Goal: Task Accomplishment & Management: Manage account settings

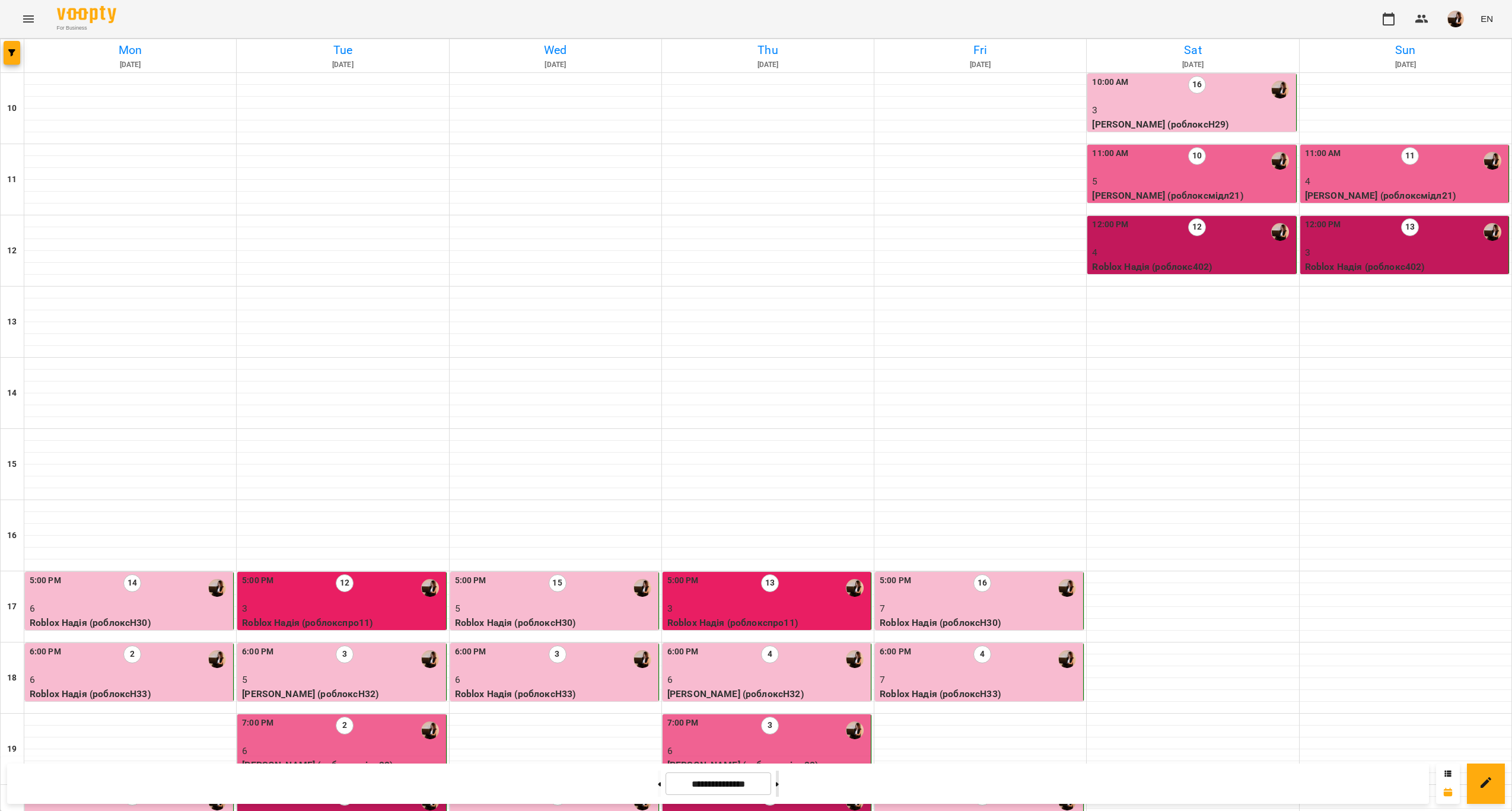
click at [779, 781] on button at bounding box center [777, 784] width 3 height 26
type input "**********"
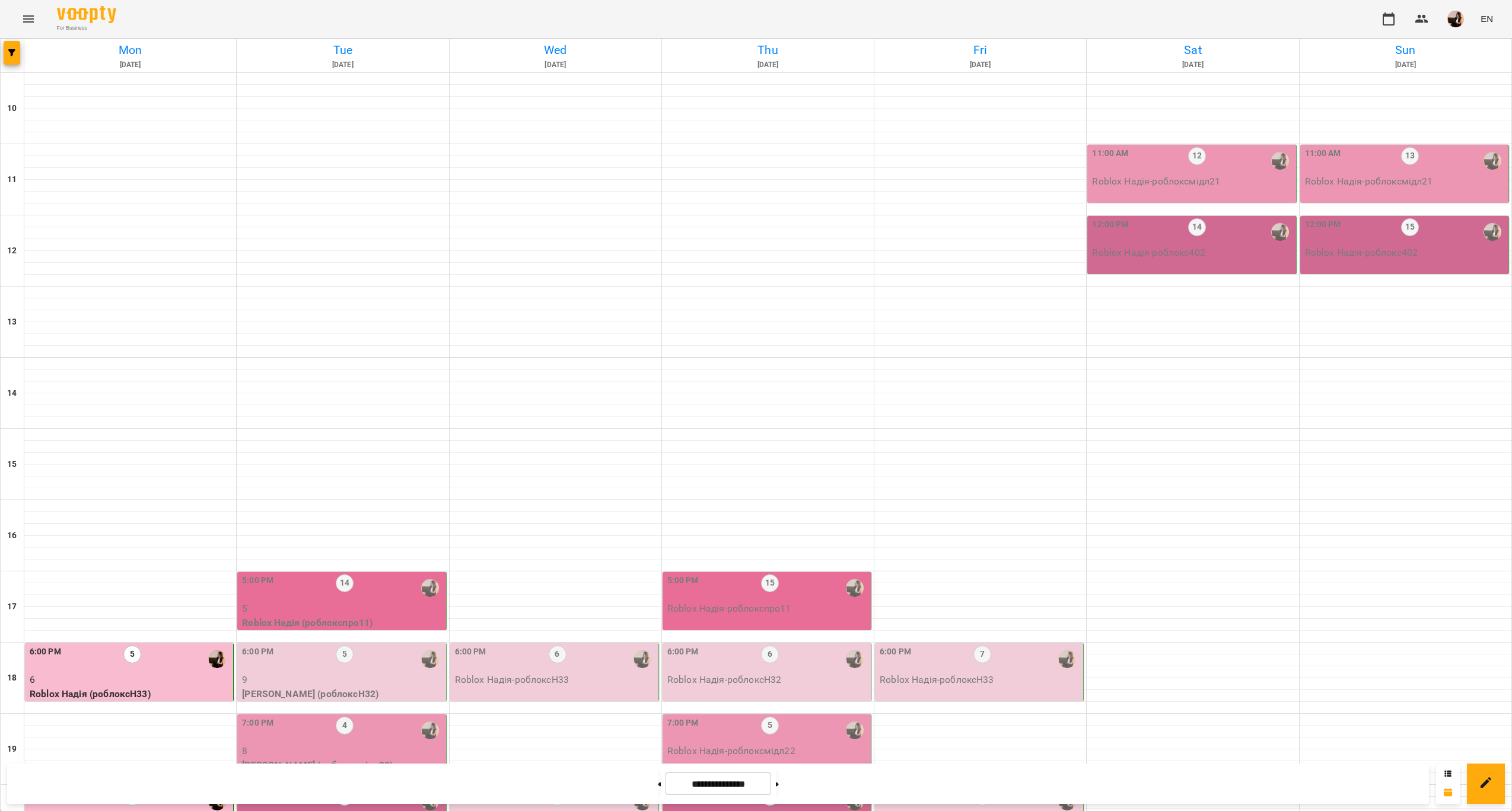
scroll to position [178, 0]
click at [405, 602] on p "5" at bounding box center [342, 609] width 201 height 14
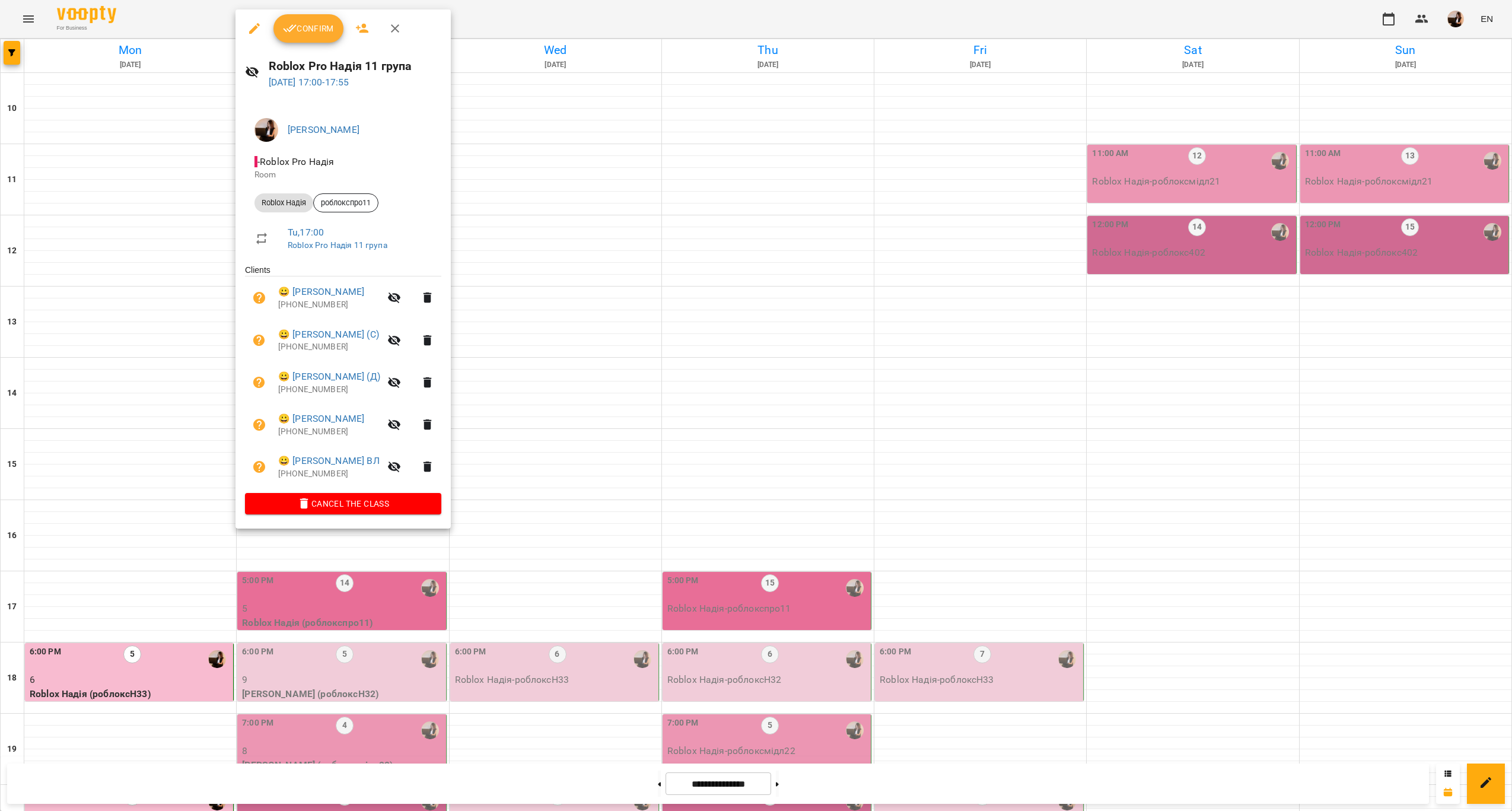
click at [340, 63] on h6 "Roblox Pro Надія 11 група" at bounding box center [355, 66] width 173 height 18
copy h6 "Roblox Pro Надія 11 група"
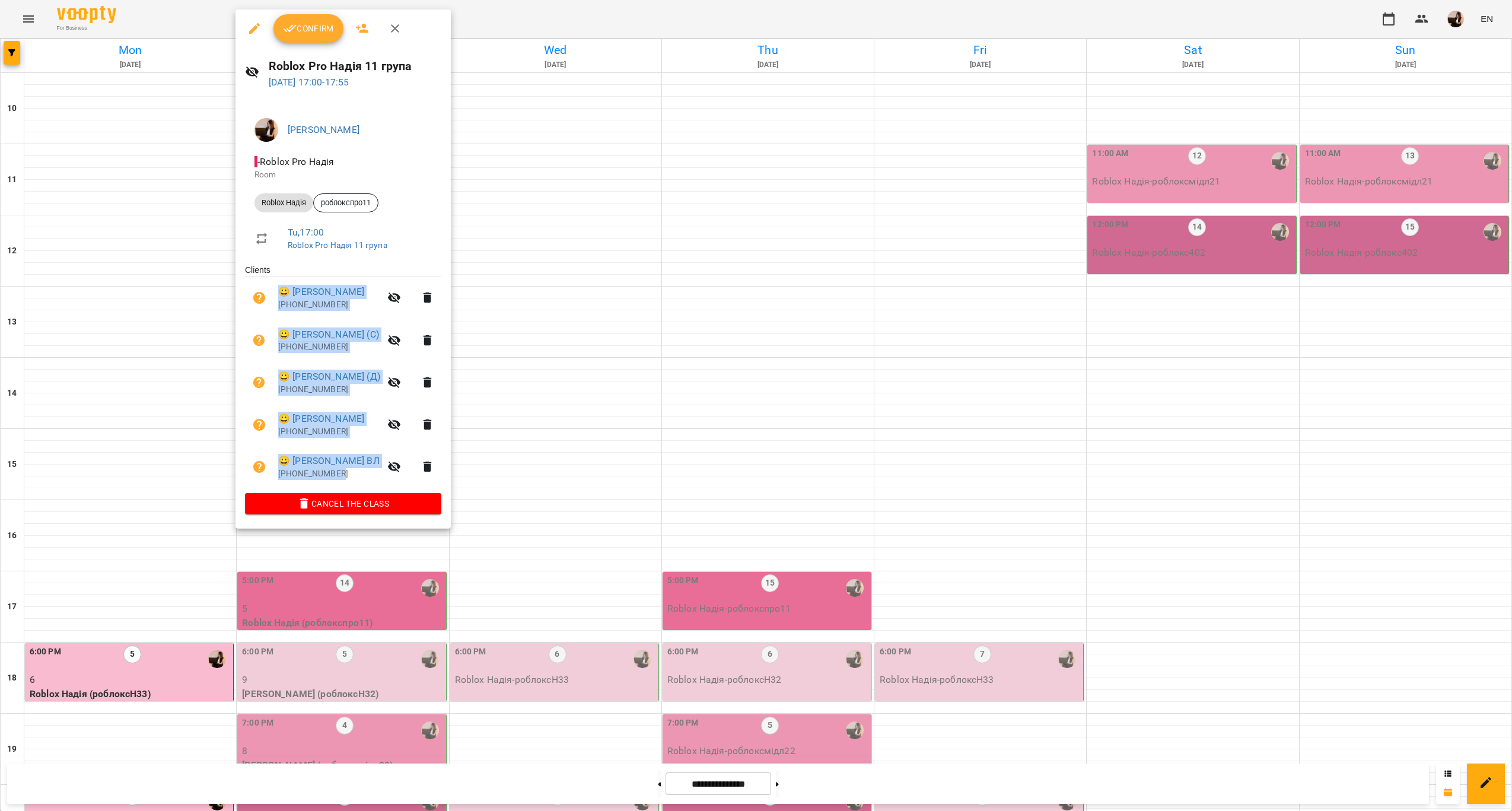
drag, startPoint x: 275, startPoint y: 284, endPoint x: 379, endPoint y: 451, distance: 196.7
click at [379, 451] on ul "Clients 😀 Гневуш Максим ВЛ +380509478196 😀 Марія Ненько (С) +380509047280 😀 Поп…" at bounding box center [343, 378] width 197 height 229
copy ul "😀 Гневуш Максим ВЛ +380509478196 😀 Марія Ненько (С) +380509047280 😀 Попов Яросл…"
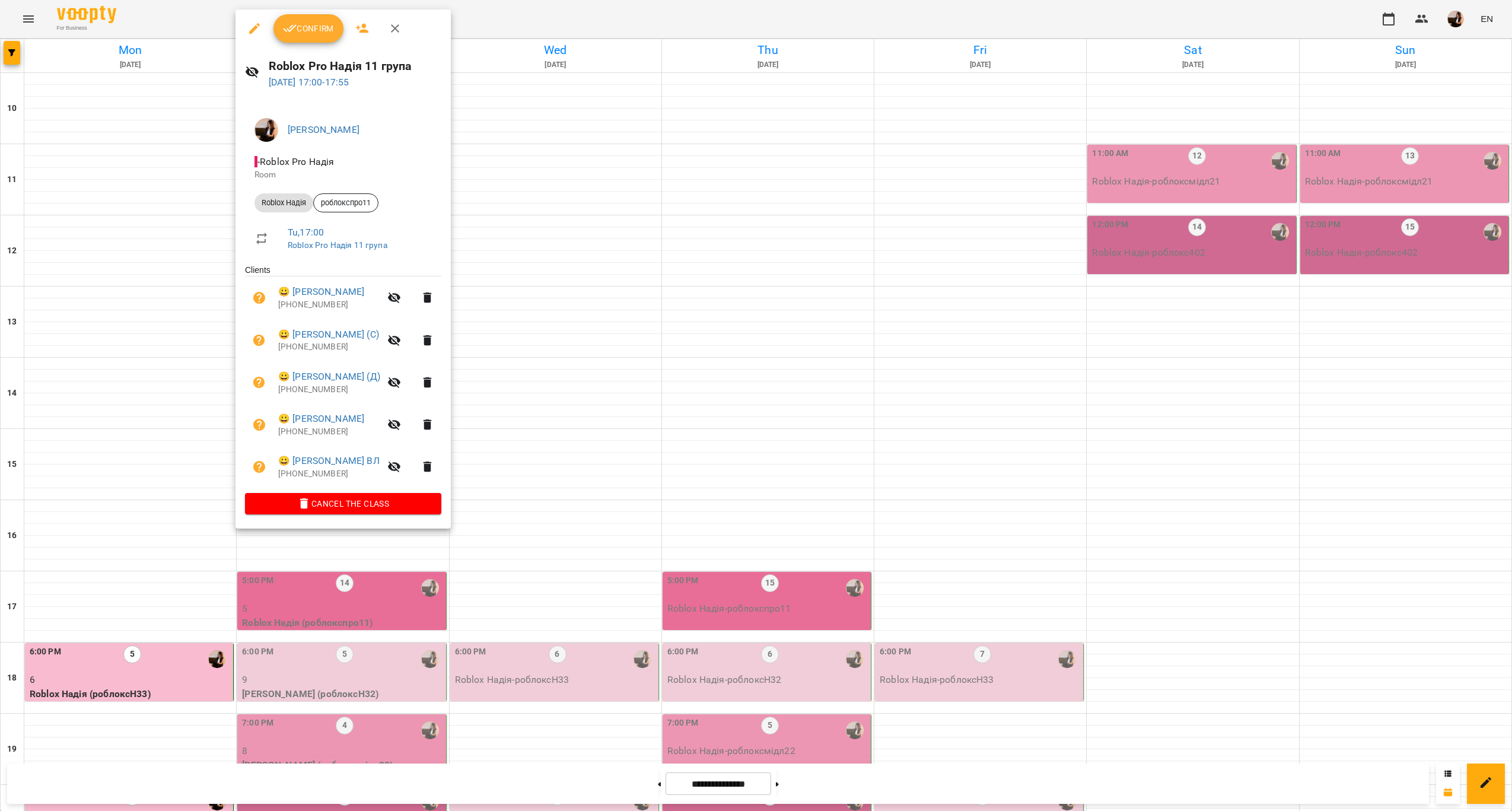
click at [357, 603] on div at bounding box center [756, 406] width 1512 height 811
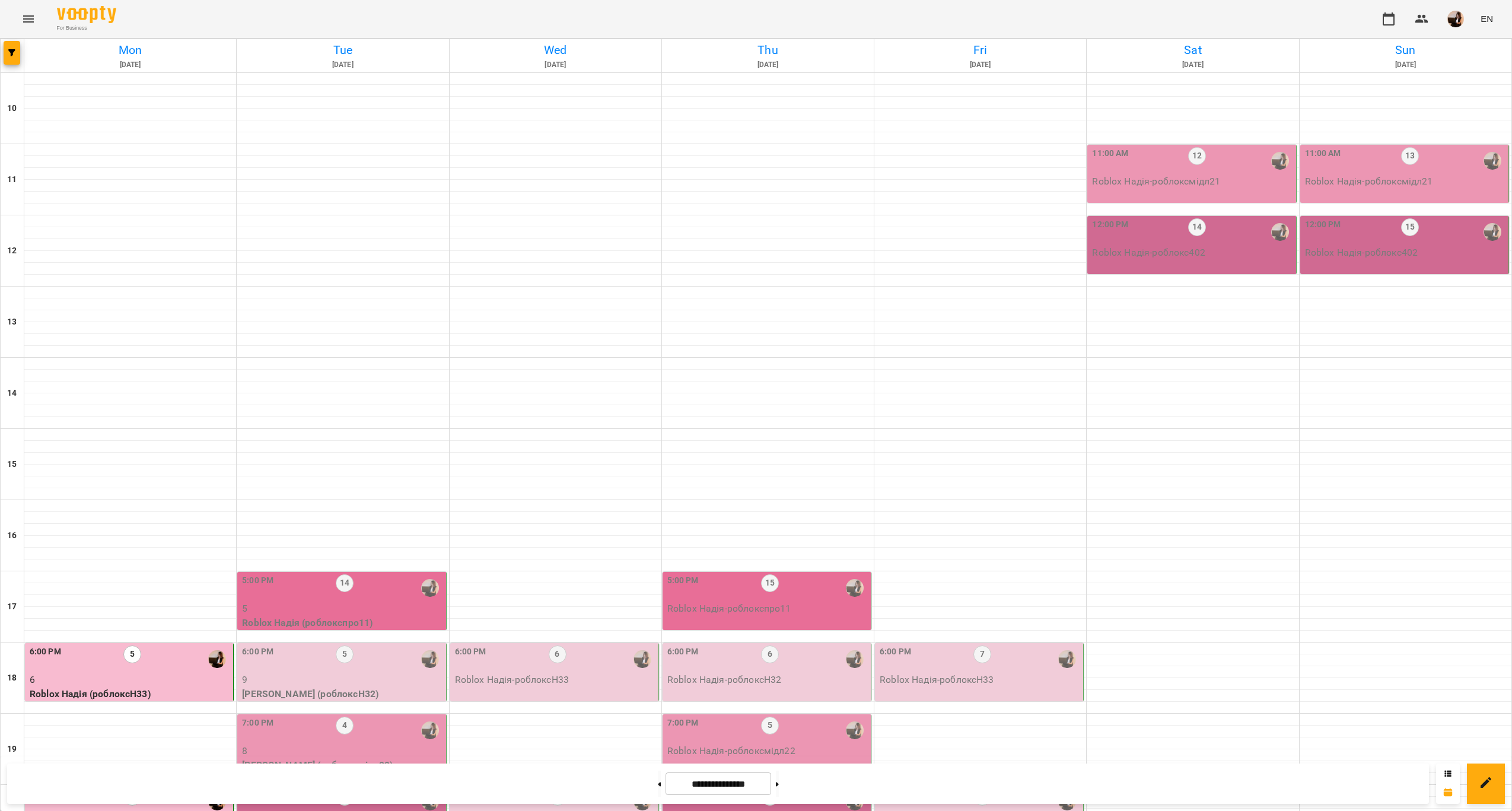
click at [363, 673] on p "9" at bounding box center [342, 680] width 201 height 14
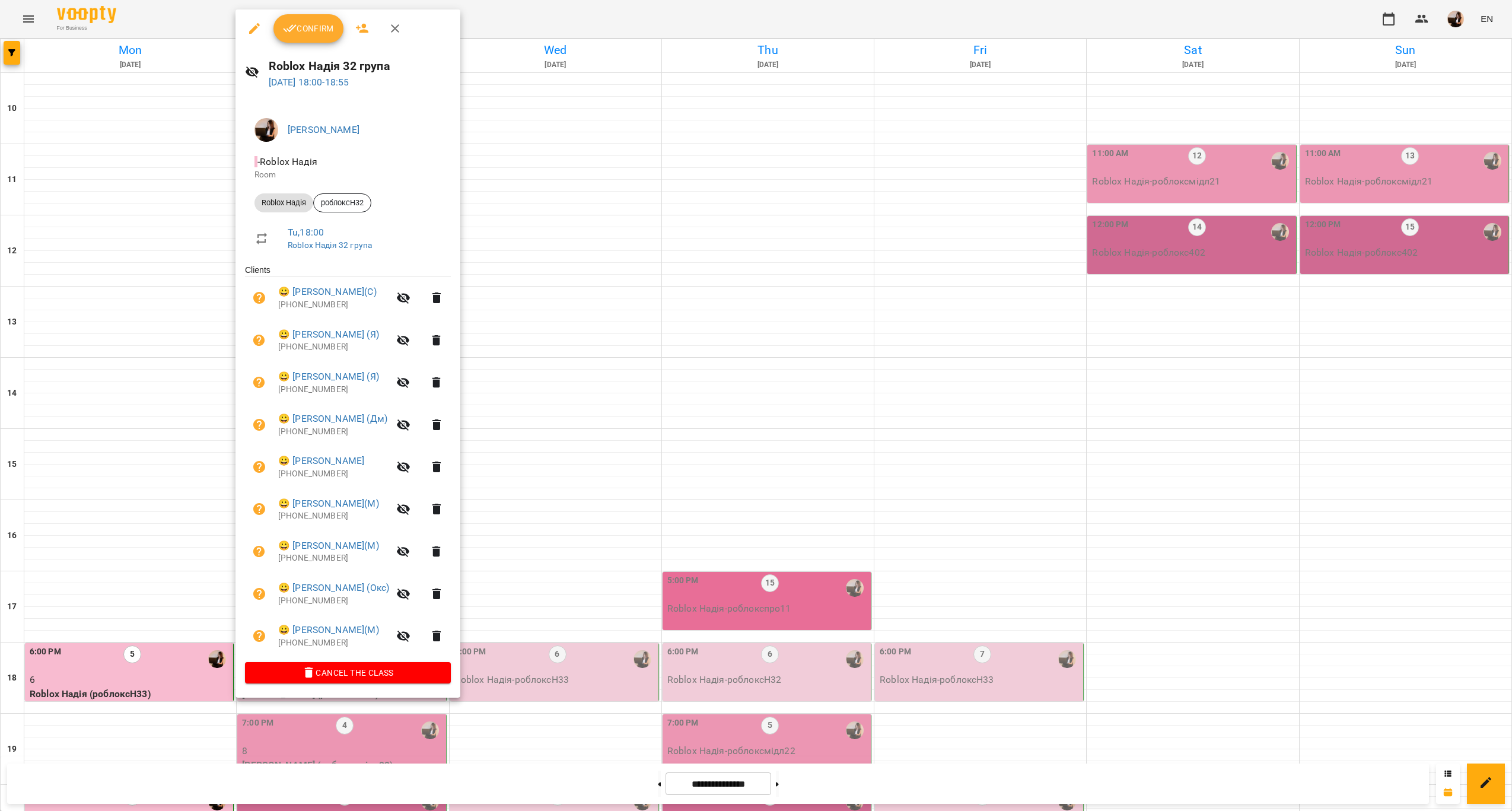
click at [650, 594] on div at bounding box center [756, 406] width 1512 height 811
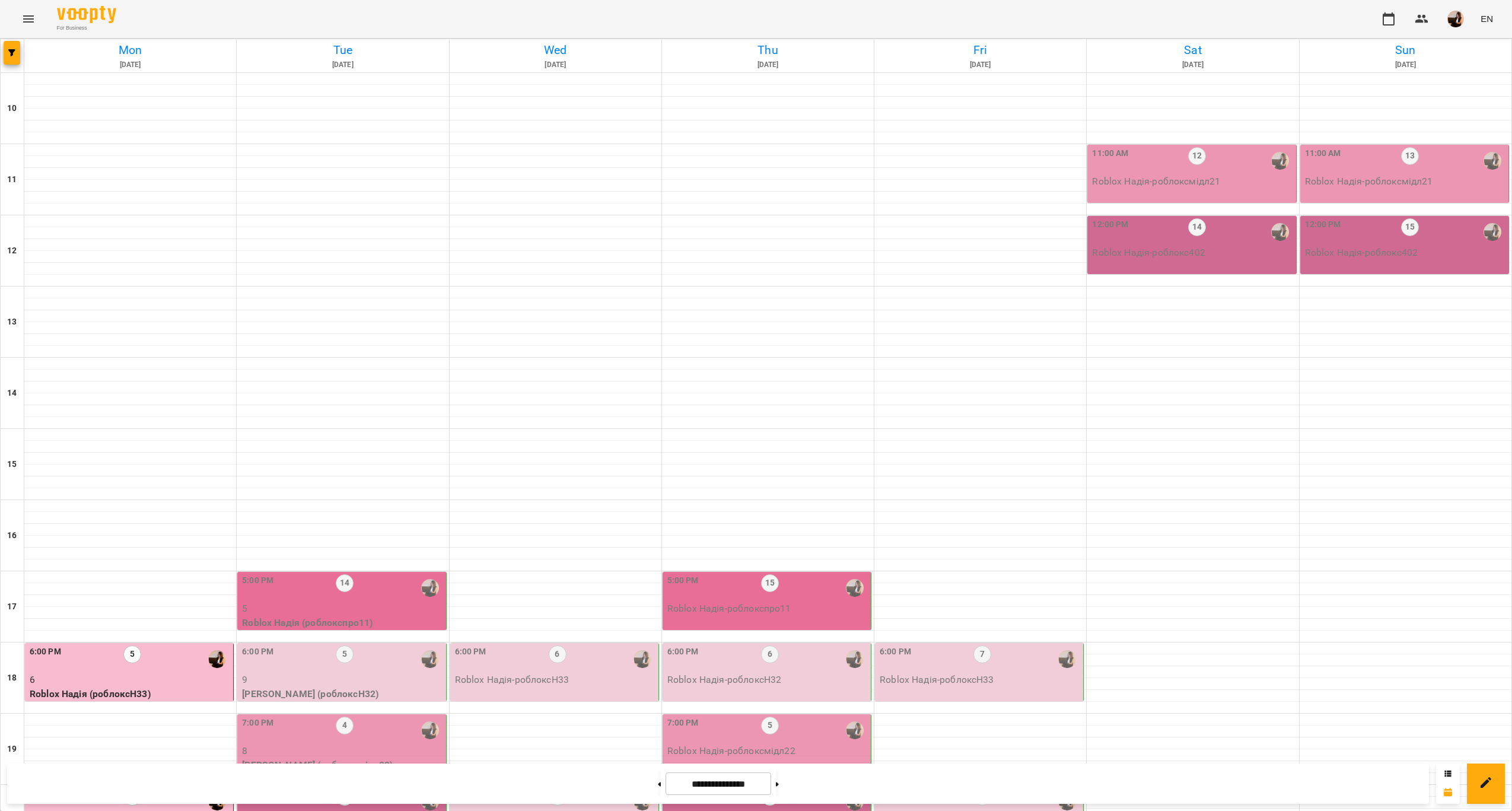
click at [395, 744] on p "8" at bounding box center [342, 751] width 201 height 14
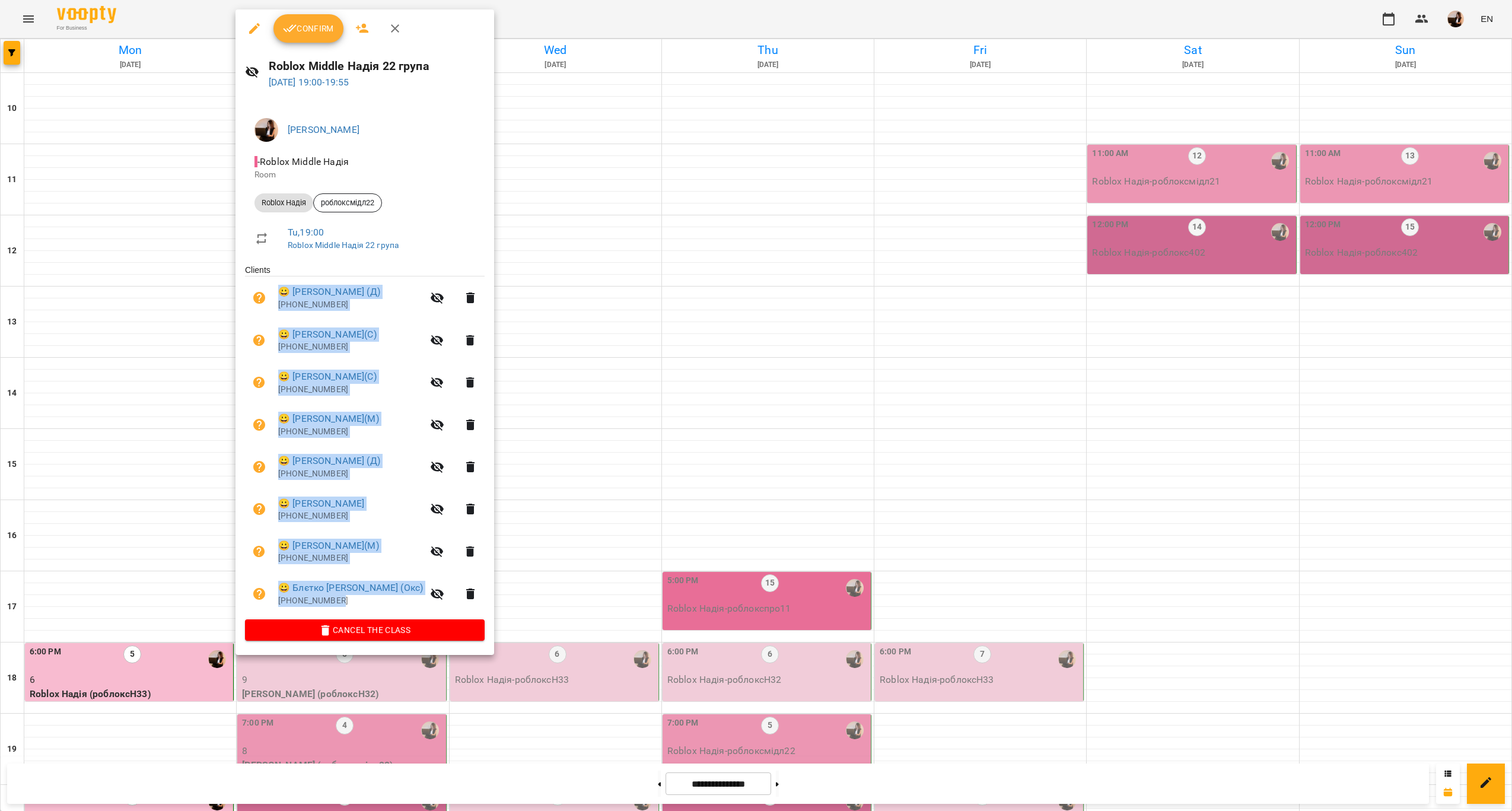
drag, startPoint x: 275, startPoint y: 295, endPoint x: 428, endPoint y: 577, distance: 320.8
click at [428, 577] on ul "Clients 😀 Воронець Денис (Д) +380933505793 😀 Григорій(С) +4915219486981 😀 Марко…" at bounding box center [365, 442] width 240 height 355
copy ul "😀 Воронець Денис (Д) +380933505793 😀 Григорій(С) +4915219486981 😀 Марко(С) +346…"
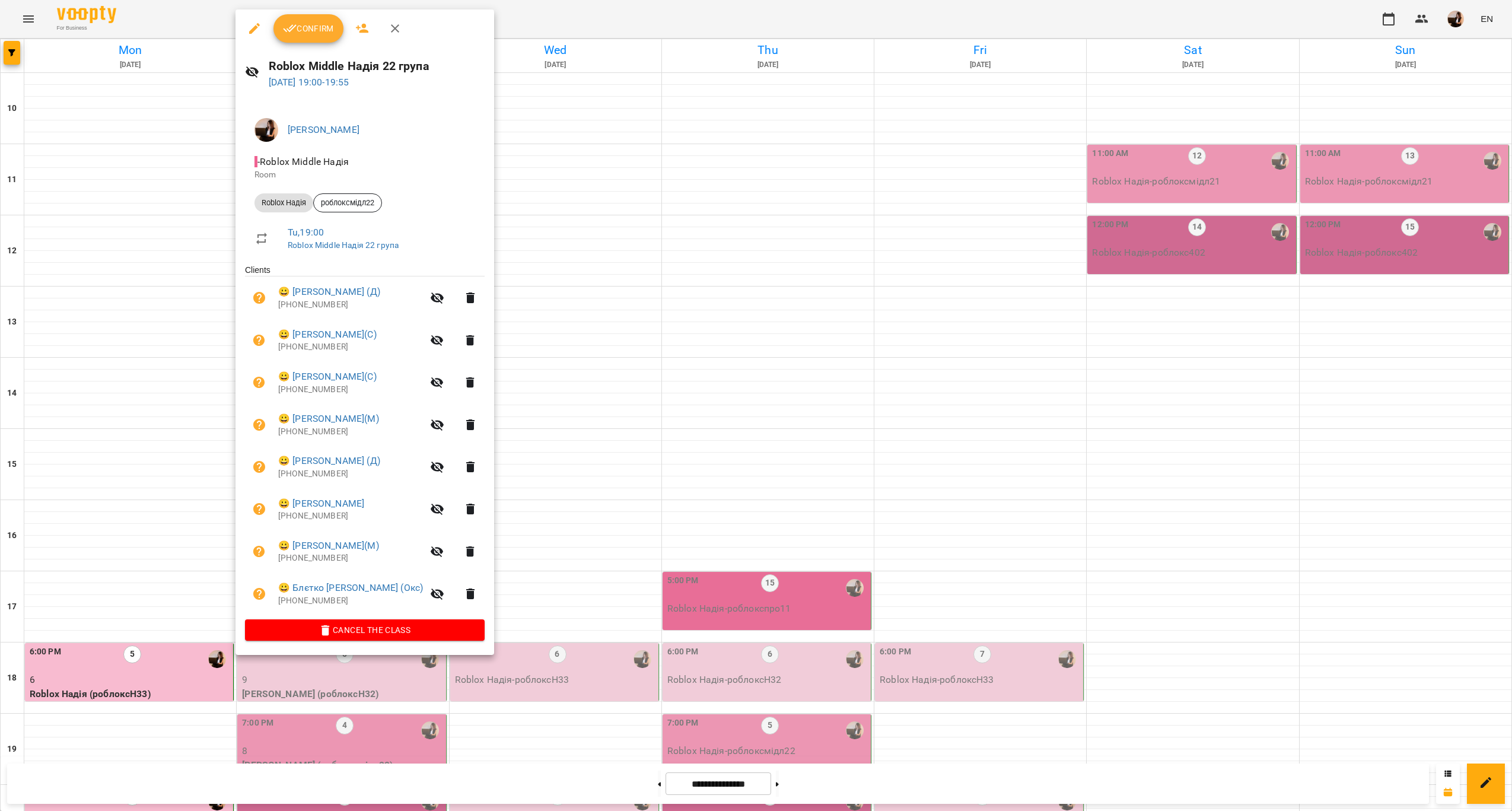
drag, startPoint x: 547, startPoint y: 486, endPoint x: 535, endPoint y: 504, distance: 21.6
click at [547, 487] on div at bounding box center [756, 406] width 1512 height 811
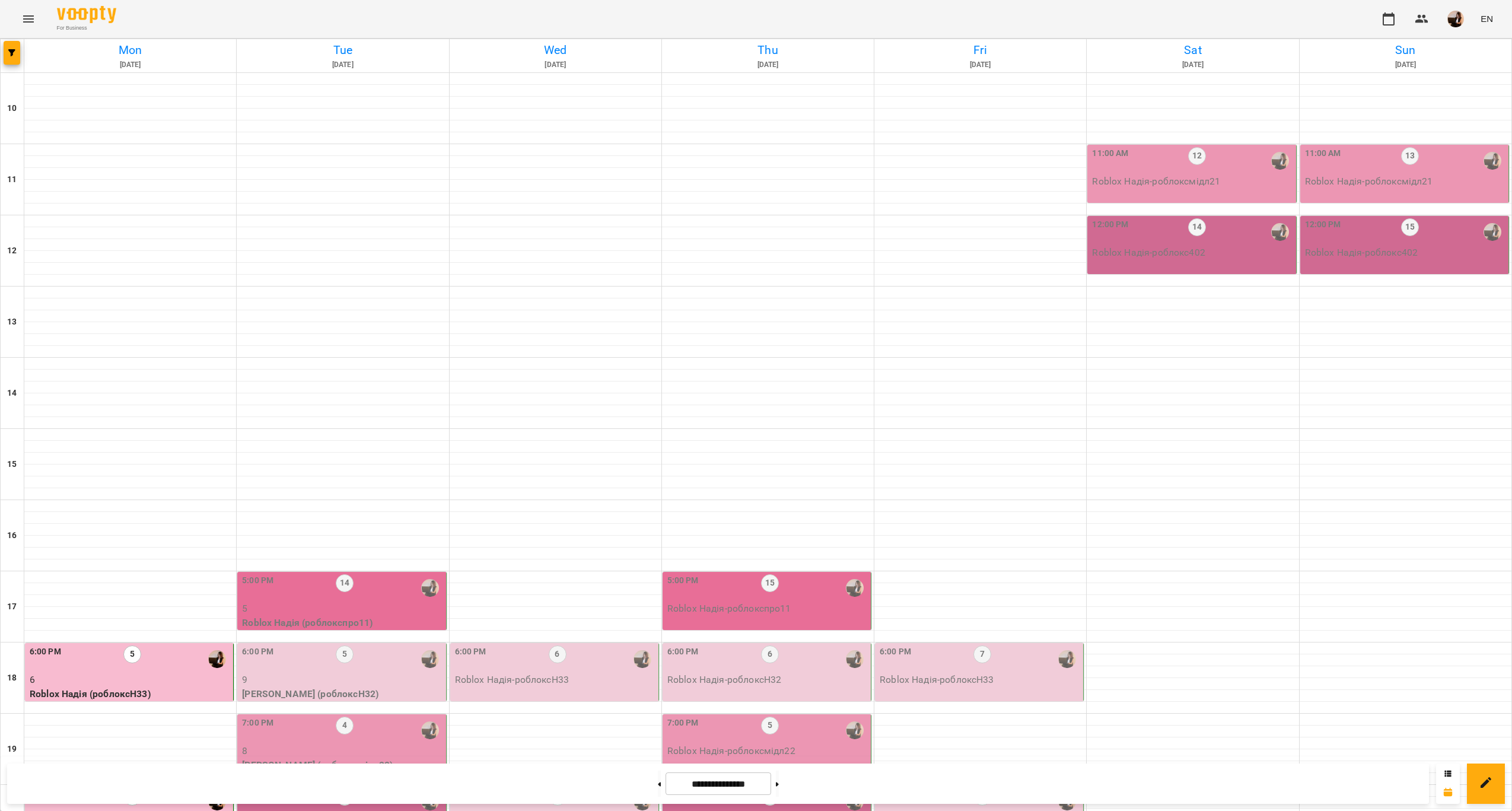
click at [359, 810] on p "7" at bounding box center [342, 822] width 201 height 14
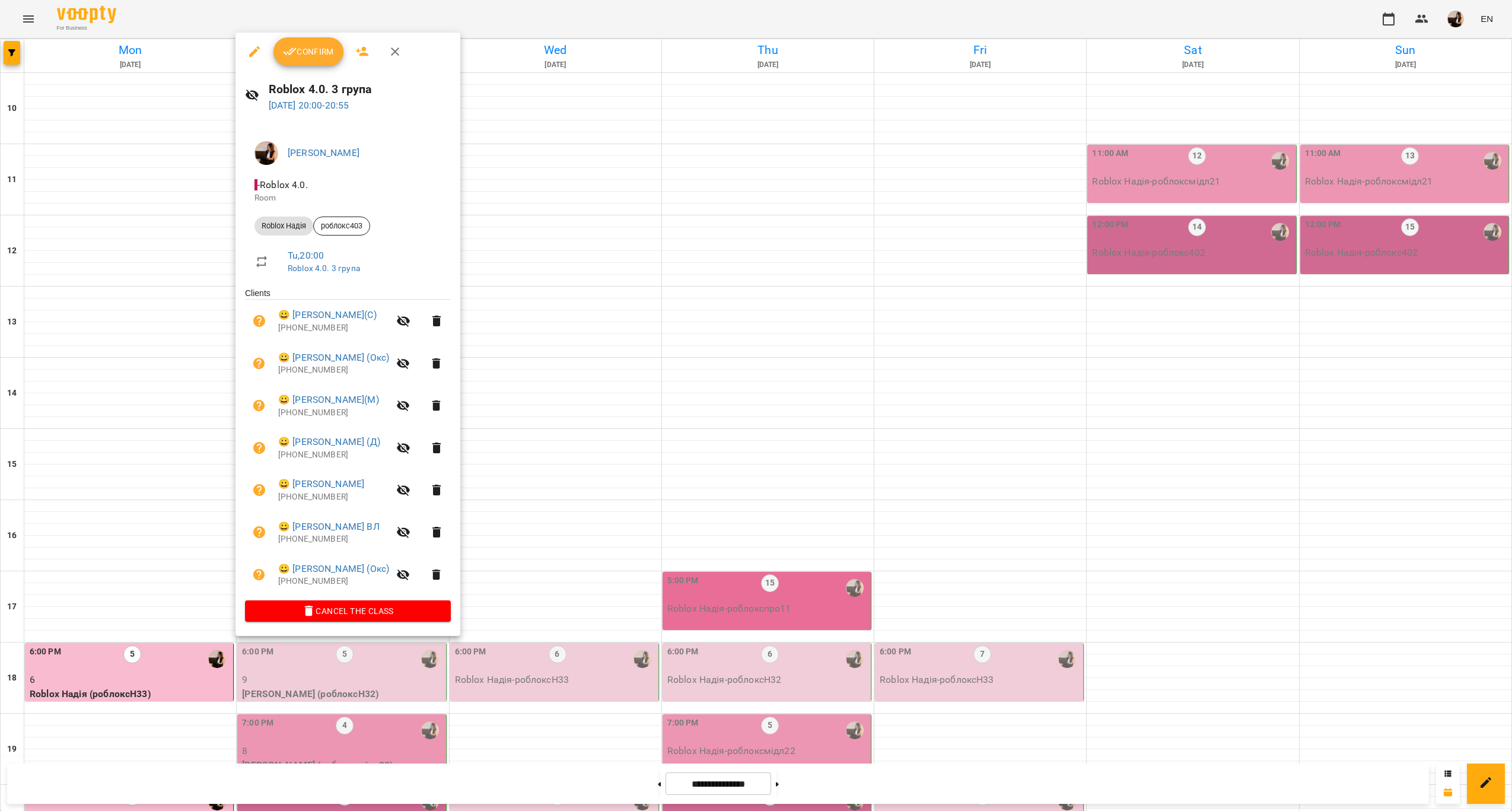
click at [627, 624] on div at bounding box center [756, 406] width 1512 height 811
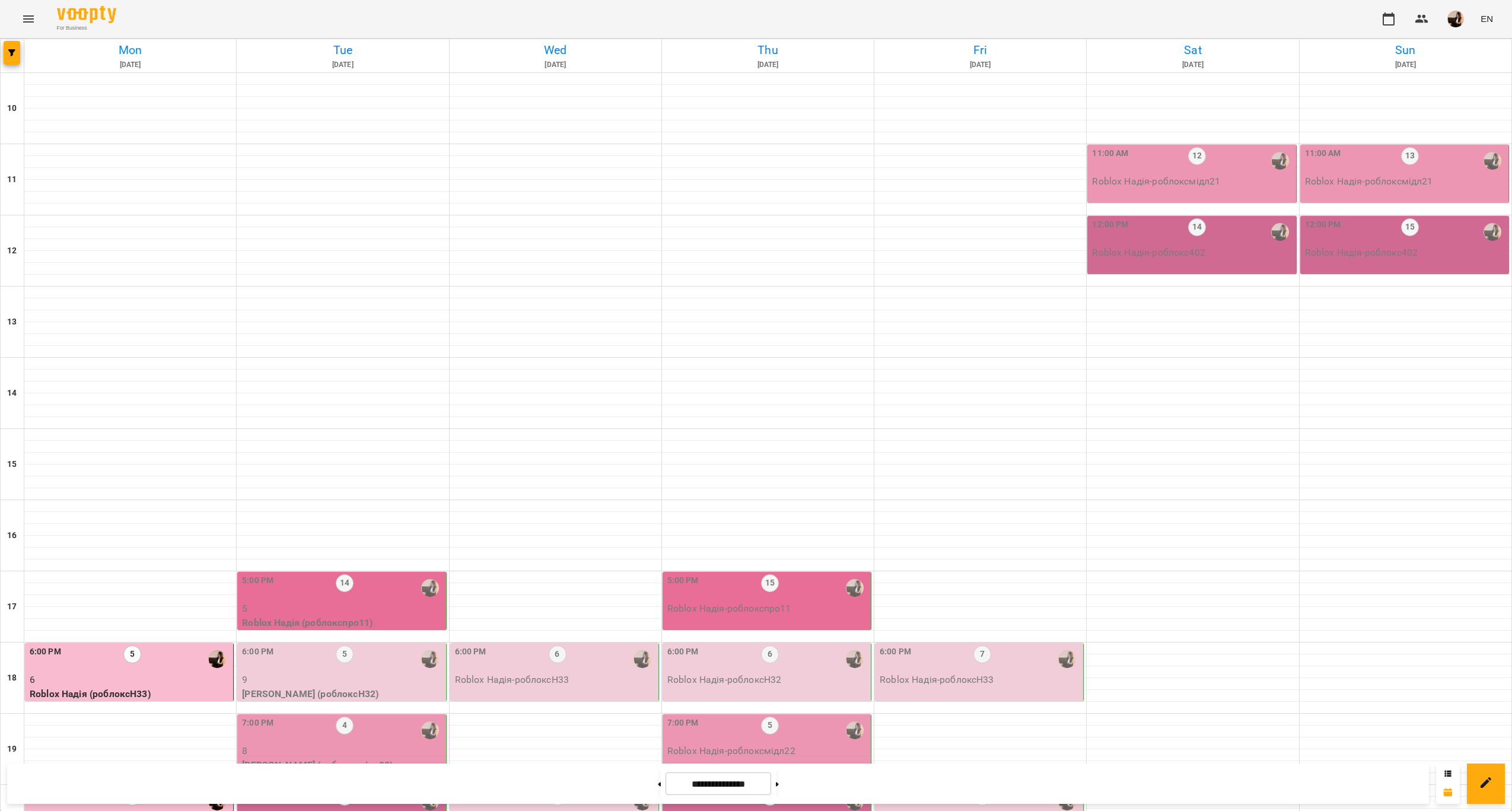
click at [396, 717] on div "7:00 PM 4" at bounding box center [342, 730] width 201 height 27
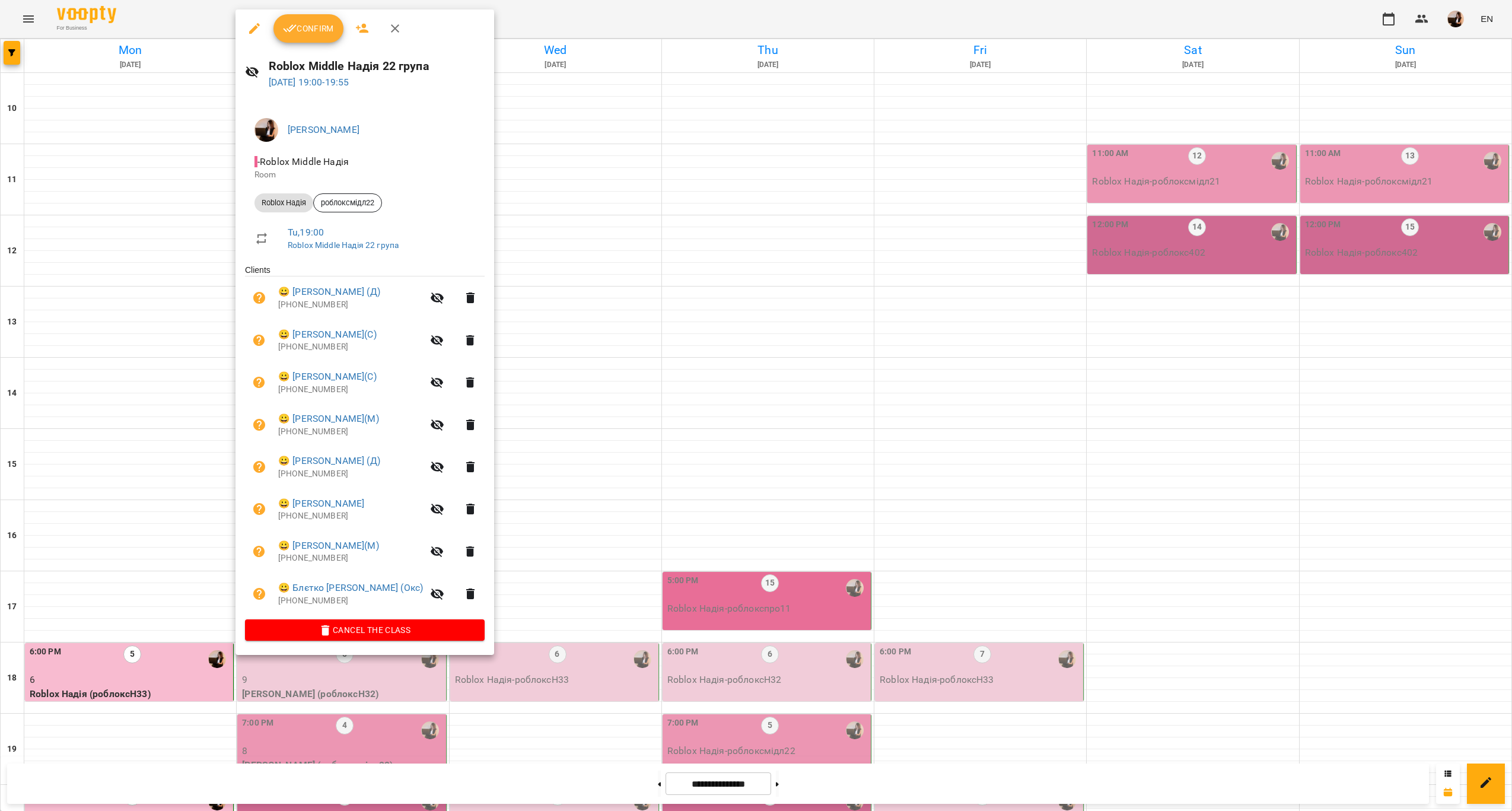
click at [519, 455] on div at bounding box center [756, 406] width 1512 height 811
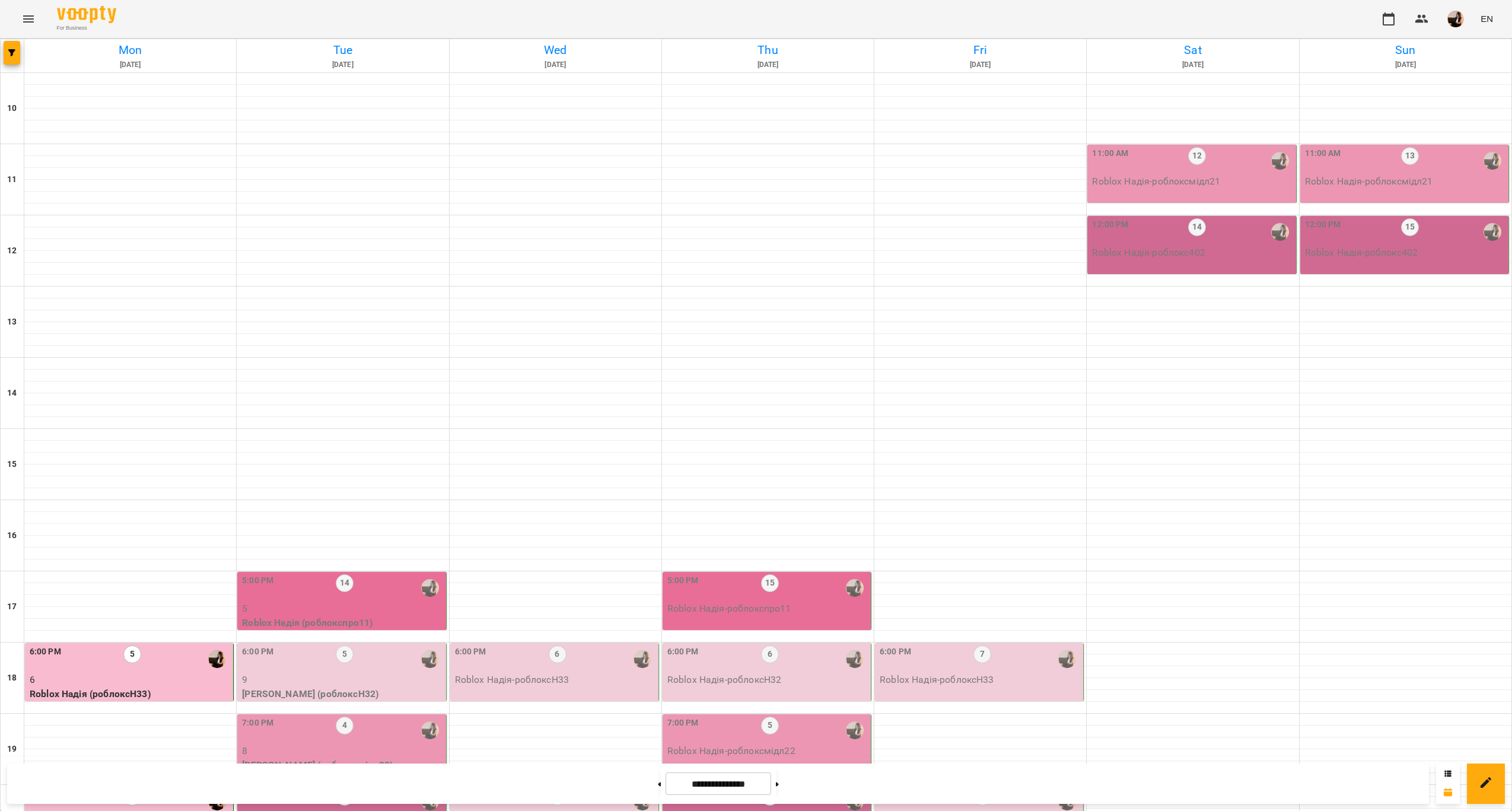
click at [394, 744] on p "8" at bounding box center [342, 751] width 201 height 14
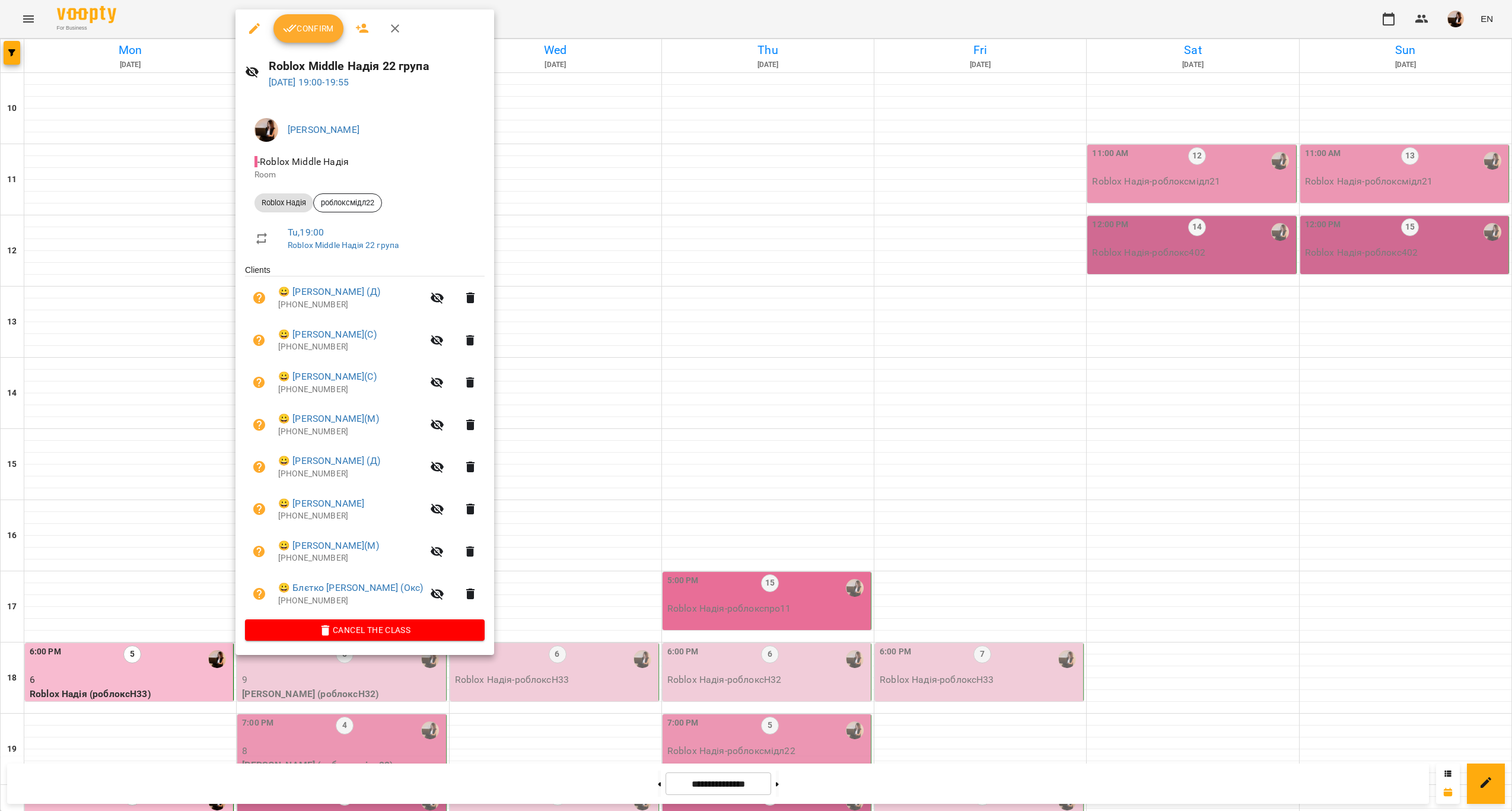
click at [521, 563] on div at bounding box center [756, 406] width 1512 height 811
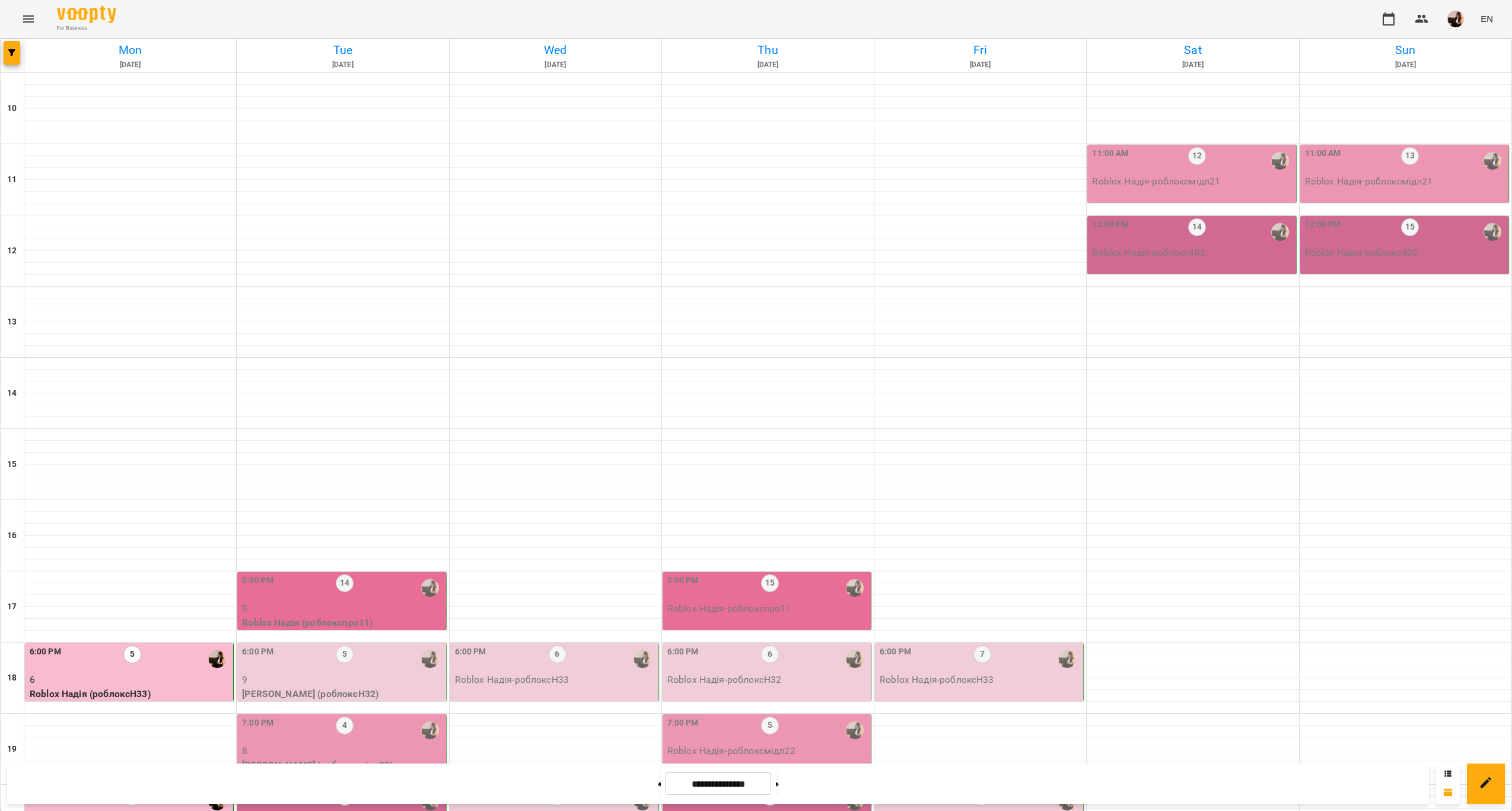
click at [375, 810] on p "7" at bounding box center [342, 822] width 201 height 14
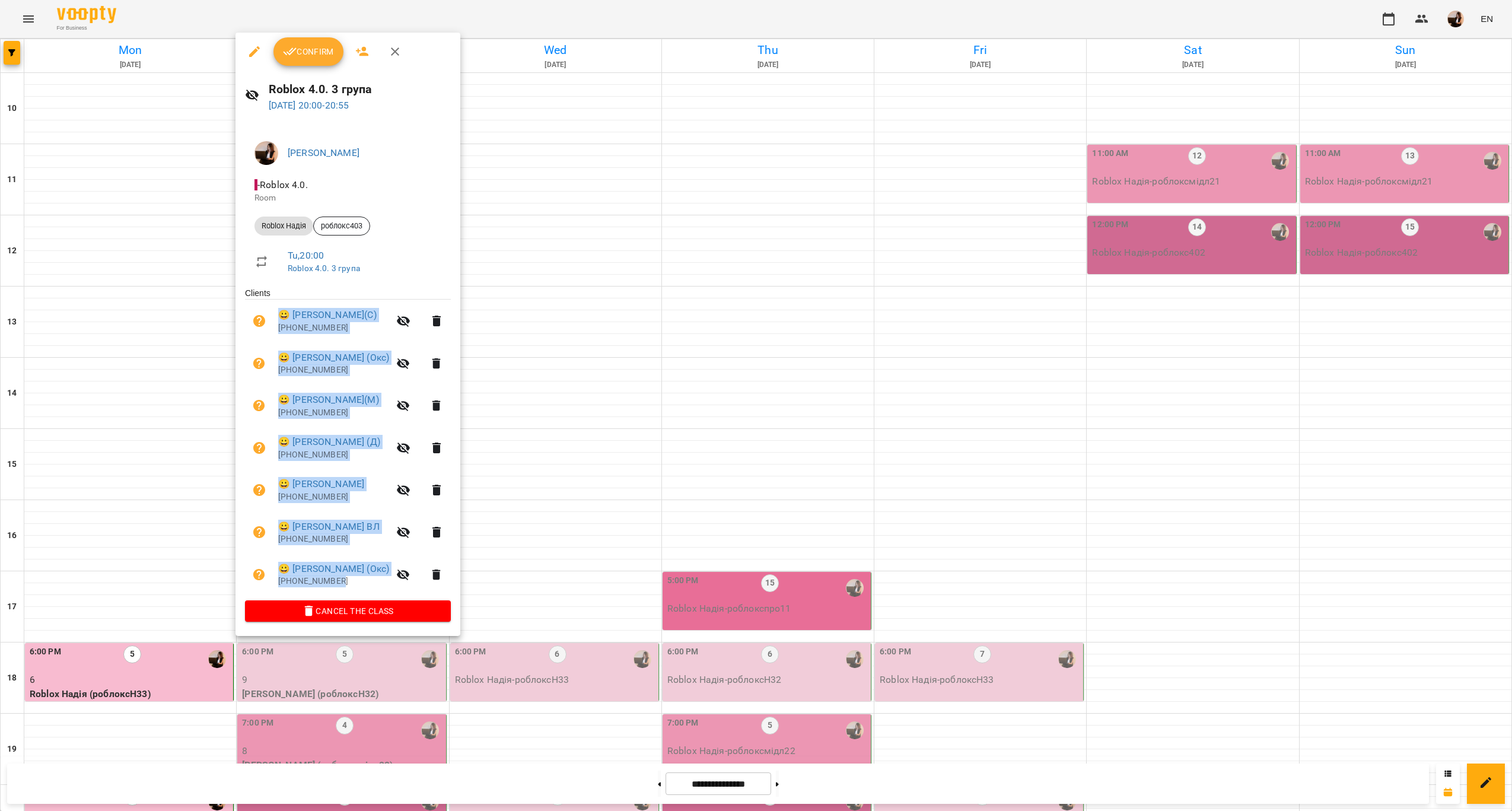
drag, startPoint x: 274, startPoint y: 310, endPoint x: 416, endPoint y: 556, distance: 284.0
click at [416, 556] on ul "Clients 😀 Артур Гончар(С) +380961597783 😀 Сичов Микита (Окс) +380663813582 😀 Ан…" at bounding box center [347, 444] width 206 height 313
copy ul "😀 Артур Гончар(С) +380961597783 😀 Сичов Микита (Окс) +380663813582 😀 Андрій Шве…"
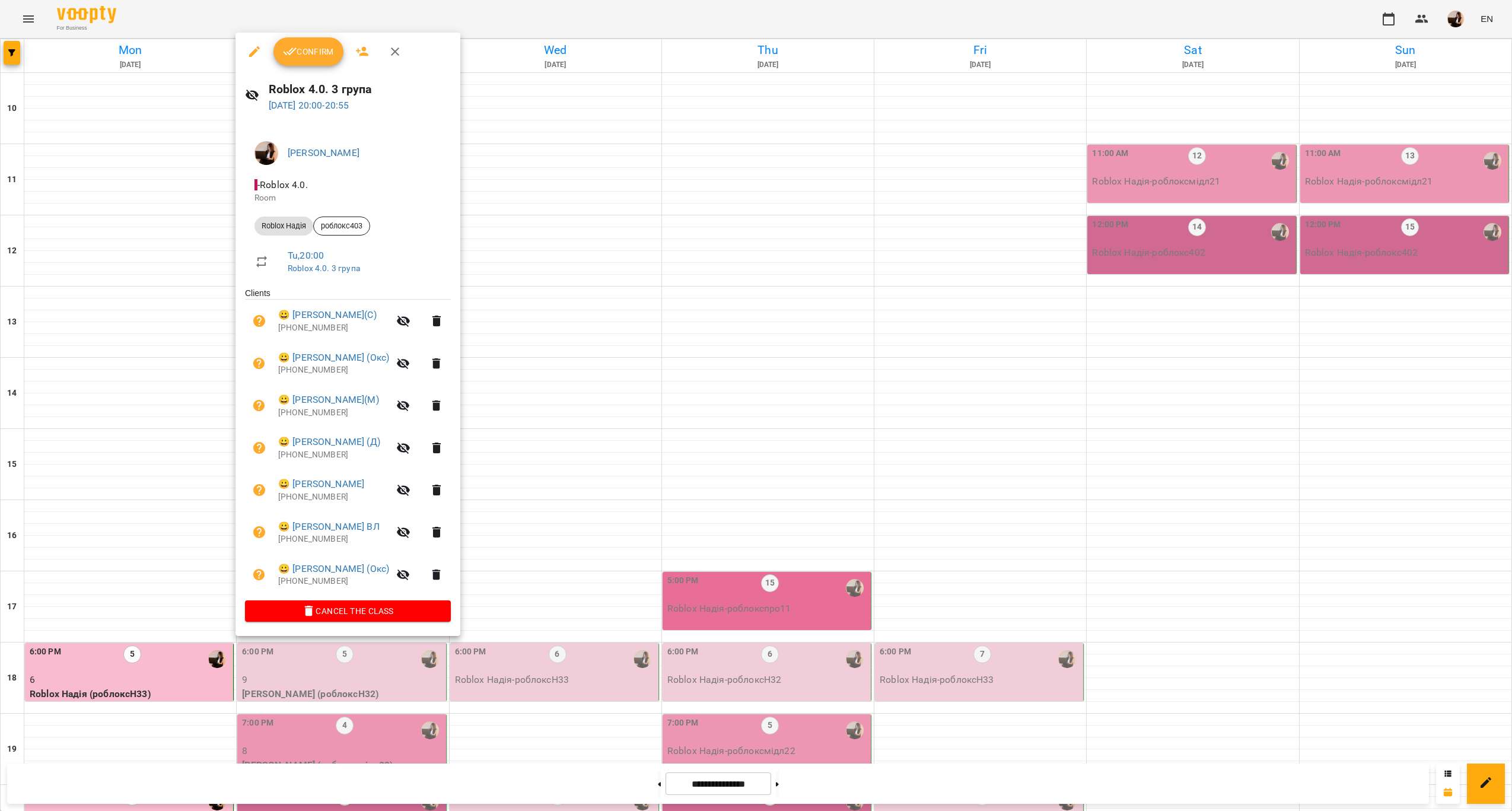
click at [589, 601] on div at bounding box center [756, 406] width 1512 height 811
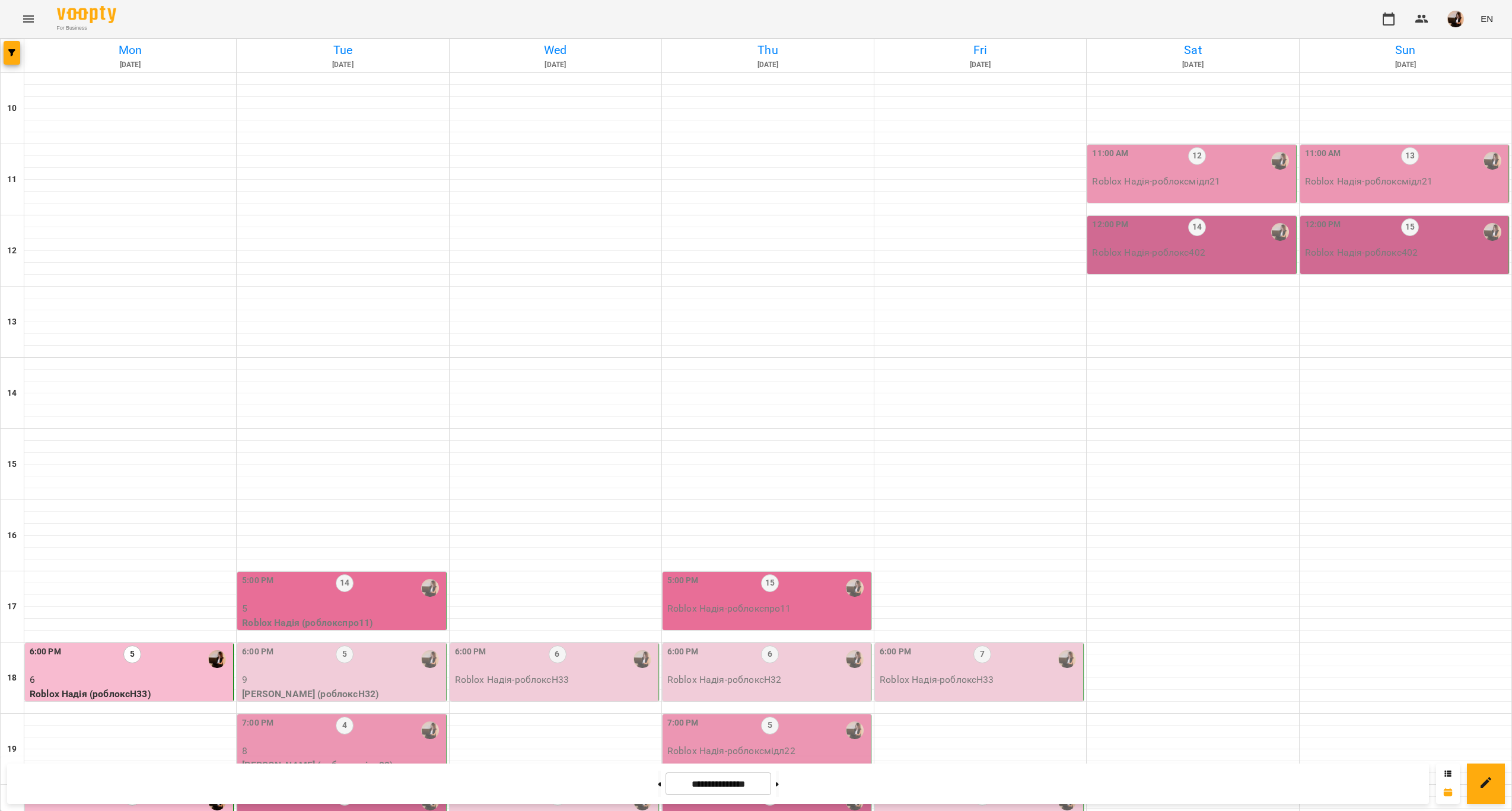
click at [408, 810] on p "7" at bounding box center [342, 822] width 201 height 14
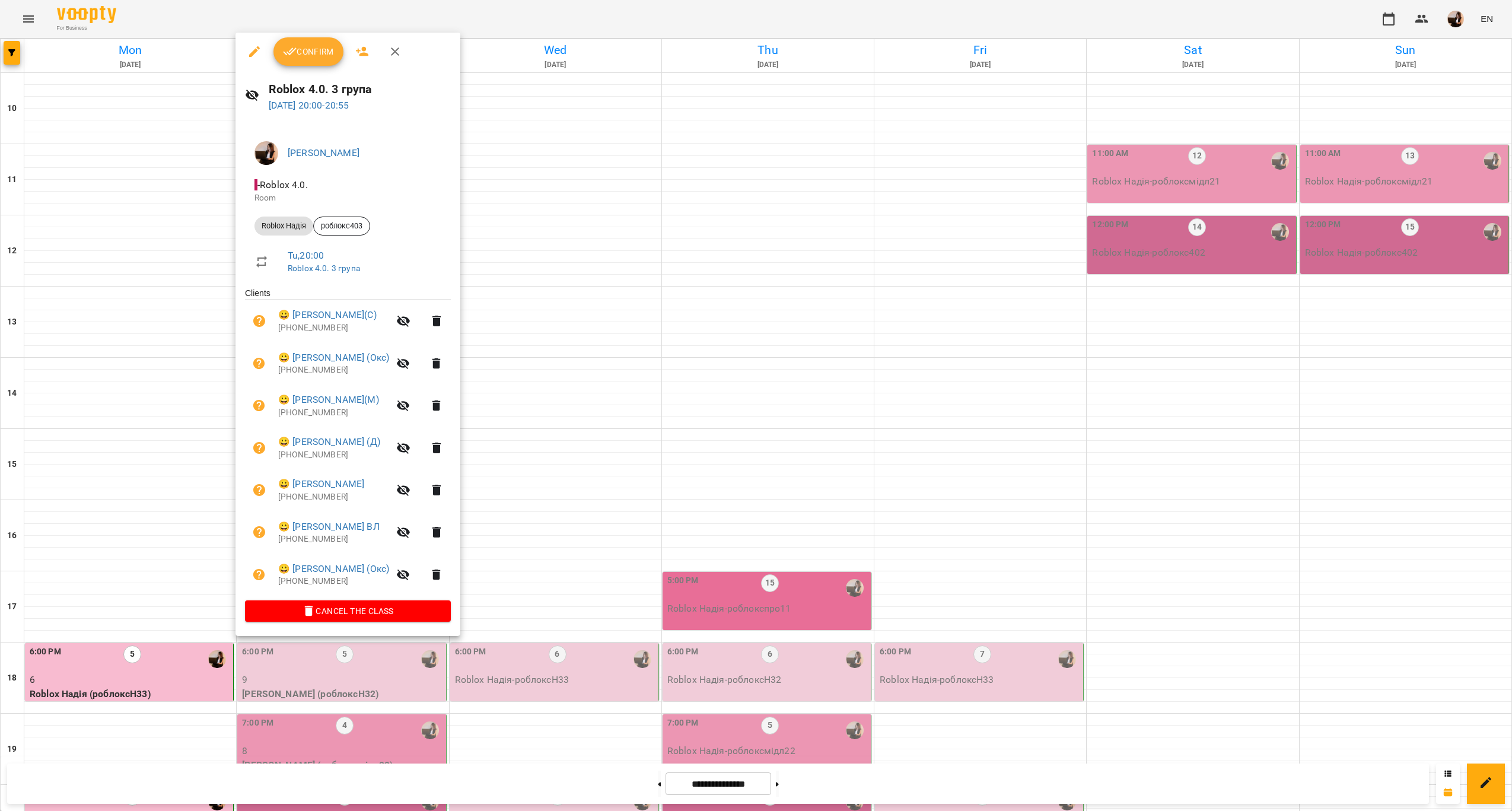
click at [552, 642] on div at bounding box center [756, 406] width 1512 height 811
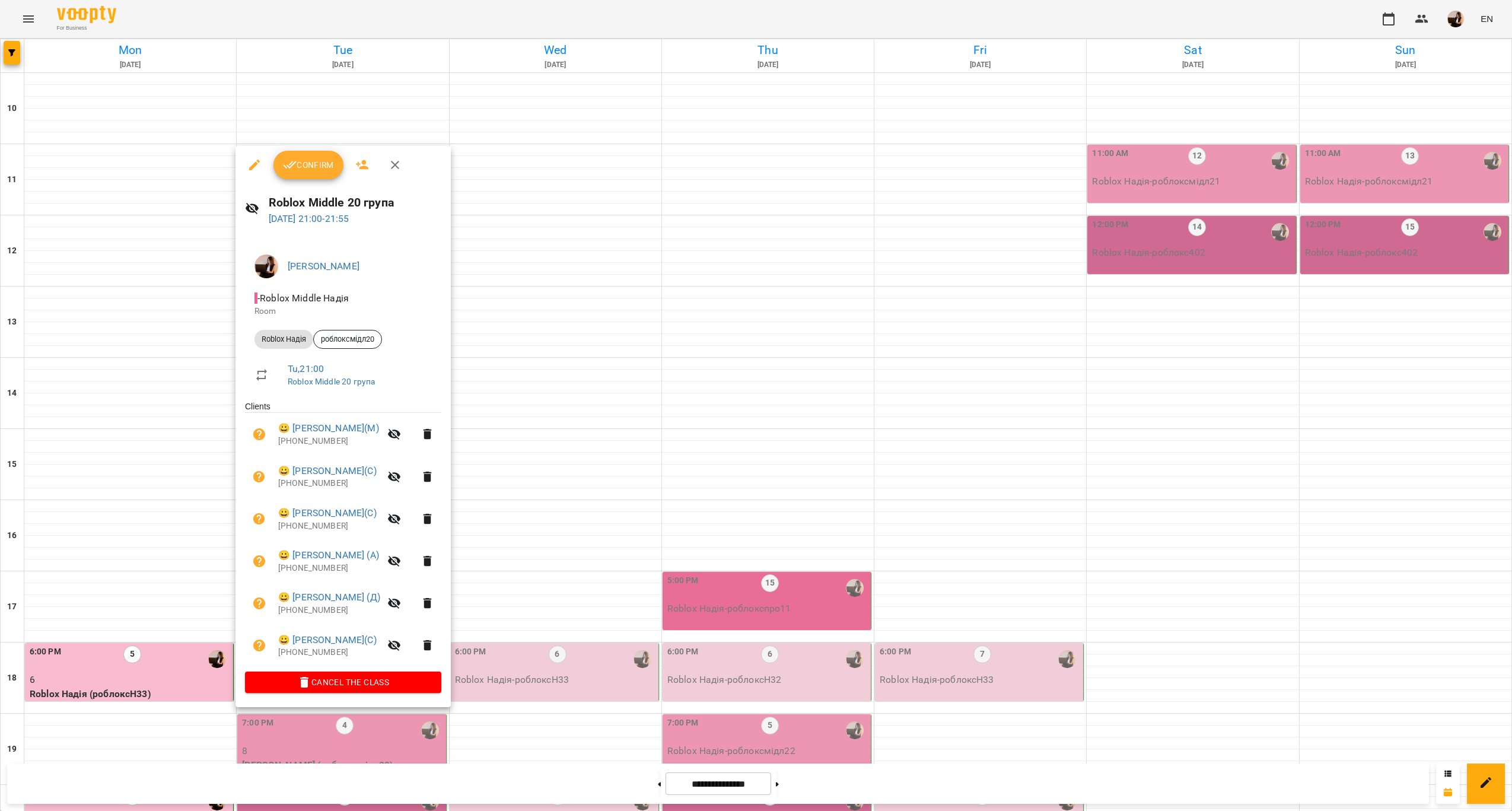
click at [736, 476] on div at bounding box center [756, 406] width 1512 height 811
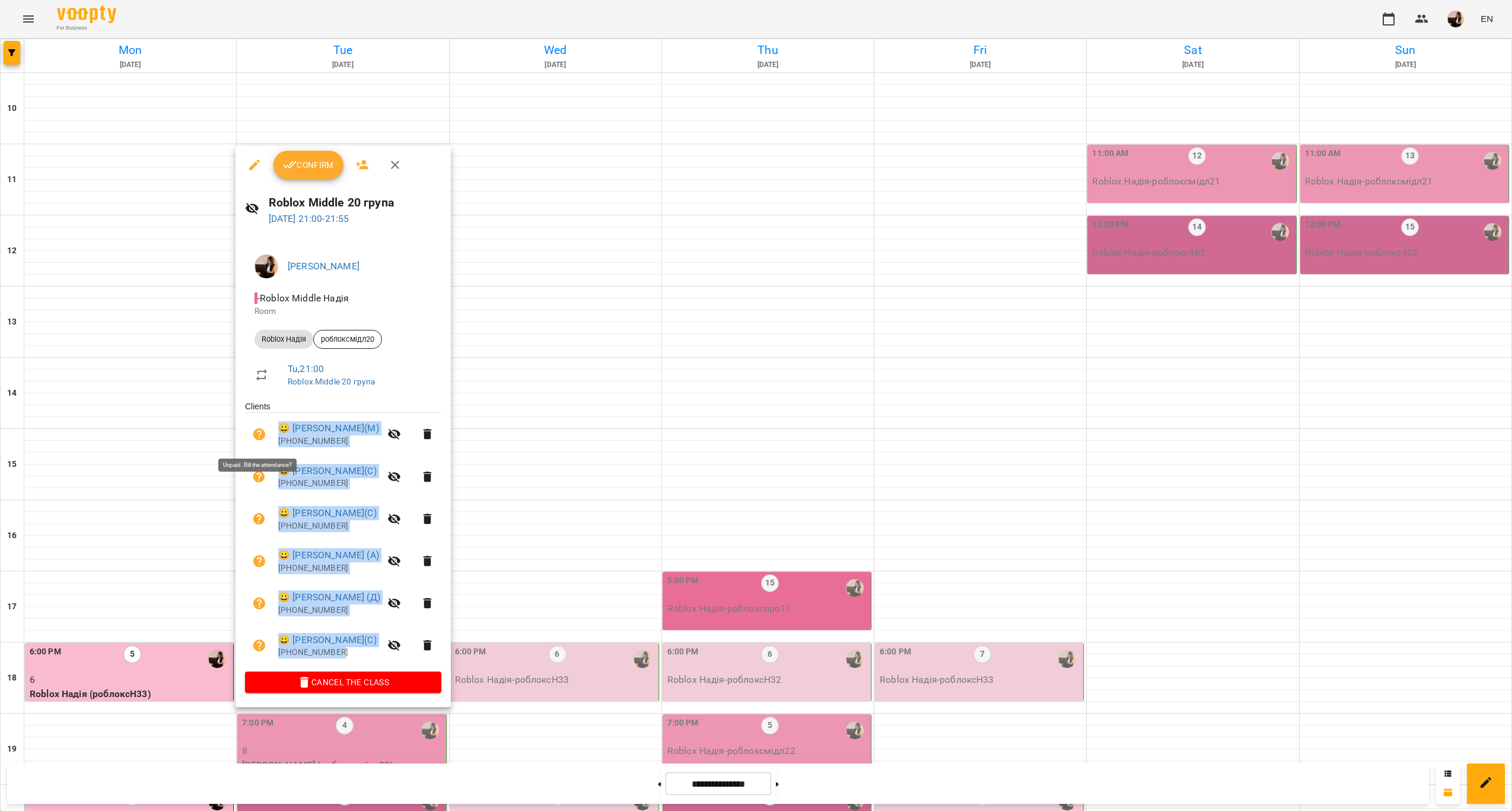
drag, startPoint x: 381, startPoint y: 660, endPoint x: 256, endPoint y: 440, distance: 253.0
click at [256, 440] on ul "Clients 😀 Гліб Гладиш(М) +380667243198 😀 Юрій Русаль(С) +380502542932 😀 Артем Т…" at bounding box center [343, 535] width 197 height 271
copy ul "😀 Гліб Гладиш(М) +380667243198 😀 Юрій Русаль(С) +380502542932 😀 Артем Тимчук(С)…"
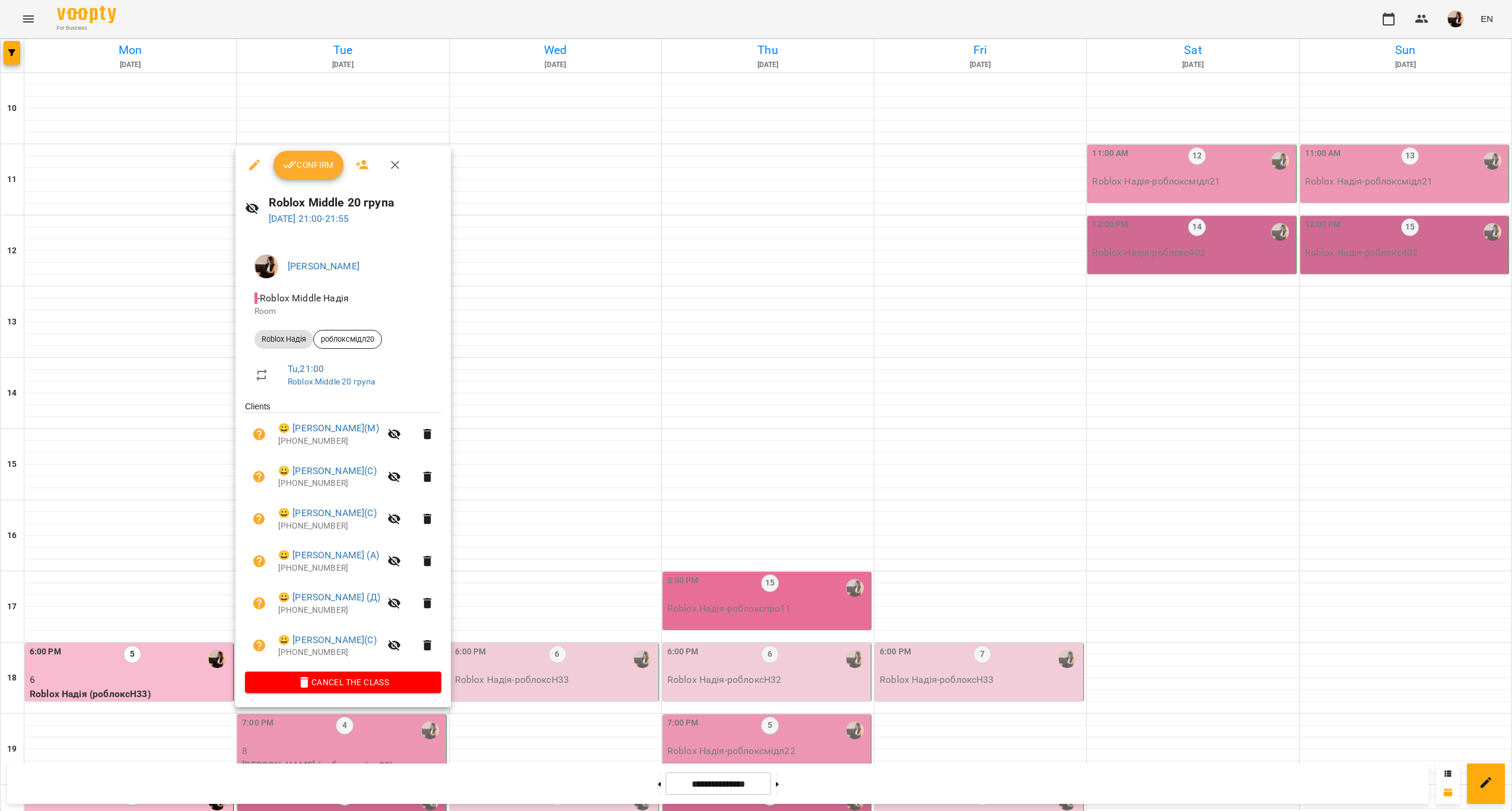
click at [548, 508] on div at bounding box center [756, 406] width 1512 height 811
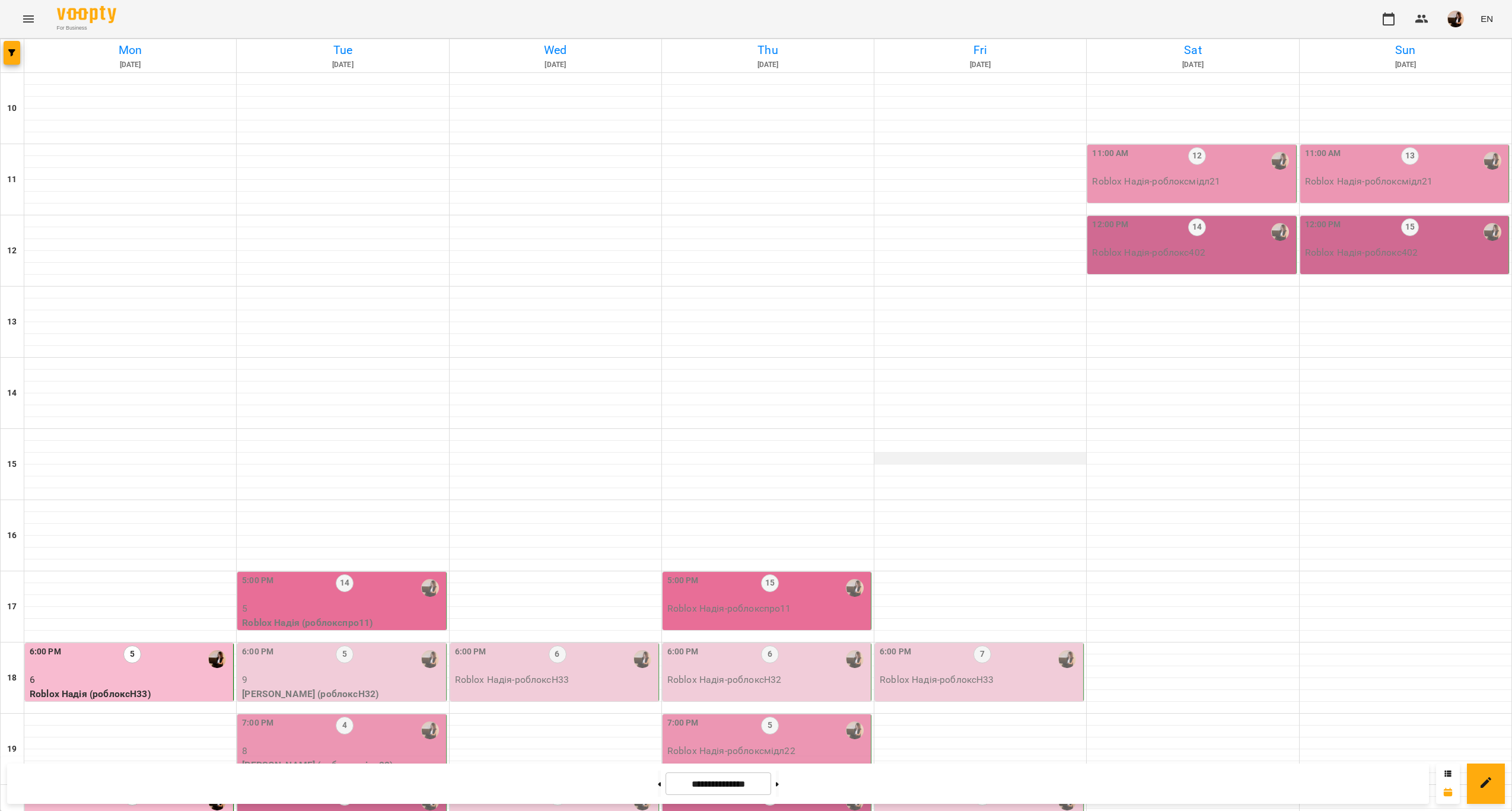
scroll to position [241, 0]
click at [367, 574] on div "5:00 PM 14" at bounding box center [342, 588] width 201 height 27
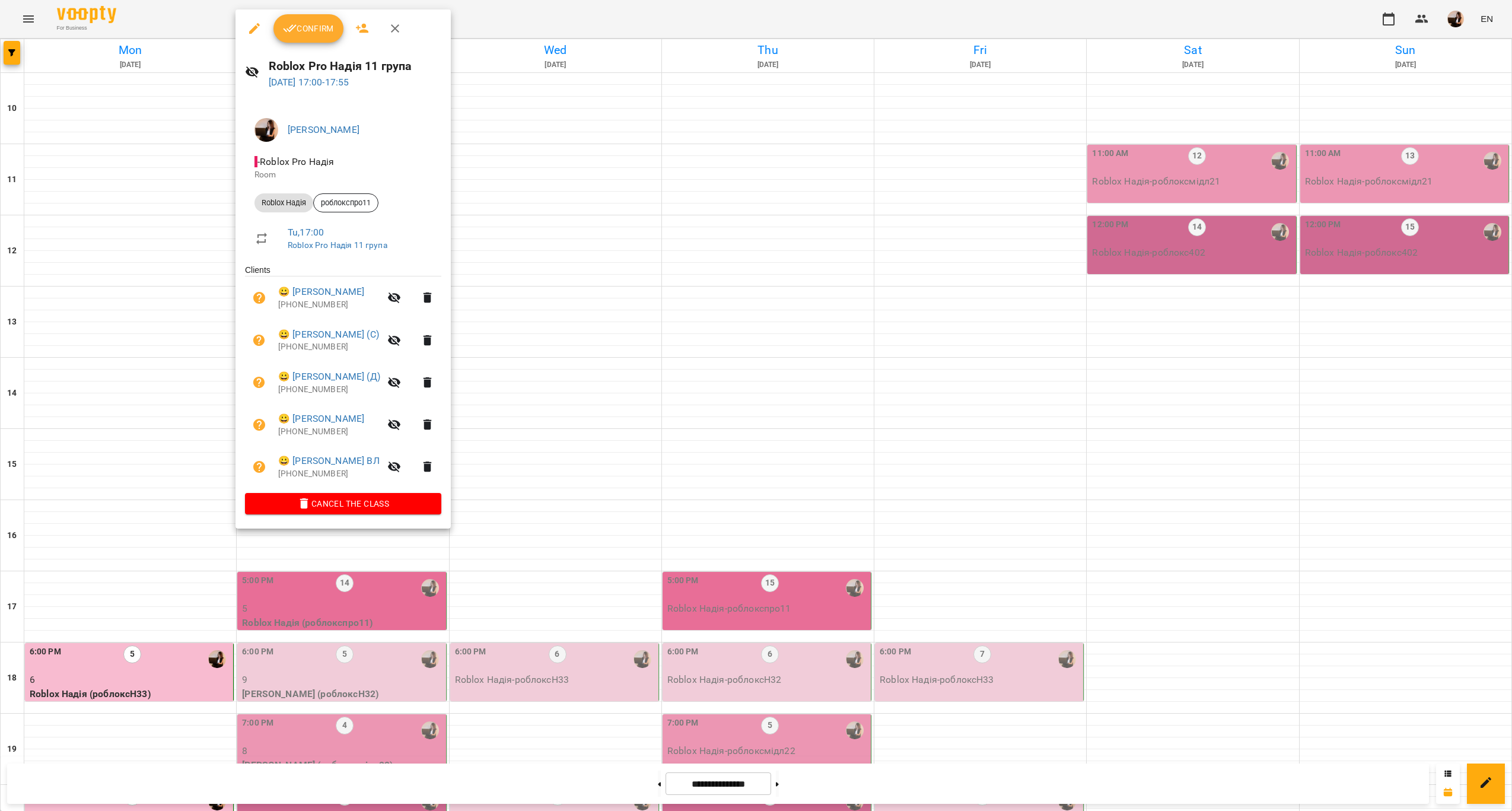
click at [563, 424] on div at bounding box center [756, 406] width 1512 height 811
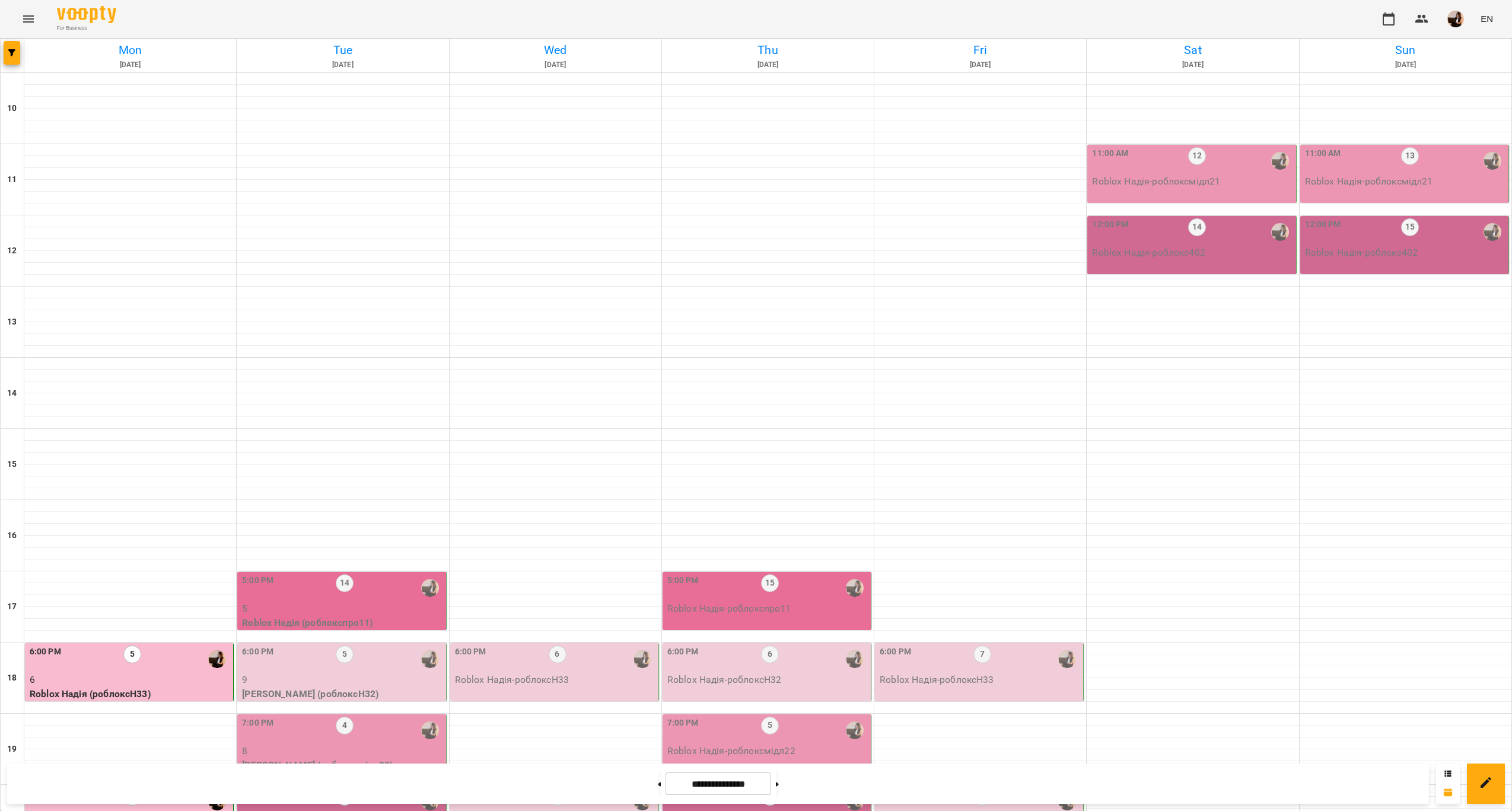
click at [383, 574] on div "5:00 PM 14" at bounding box center [342, 588] width 201 height 27
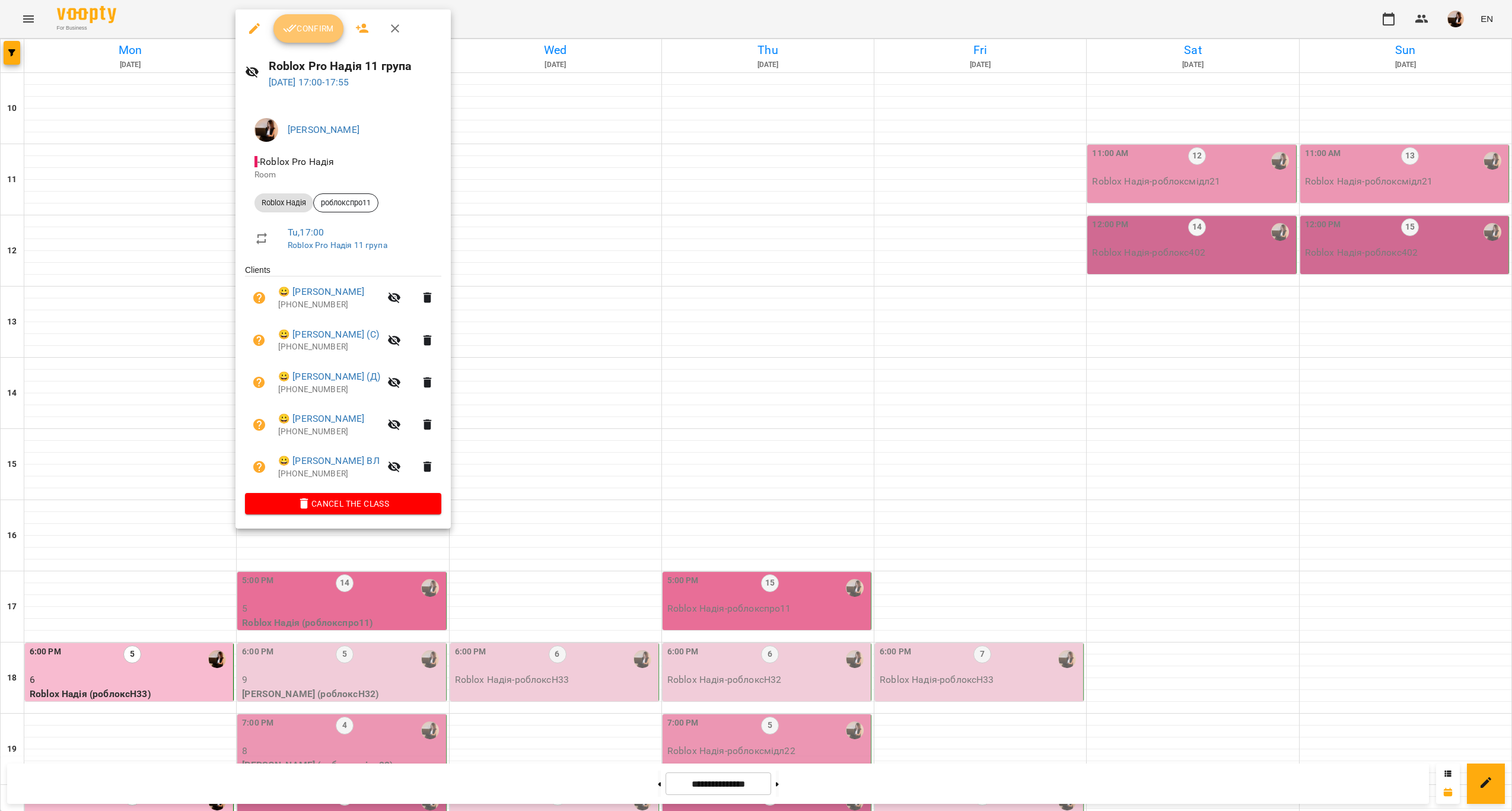
click at [305, 17] on button "Confirm" at bounding box center [309, 28] width 70 height 29
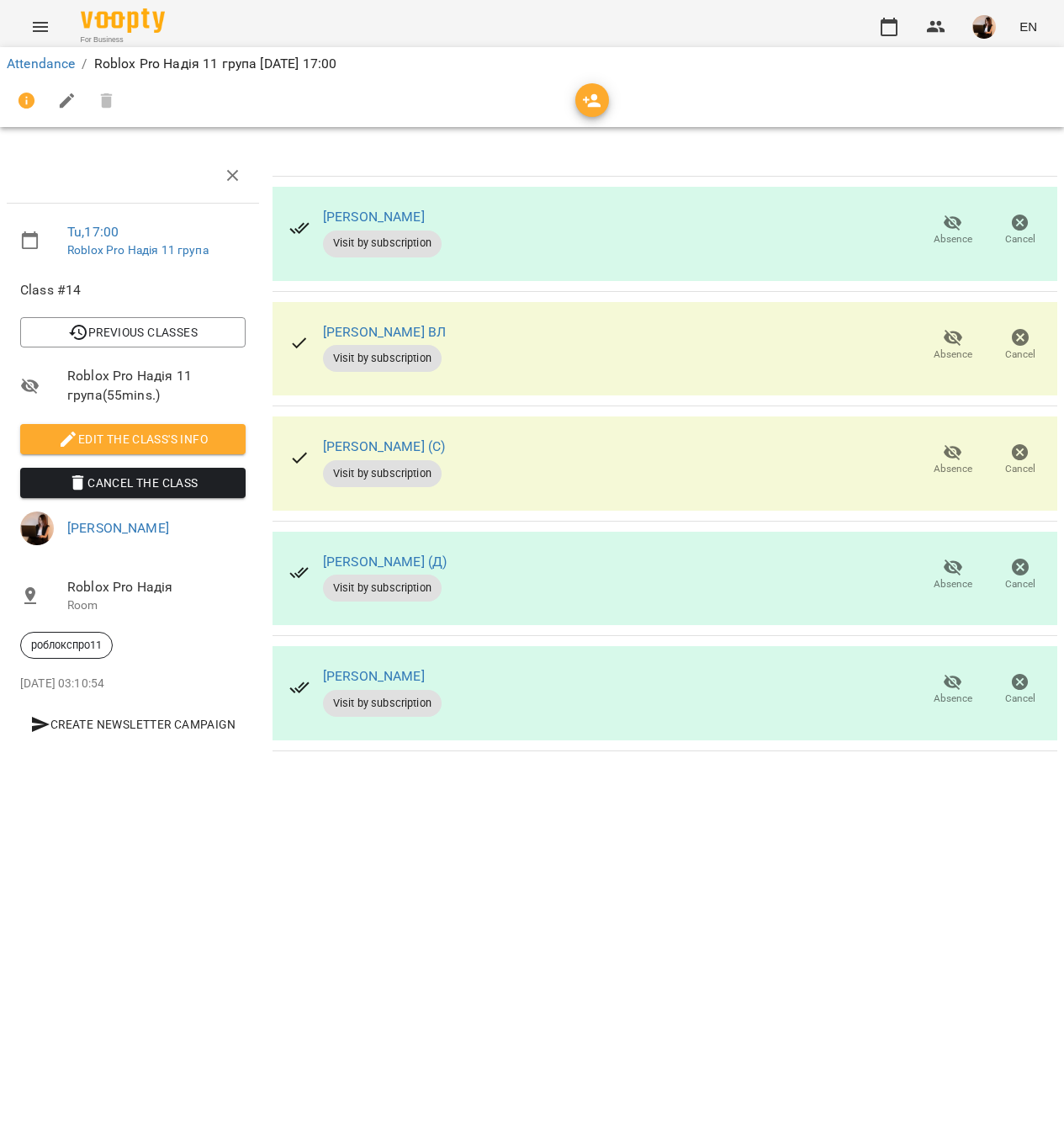
click at [972, 340] on span "Absence" at bounding box center [953, 344] width 47 height 33
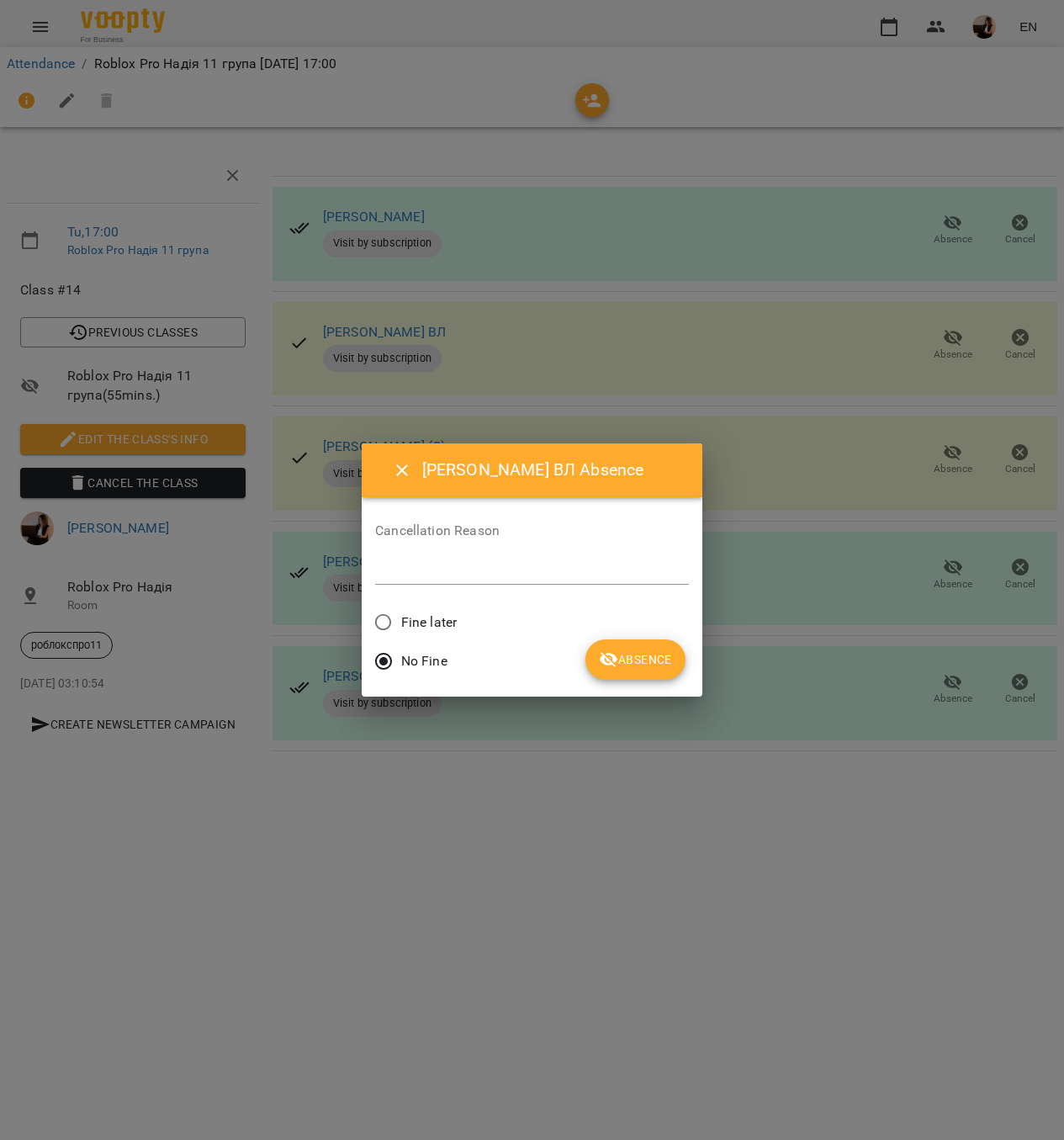
click at [442, 615] on span "Fine later" at bounding box center [430, 623] width 56 height 20
click at [683, 659] on button "Absence" at bounding box center [635, 659] width 100 height 41
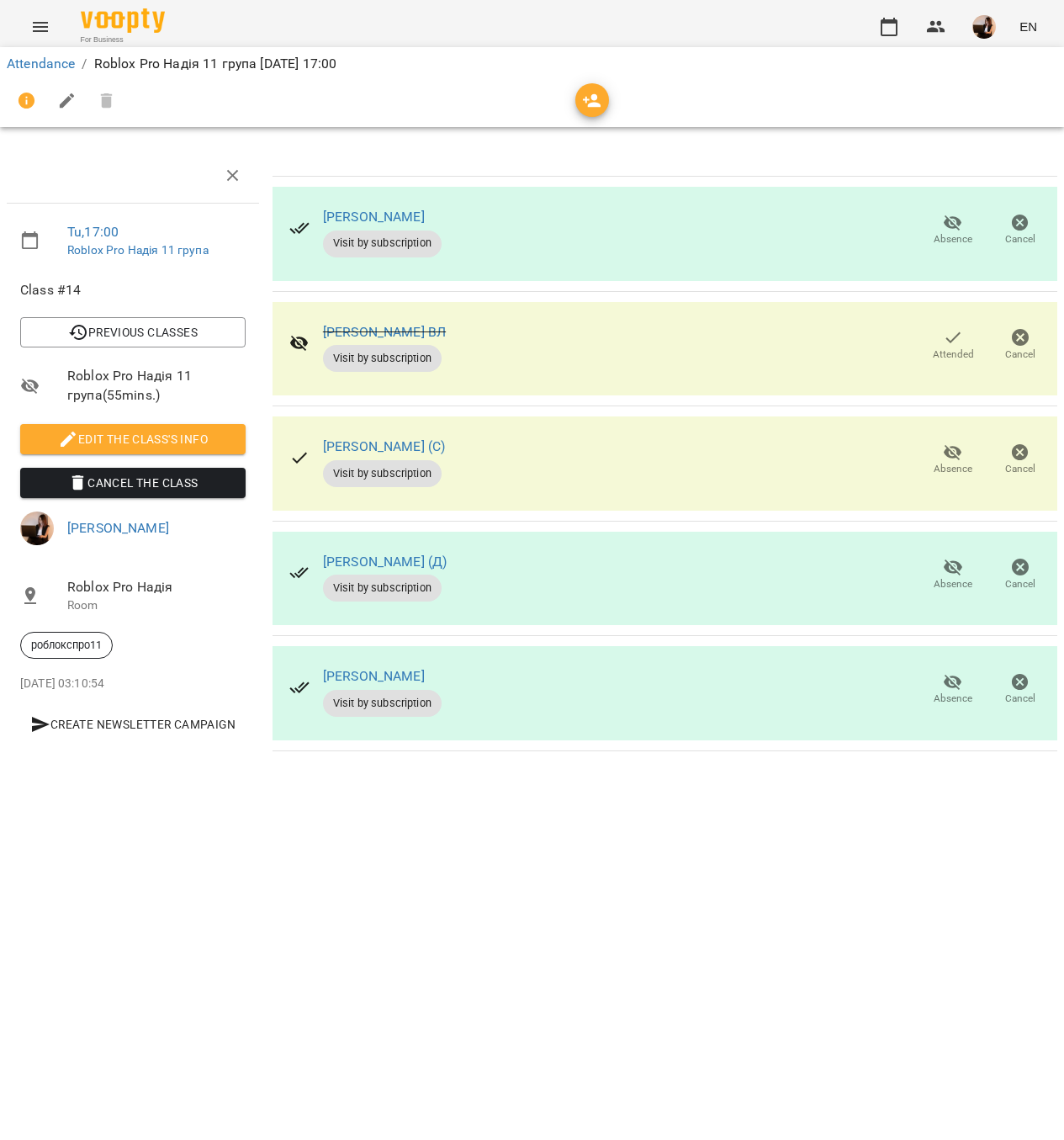
click at [662, 690] on div "Яричук Денис ВЛ Visit by subscription Absence Cancel" at bounding box center [665, 693] width 785 height 94
click at [939, 681] on span "Absence" at bounding box center [953, 689] width 47 height 33
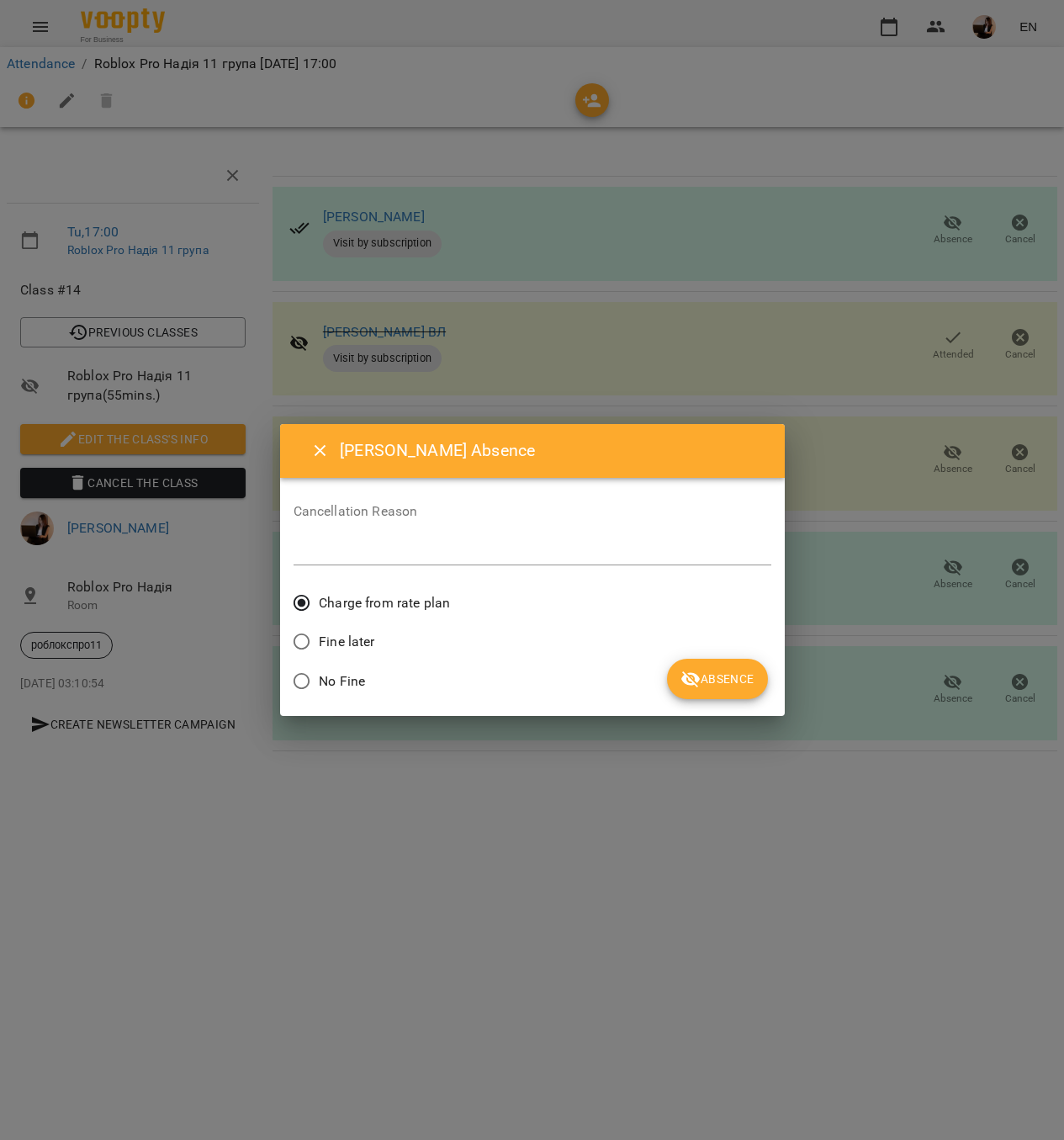
click at [711, 663] on button "Absence" at bounding box center [717, 679] width 100 height 41
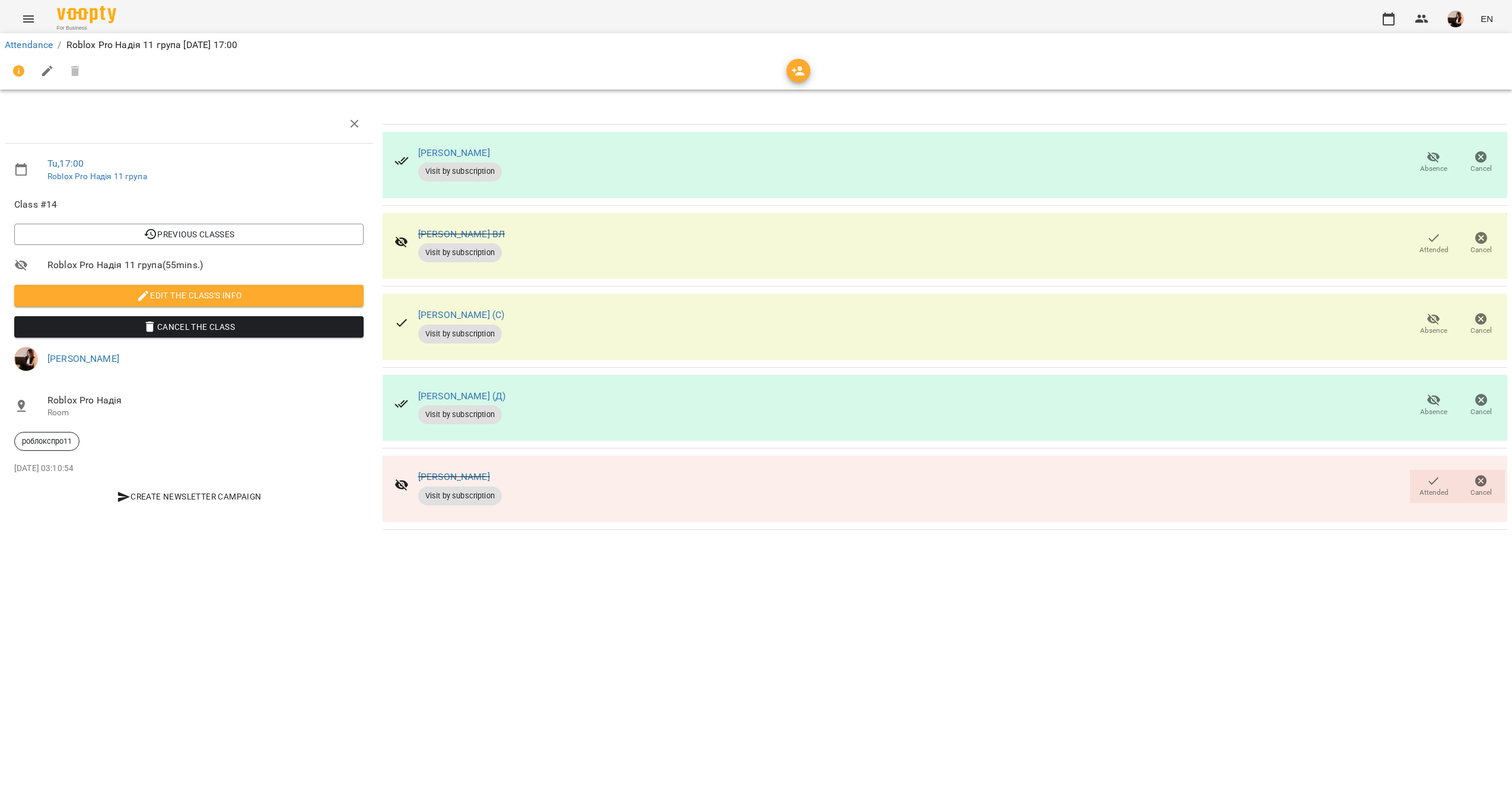
click at [25, 50] on li "Attendance" at bounding box center [28, 45] width 48 height 14
click at [26, 48] on link "Attendance" at bounding box center [28, 45] width 48 height 11
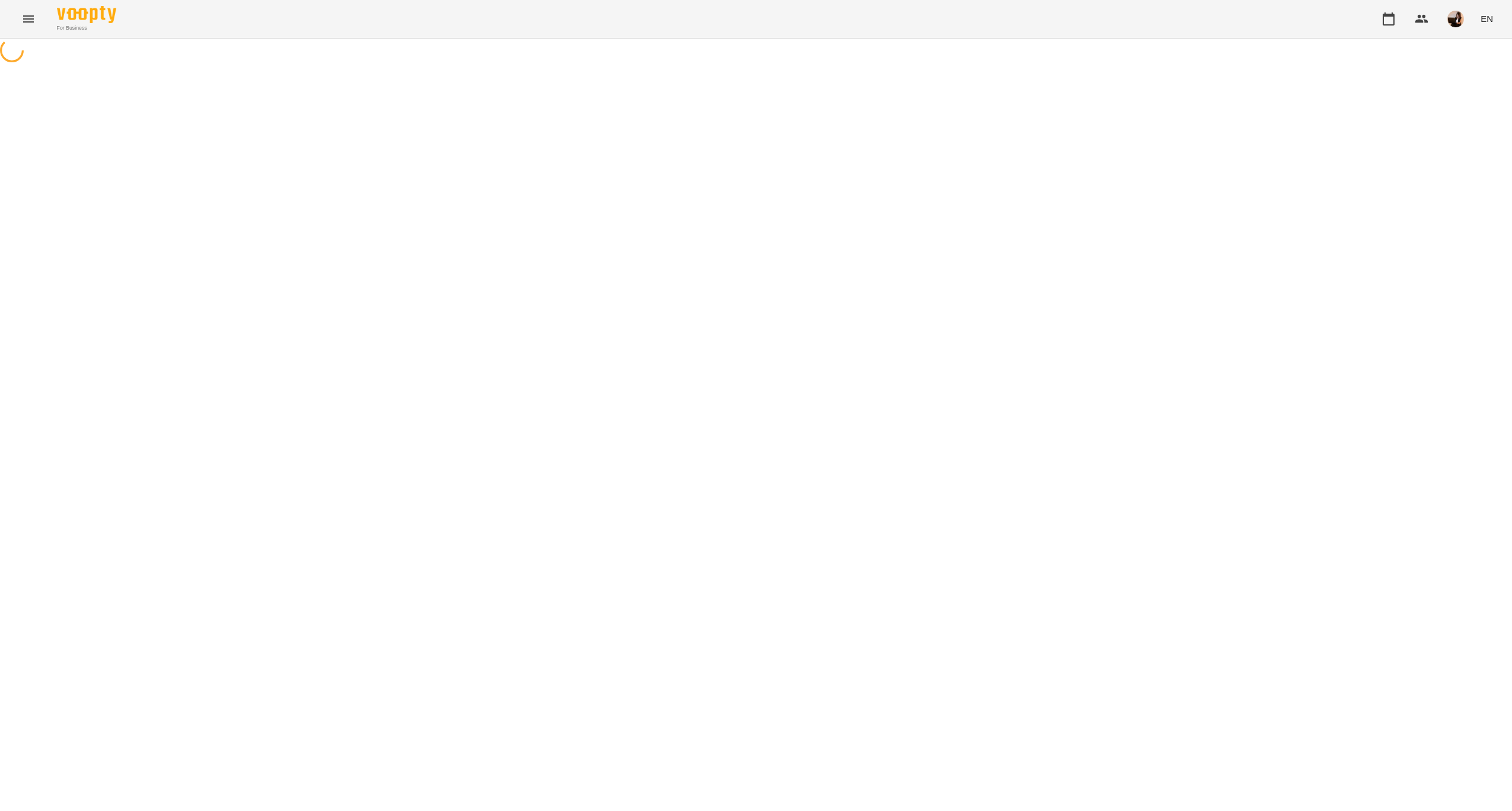
click at [27, 39] on div at bounding box center [756, 52] width 1512 height 27
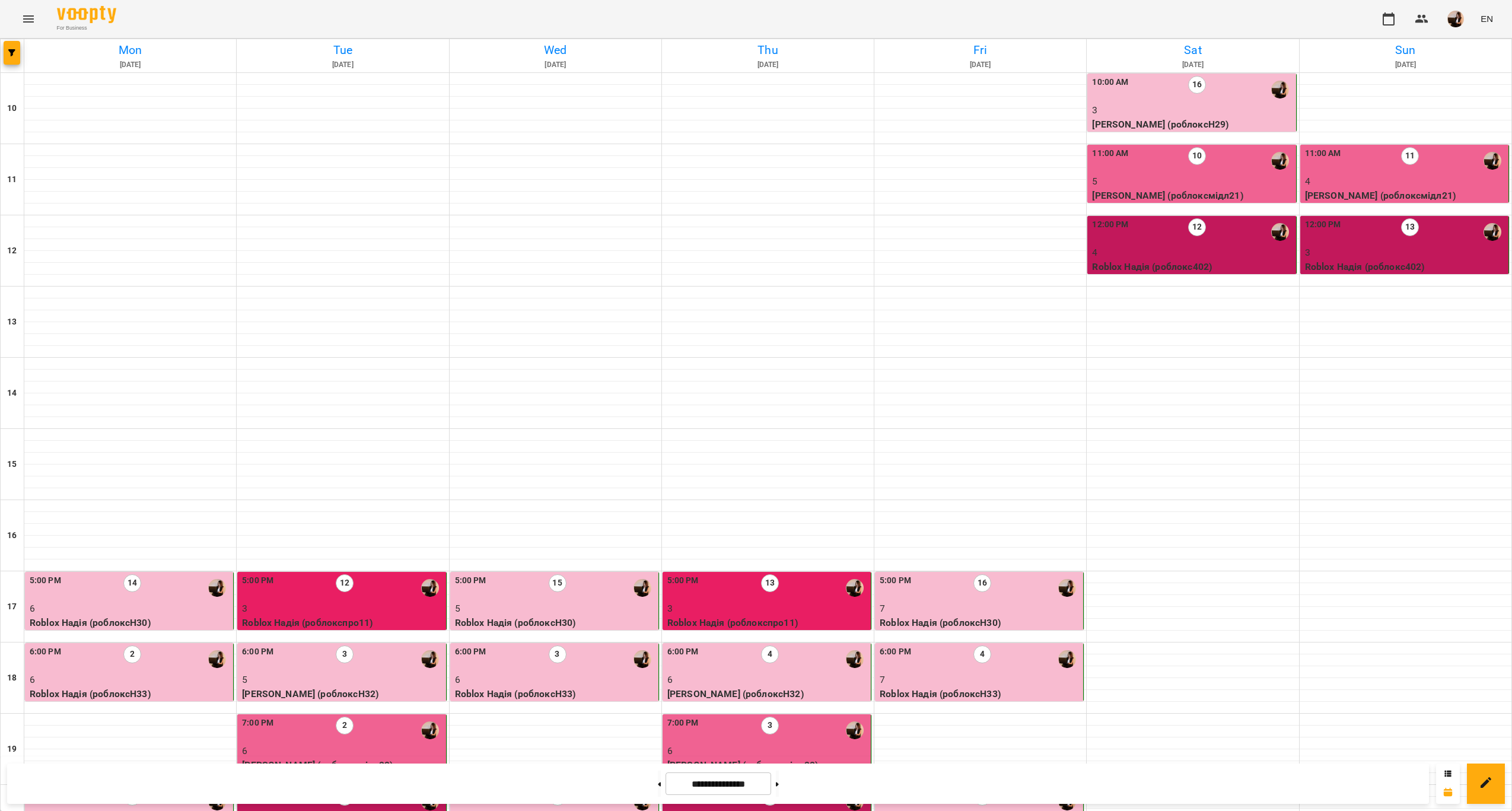
scroll to position [241, 0]
click at [804, 574] on div "5:00 PM 13" at bounding box center [768, 588] width 201 height 27
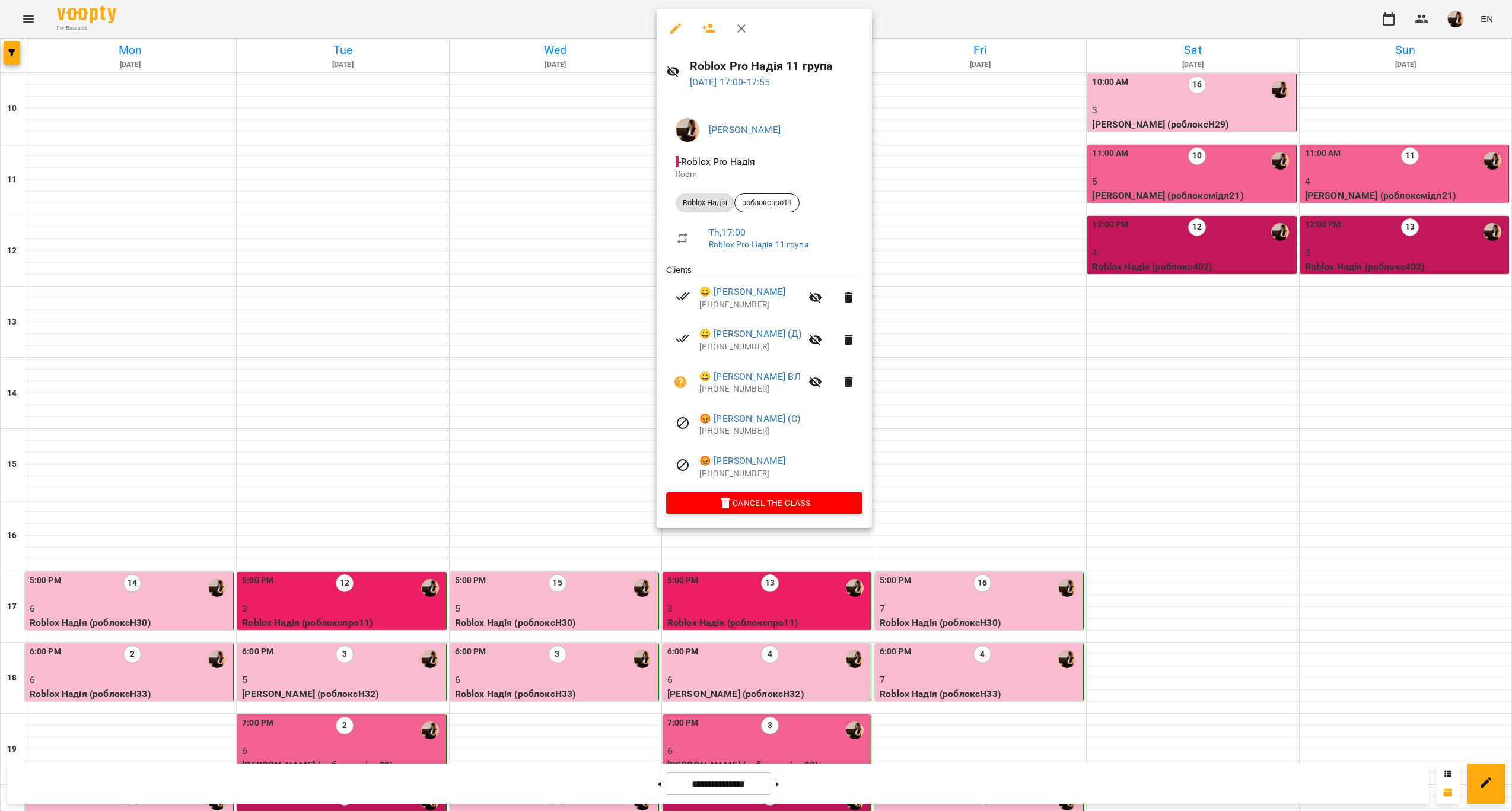
drag, startPoint x: 804, startPoint y: 459, endPoint x: 799, endPoint y: 465, distance: 7.8
click at [801, 462] on span "😡 Яричук Денис ВЛ" at bounding box center [781, 461] width 163 height 14
drag, startPoint x: 749, startPoint y: 476, endPoint x: 676, endPoint y: 463, distance: 74.1
click at [676, 463] on li "😡 Яричук Денис ВЛ +380505861012" at bounding box center [764, 467] width 197 height 42
copy div "😡 Яричук Денис ВЛ +380505861012"
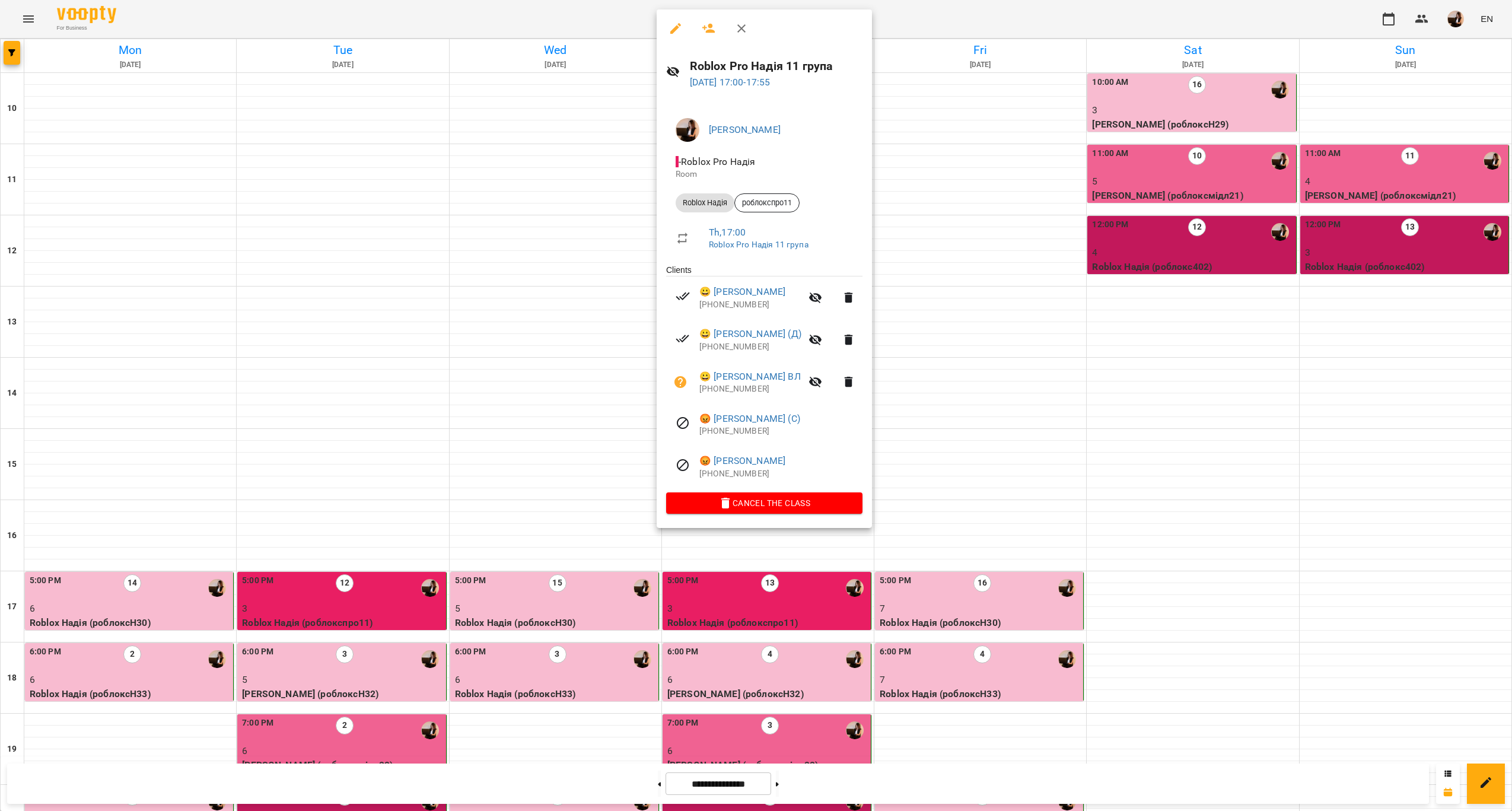
click at [774, 66] on h6 "Roblox Pro Надія 11 група" at bounding box center [776, 66] width 173 height 18
copy h6 "Roblox Pro Надія 11 група"
click at [498, 143] on div at bounding box center [756, 406] width 1512 height 811
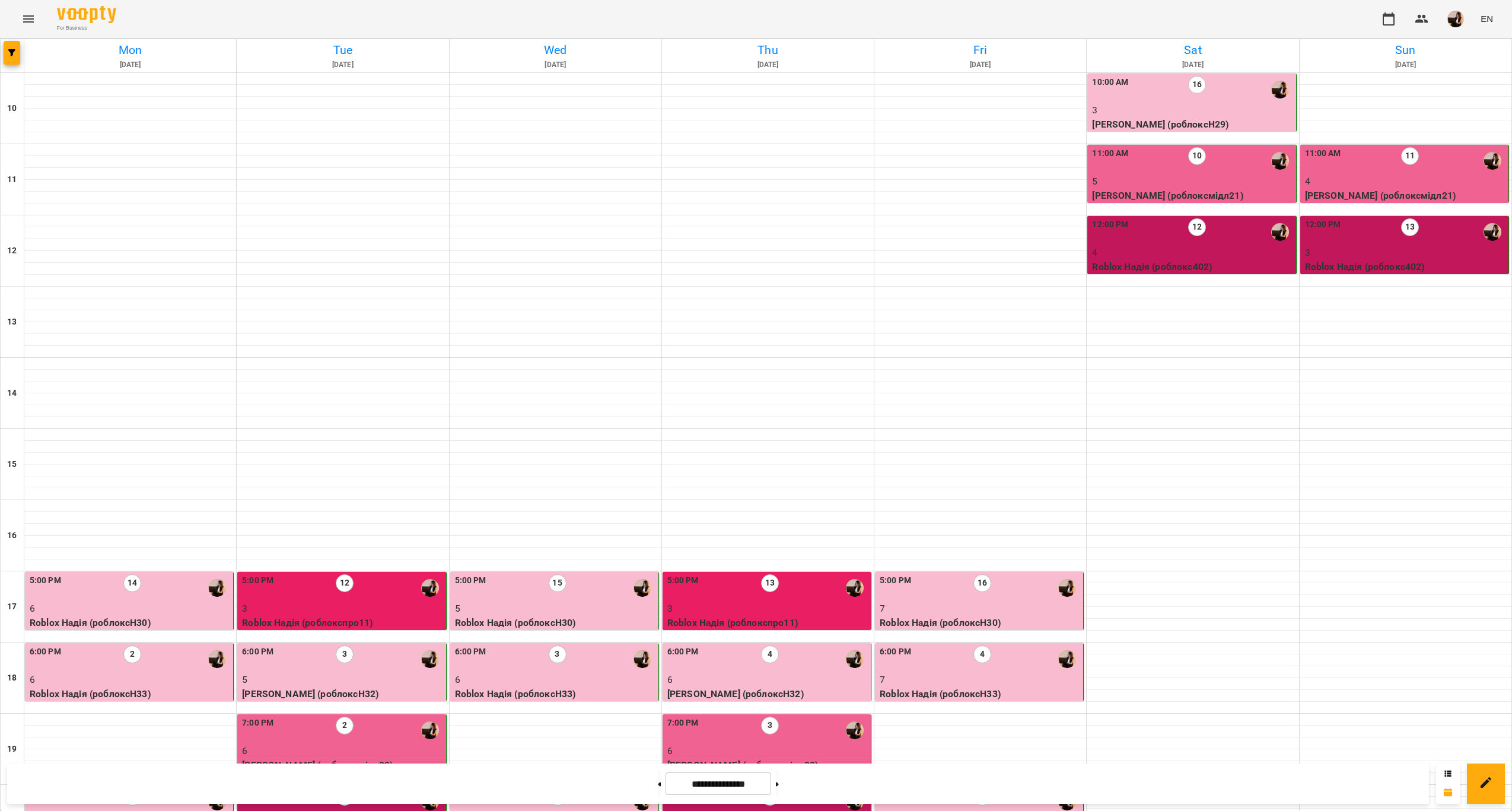
click at [715, 773] on input "**********" at bounding box center [718, 784] width 106 height 23
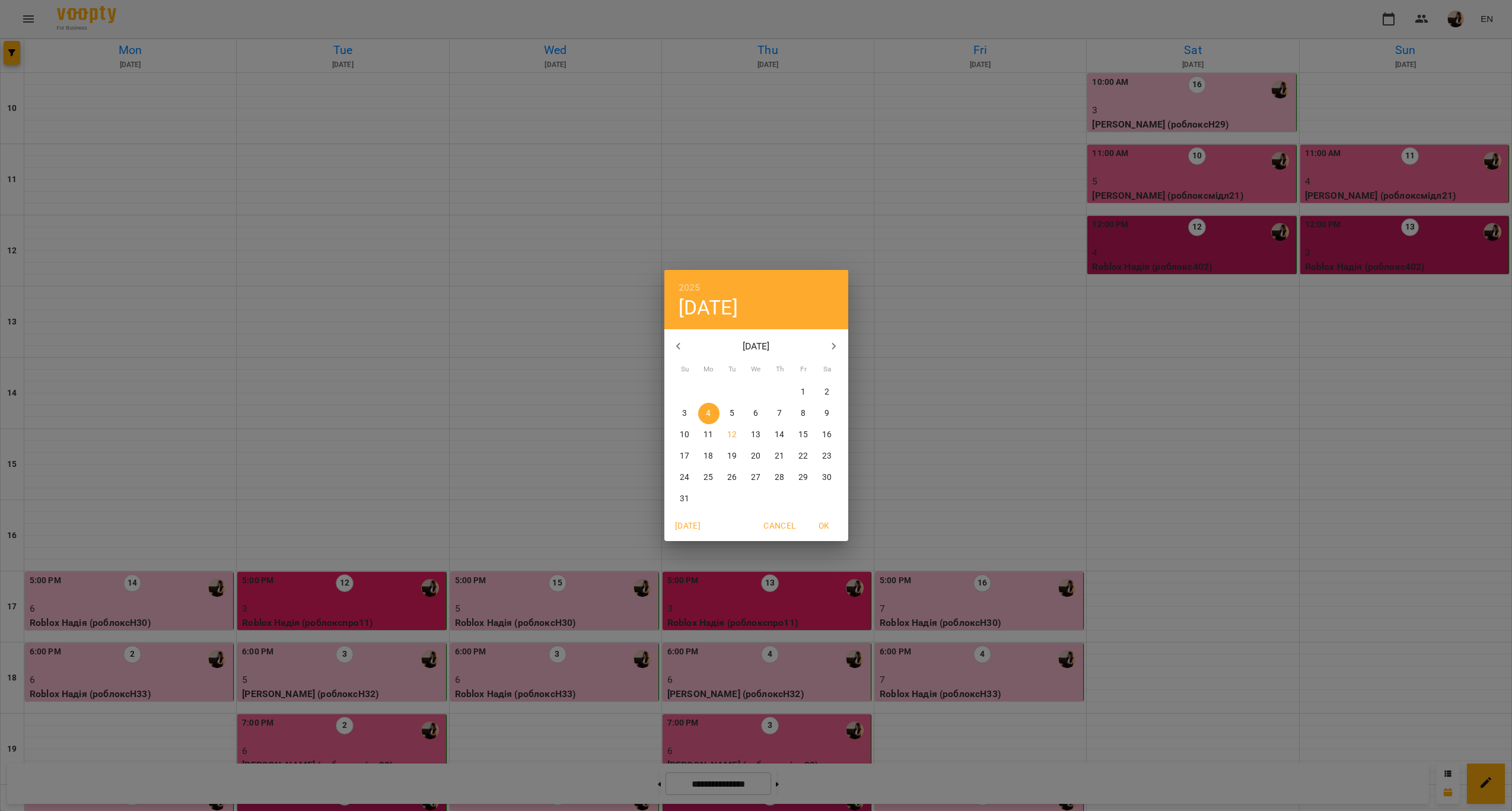
click at [679, 519] on span "Today" at bounding box center [688, 526] width 29 height 14
click at [825, 518] on button "OK" at bounding box center [825, 526] width 38 height 22
type input "**********"
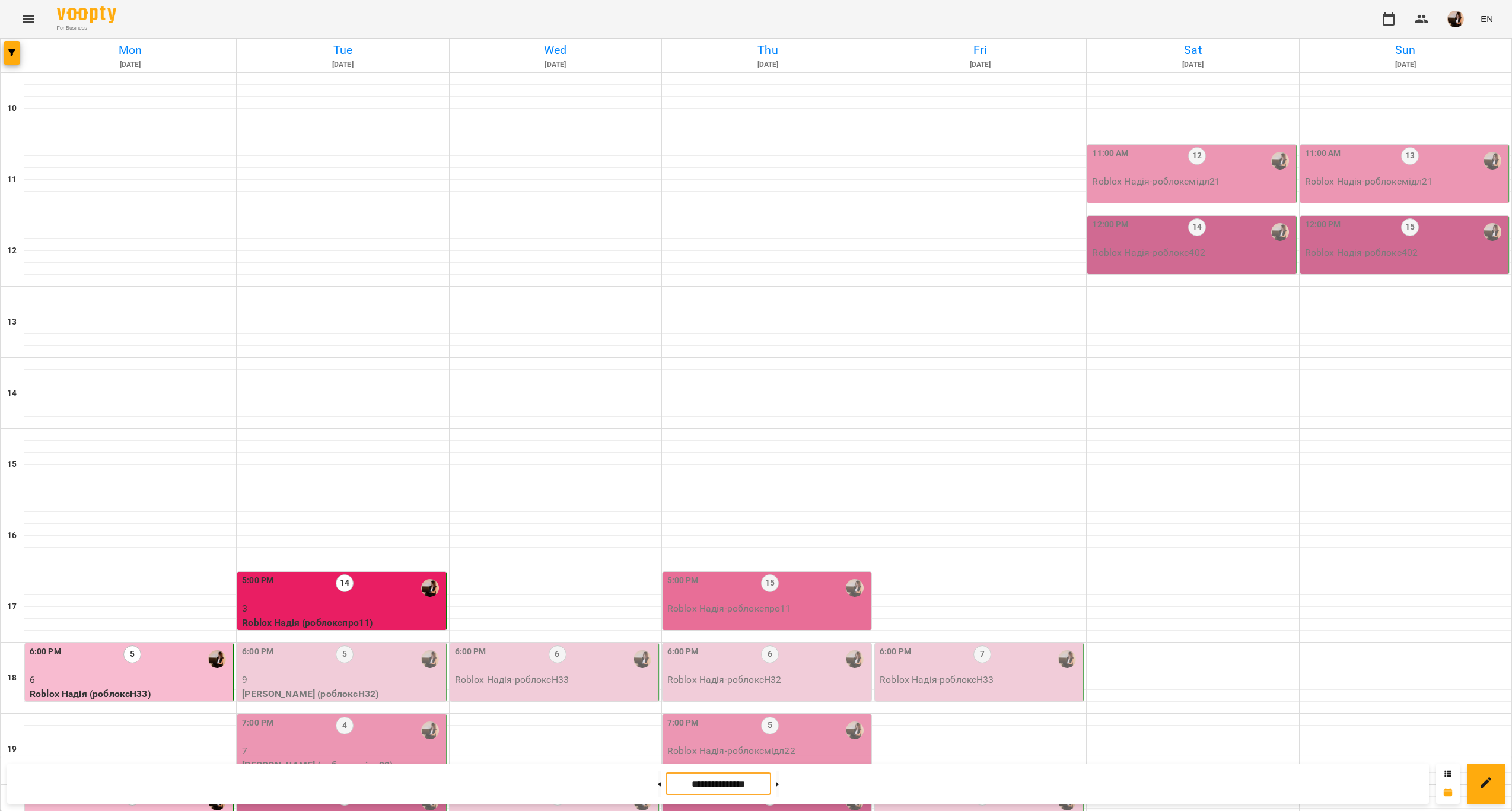
click at [339, 673] on p "9" at bounding box center [342, 680] width 201 height 14
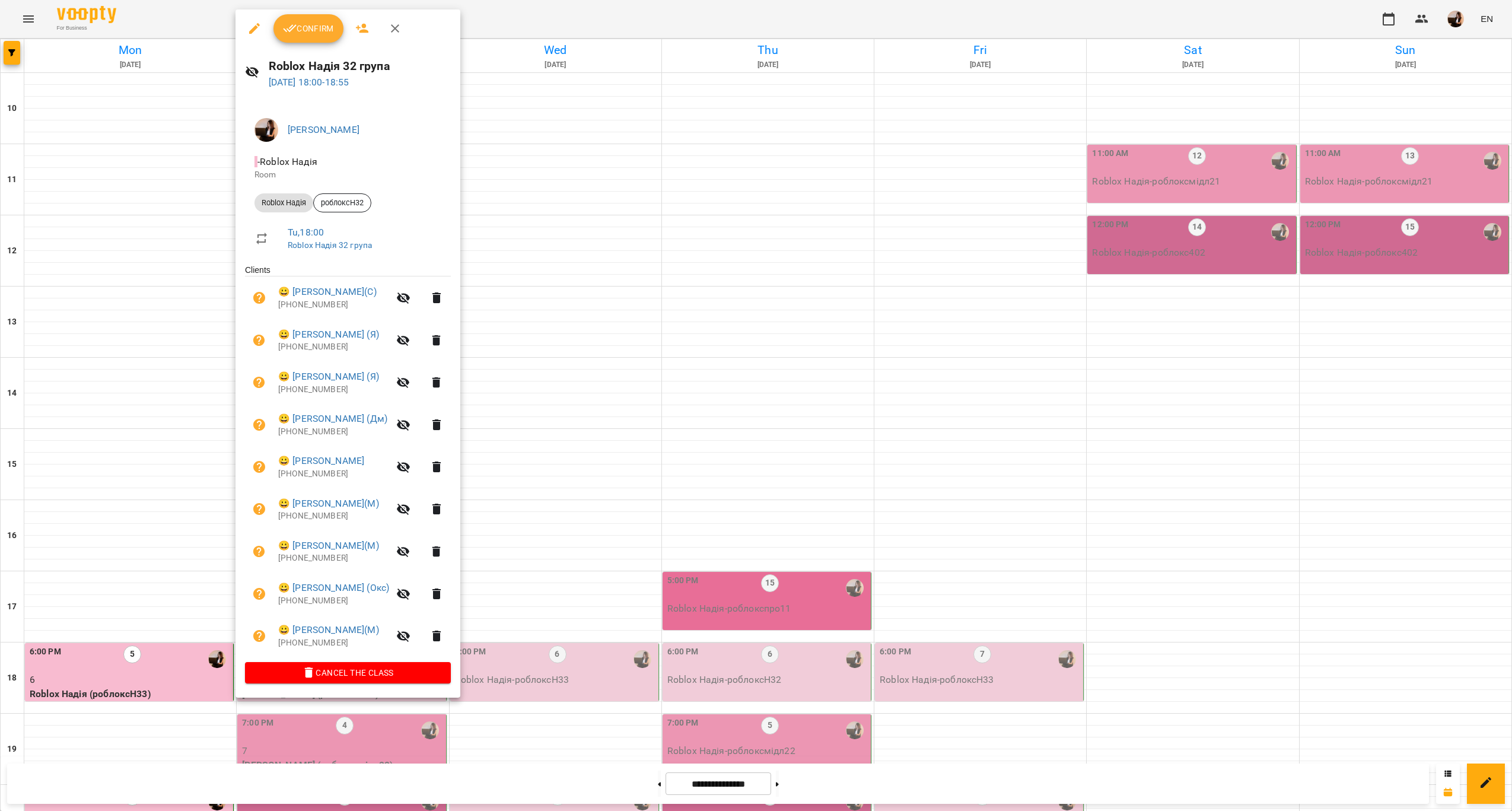
click at [304, 35] on span "Confirm" at bounding box center [309, 29] width 51 height 14
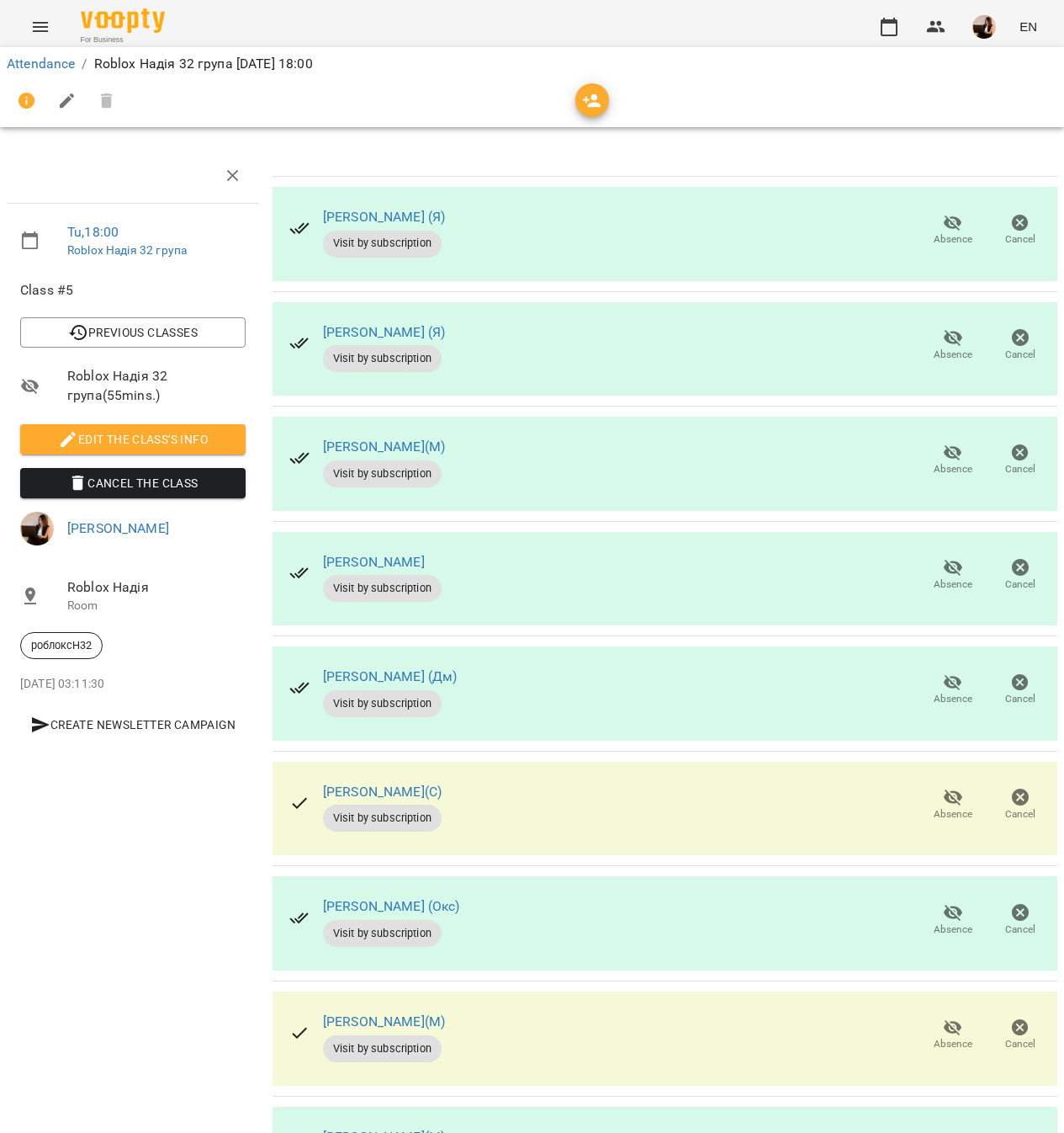
click at [934, 469] on span "Absence" at bounding box center [953, 469] width 39 height 14
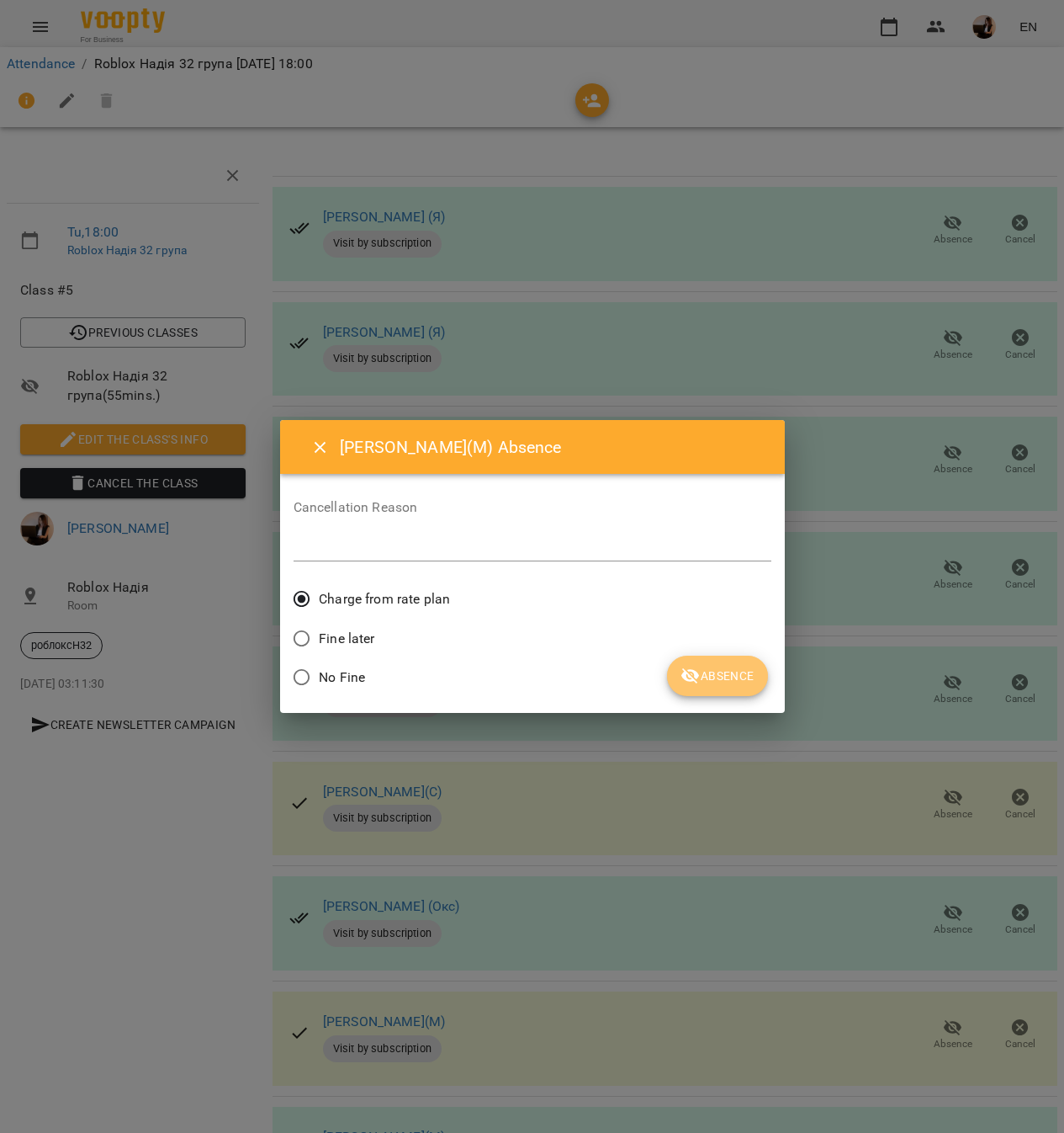
click at [705, 662] on button "Absence" at bounding box center [717, 675] width 100 height 41
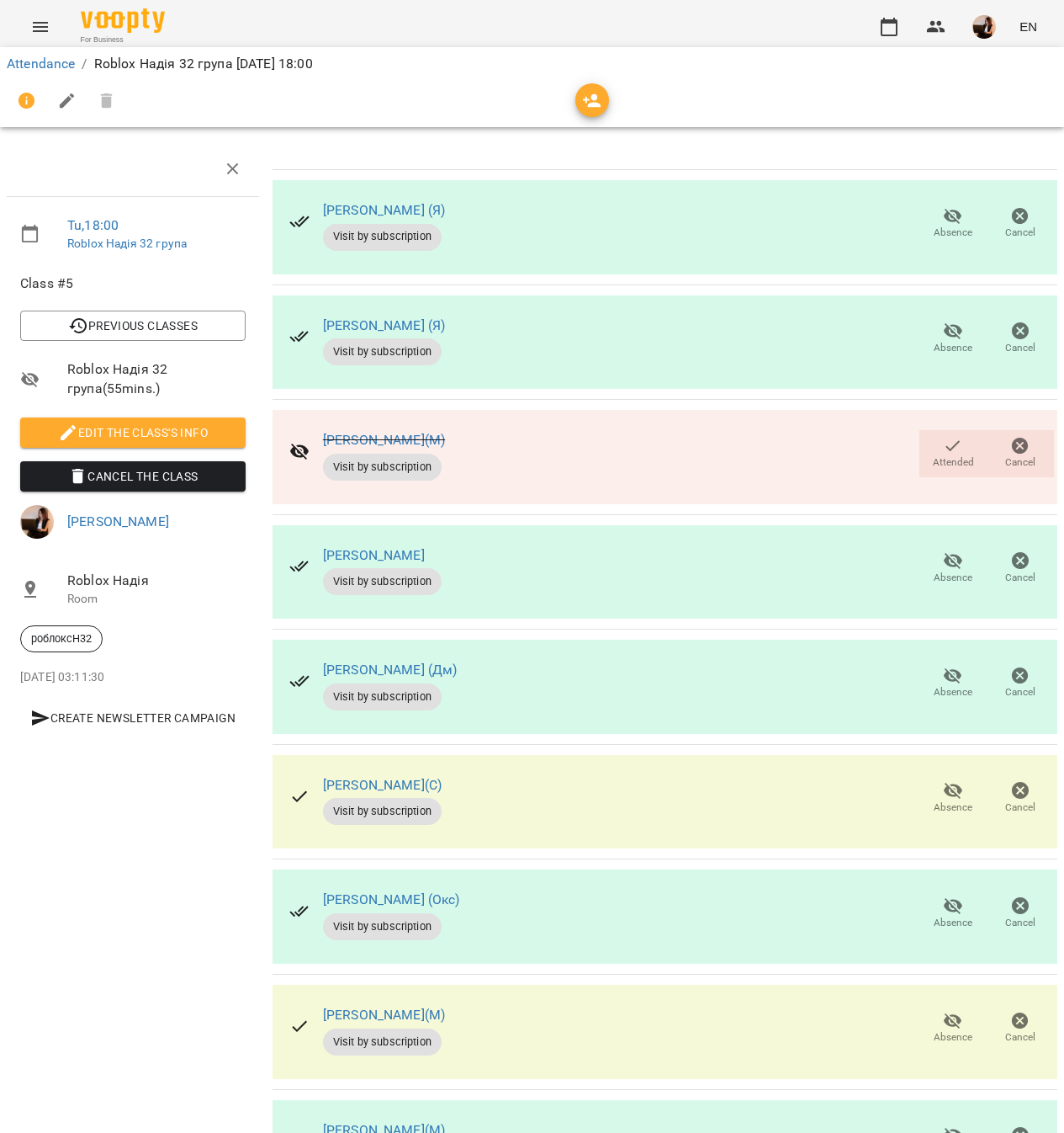
scroll to position [111, 0]
click at [943, 1010] on icon "button" at bounding box center [953, 1020] width 20 height 20
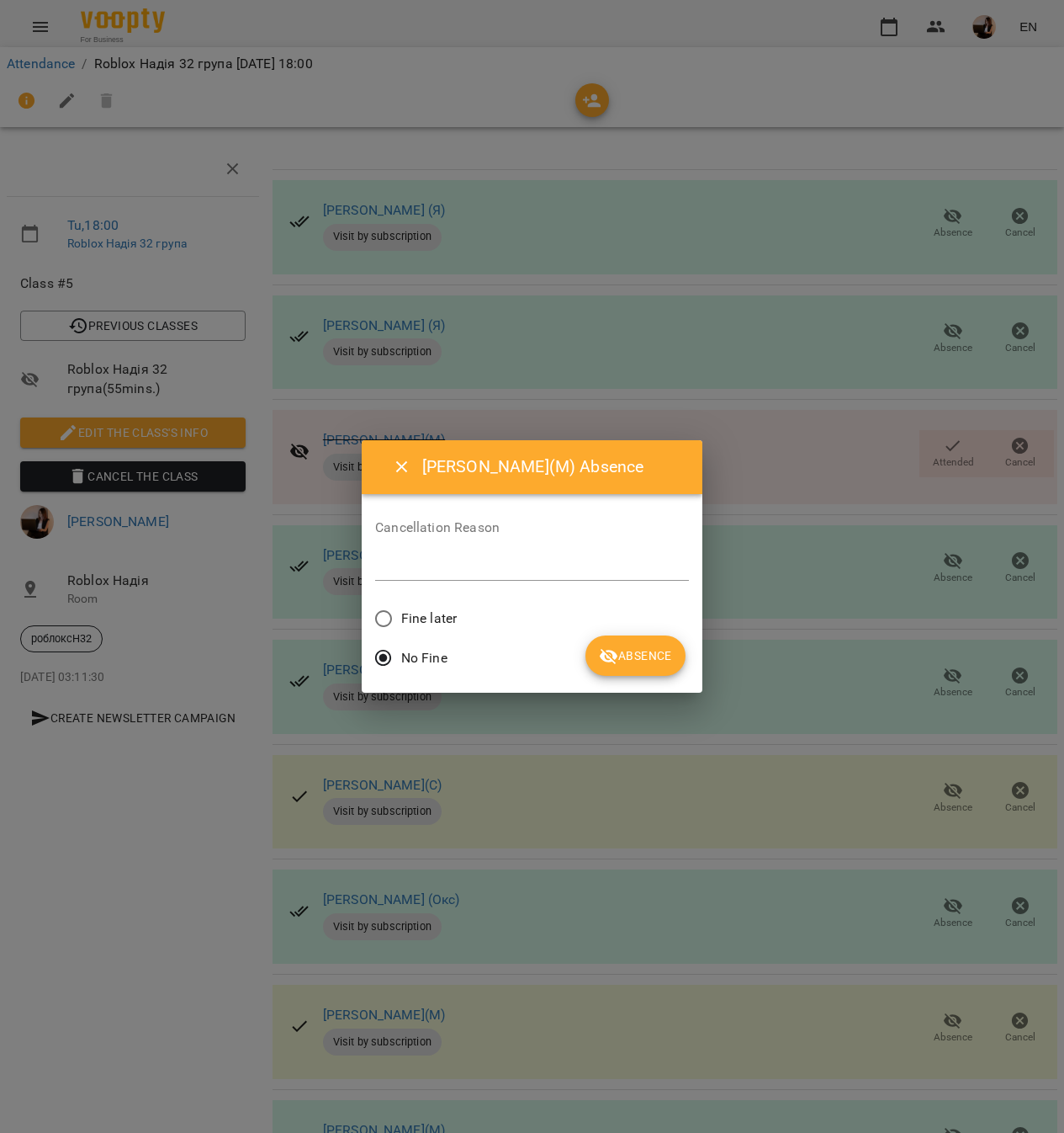
click at [429, 611] on span "Fine later" at bounding box center [430, 618] width 56 height 20
click at [605, 650] on icon "submit" at bounding box center [609, 656] width 20 height 20
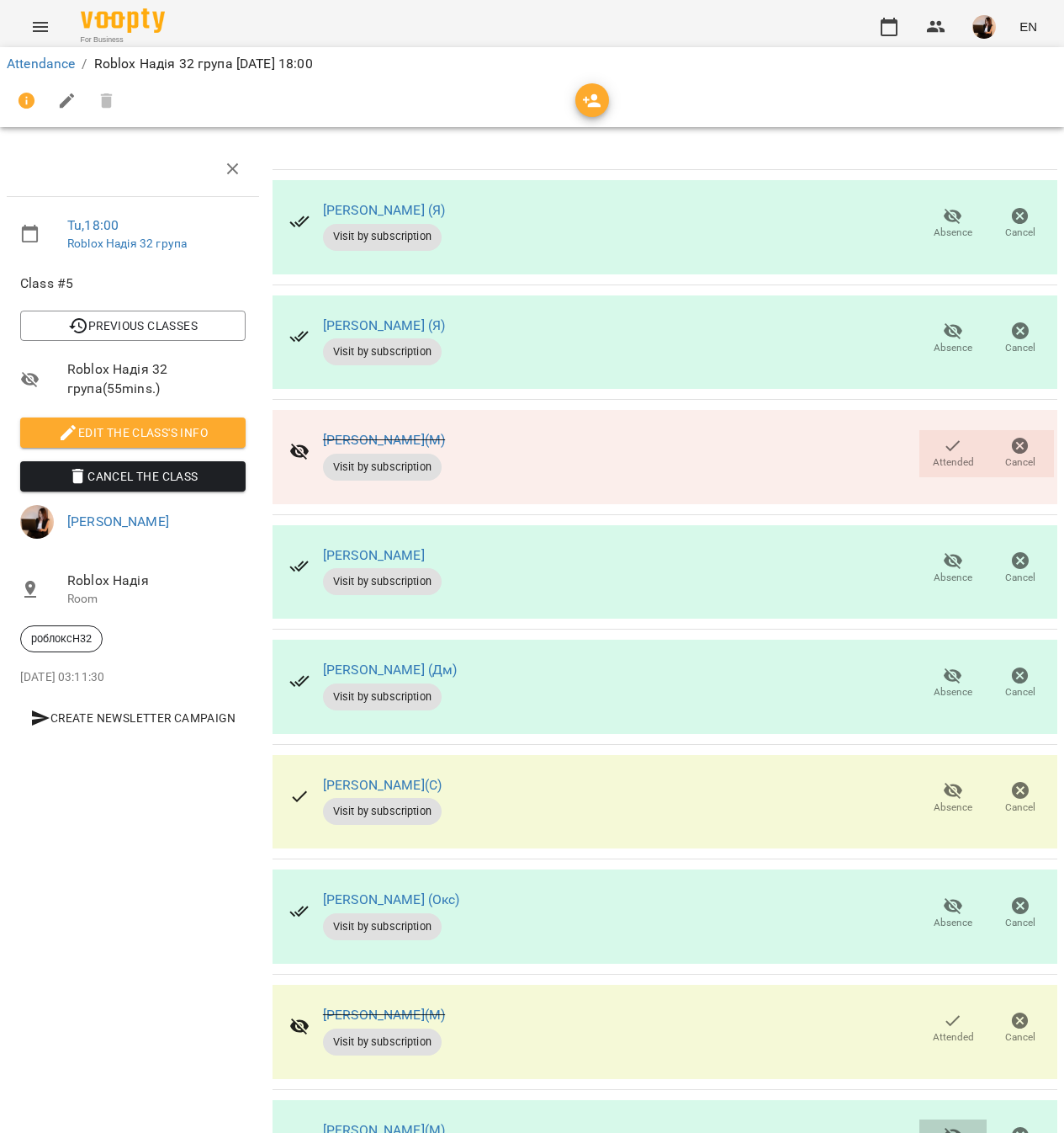
click at [943, 1125] on icon "button" at bounding box center [953, 1135] width 20 height 20
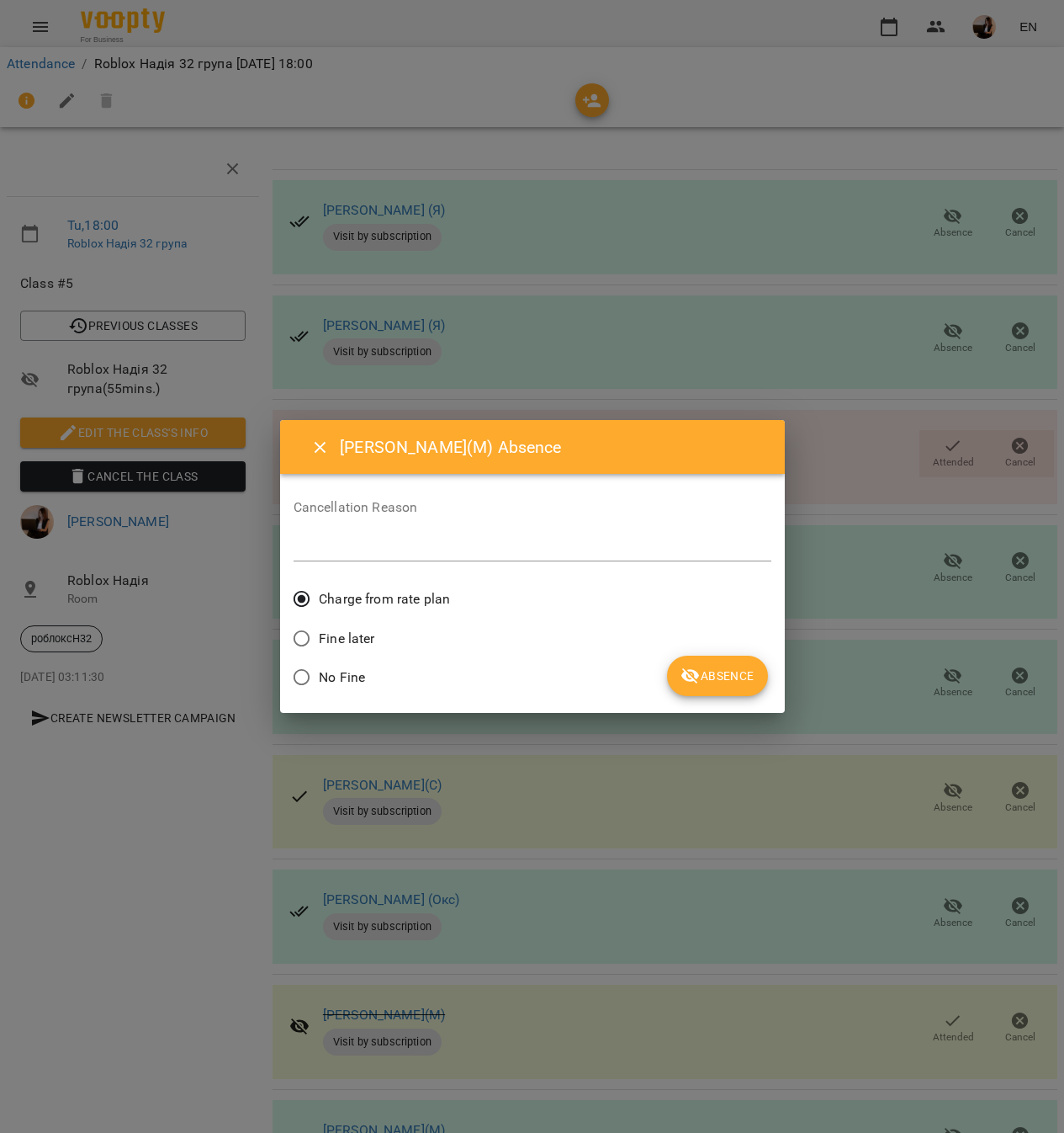
click at [730, 668] on span "Absence" at bounding box center [717, 675] width 73 height 20
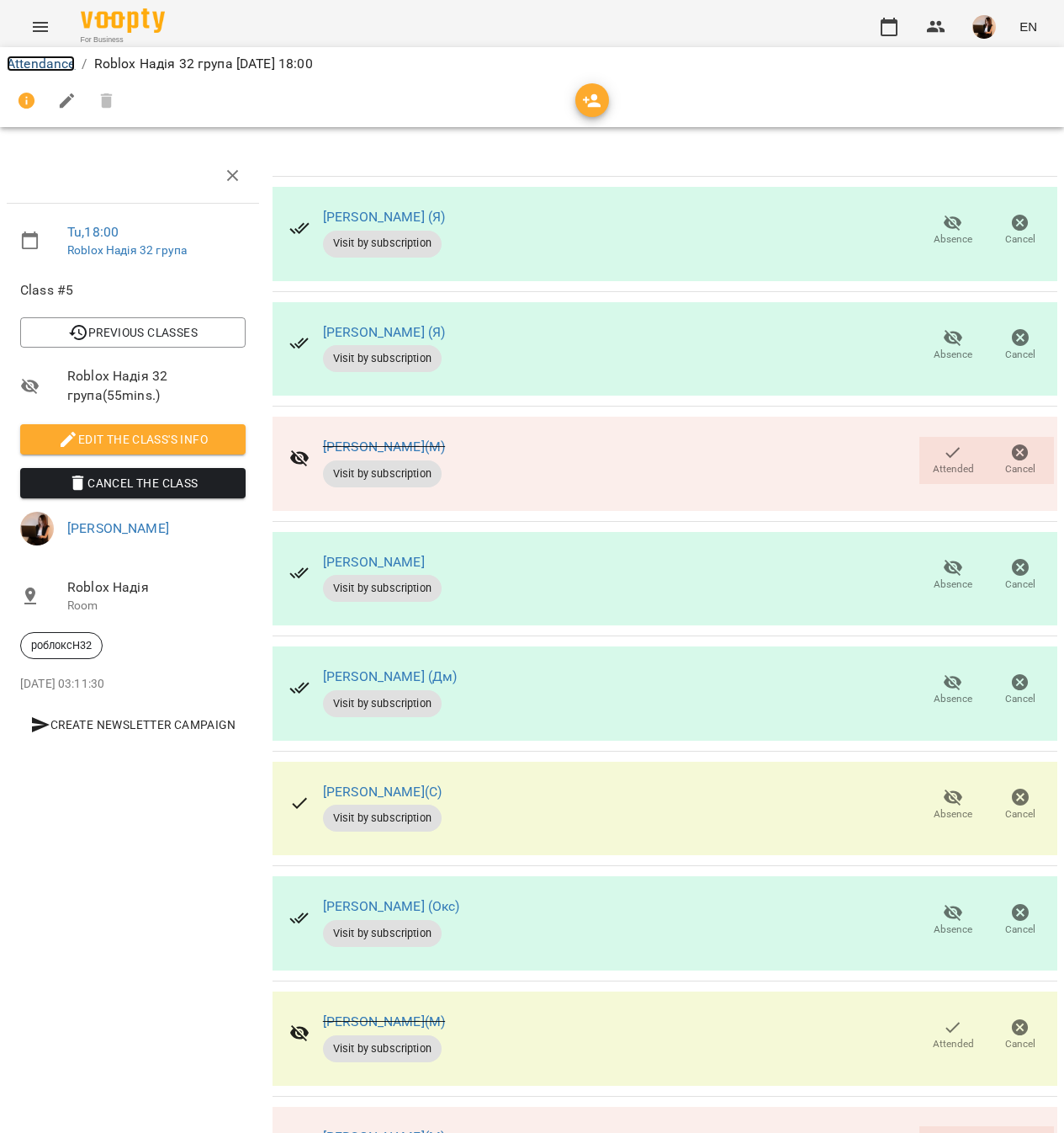
click at [40, 60] on link "Attendance" at bounding box center [40, 64] width 68 height 16
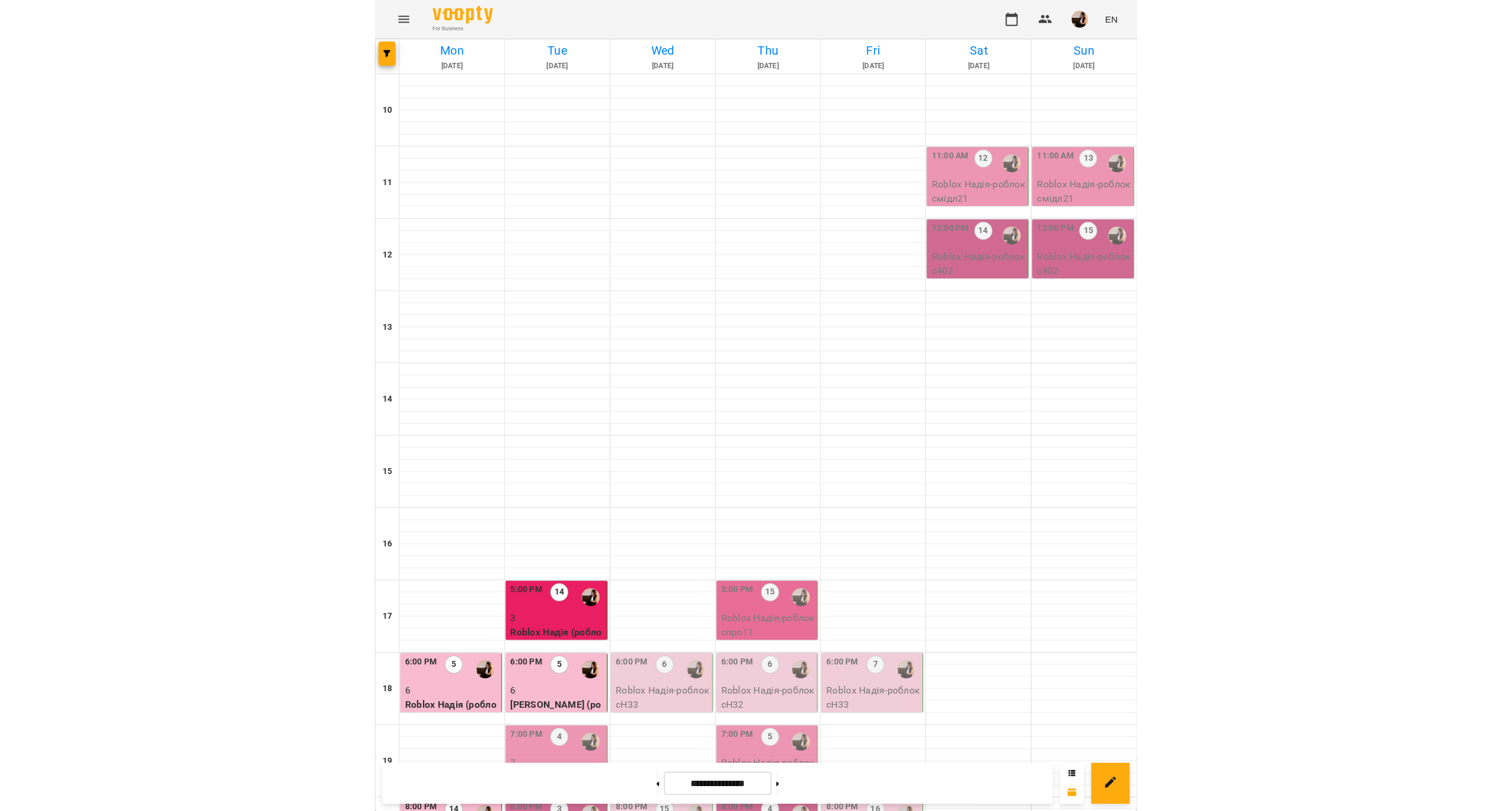
scroll to position [253, 0]
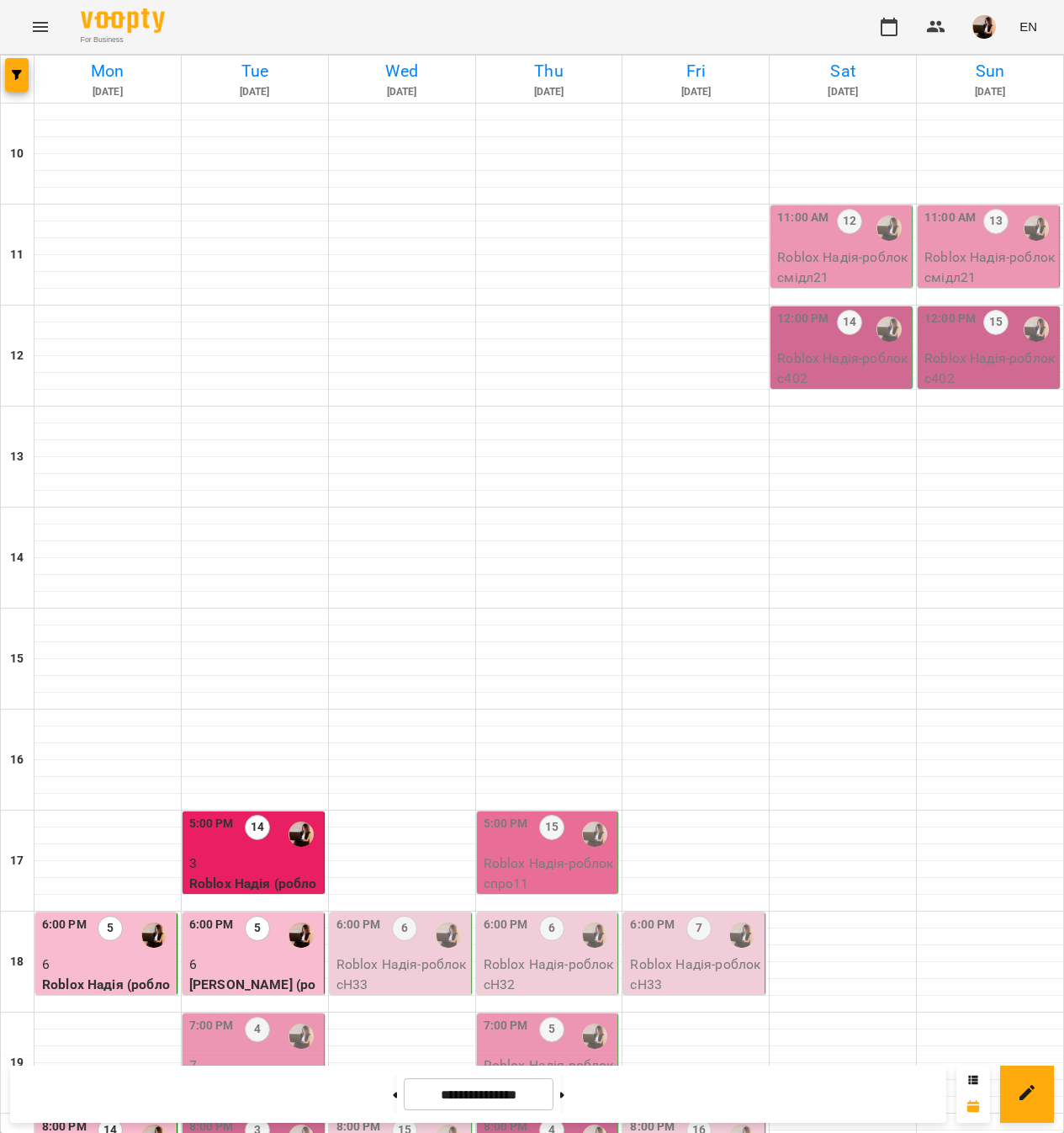
click at [278, 954] on p "6" at bounding box center [254, 964] width 131 height 20
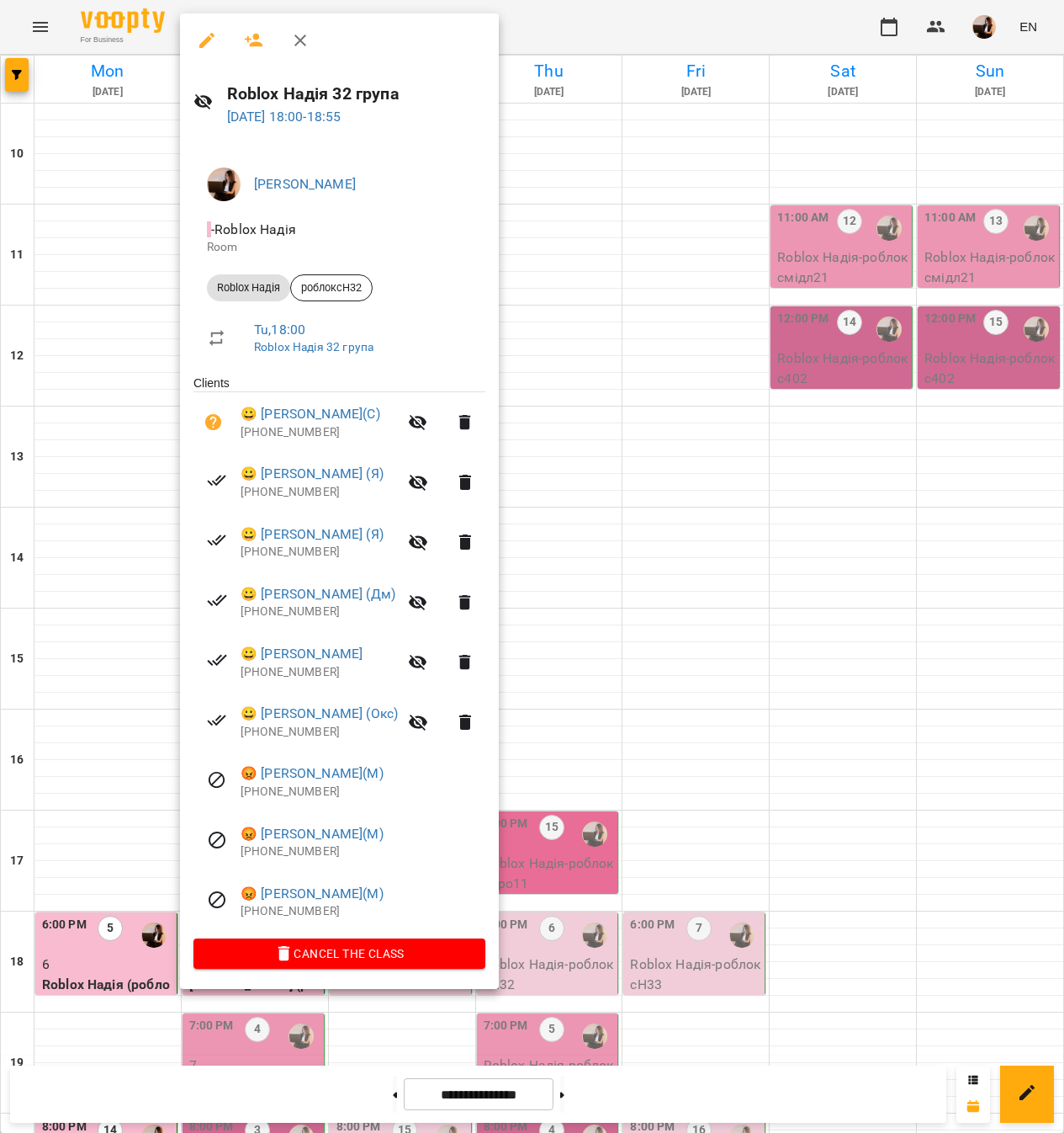
click at [293, 91] on h6 "Roblox Надія 32 група" at bounding box center [356, 93] width 258 height 26
copy h6 "Roblox Надія 32 група"
click at [652, 791] on div at bounding box center [532, 566] width 1064 height 1133
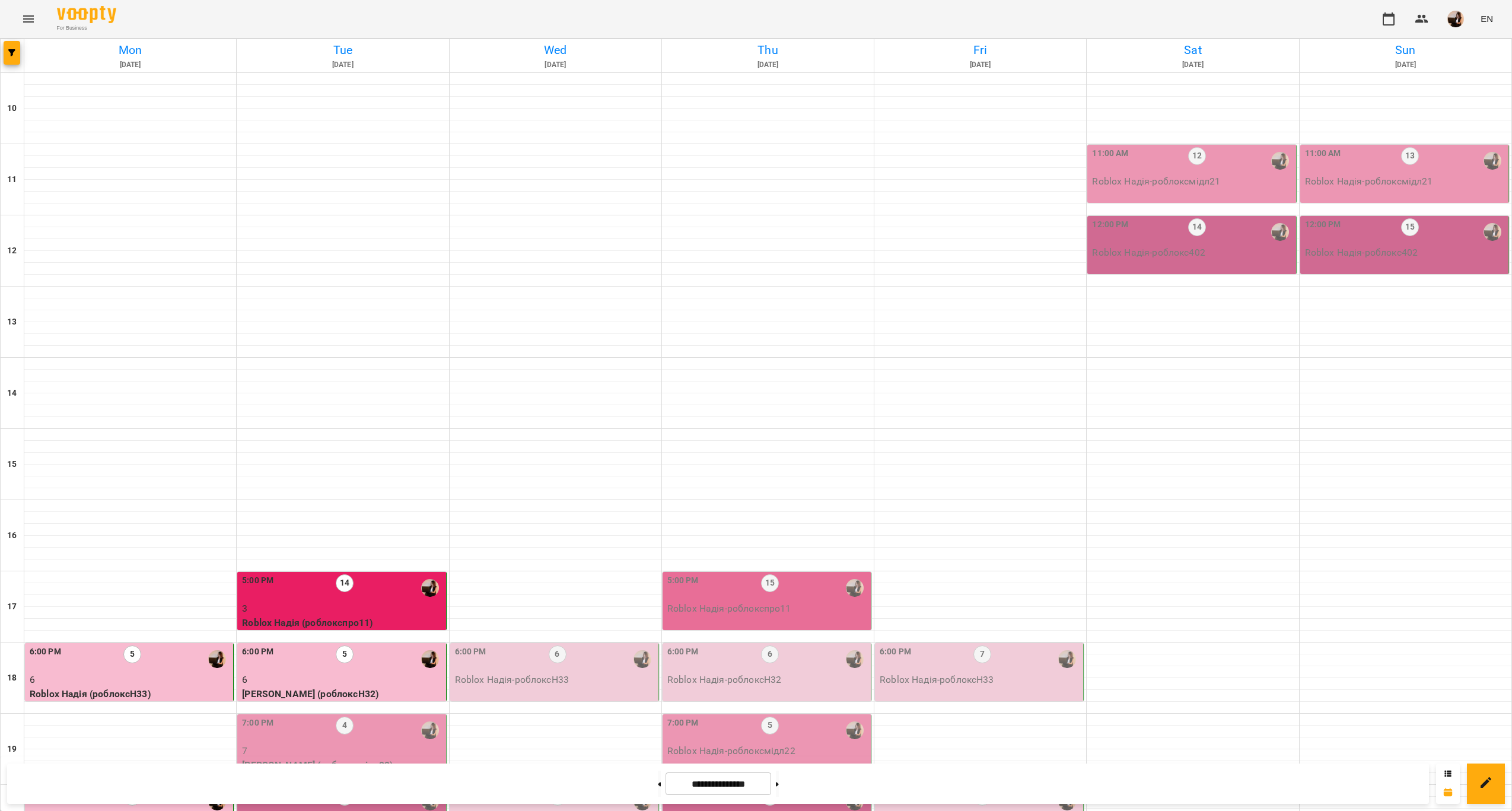
scroll to position [241, 0]
click at [337, 645] on div "5" at bounding box center [345, 659] width 18 height 27
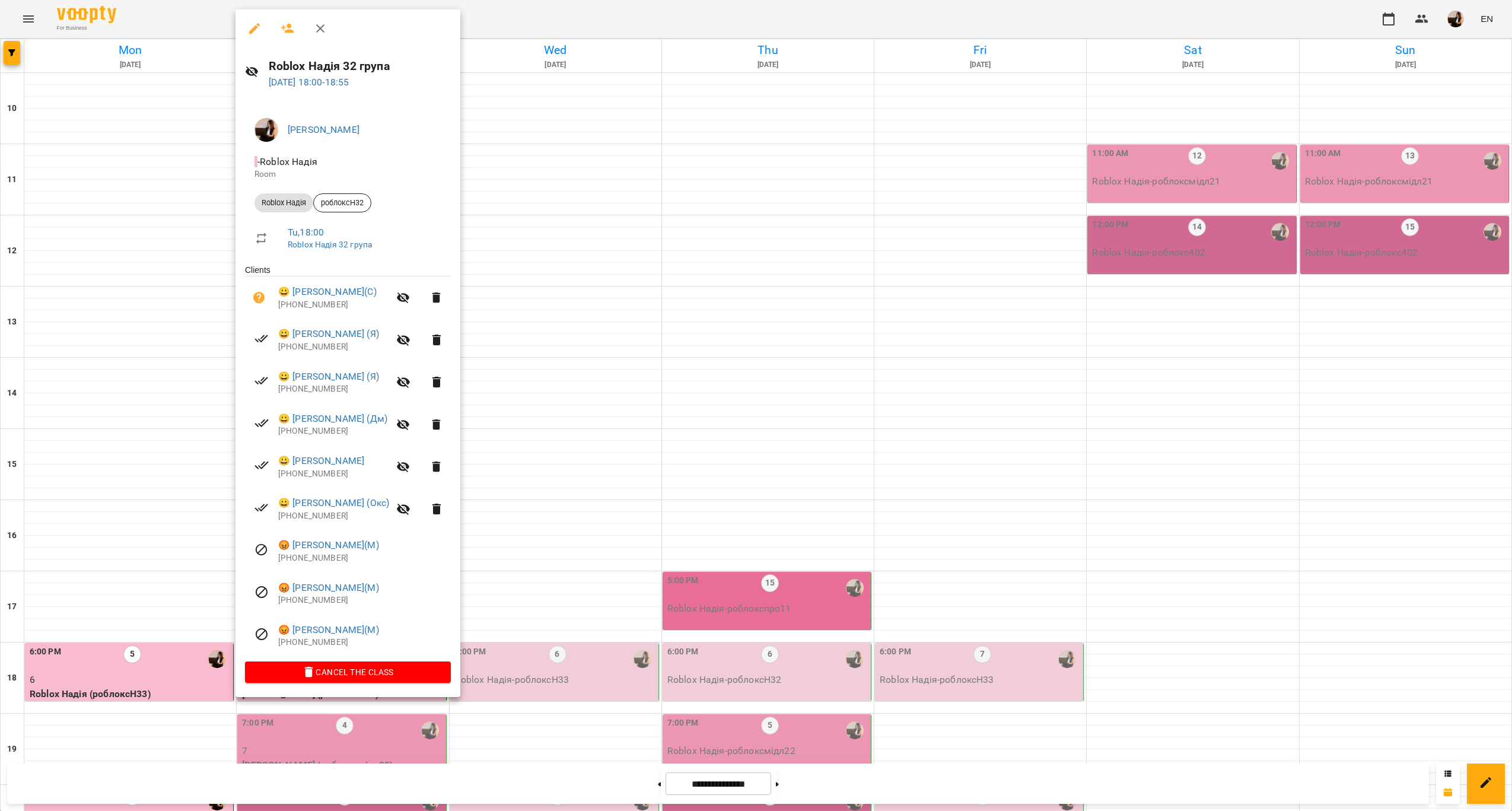
click at [298, 60] on h6 "Roblox Надія 32 група" at bounding box center [360, 66] width 182 height 18
copy h6 "Roblox Надія 32 група"
drag, startPoint x: 397, startPoint y: 520, endPoint x: 288, endPoint y: 507, distance: 109.8
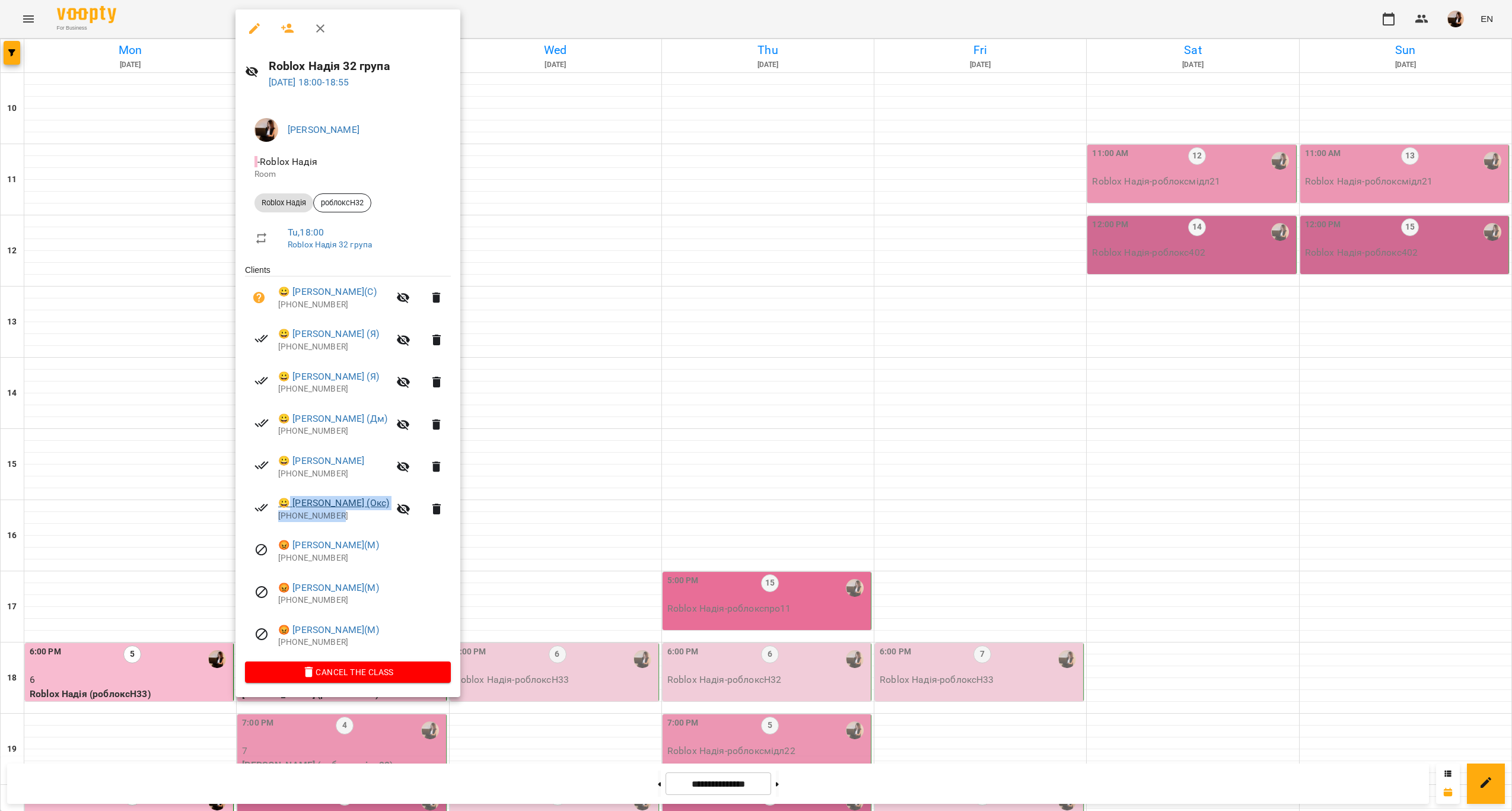
click at [288, 507] on div "😀 Порохівник Артем (Окс) +380669376648" at bounding box center [333, 509] width 111 height 25
copy div "Порохівник Артем (Окс) +380669376648"
drag, startPoint x: 739, startPoint y: 533, endPoint x: 736, endPoint y: 538, distance: 5.8
click at [739, 533] on div at bounding box center [756, 406] width 1512 height 811
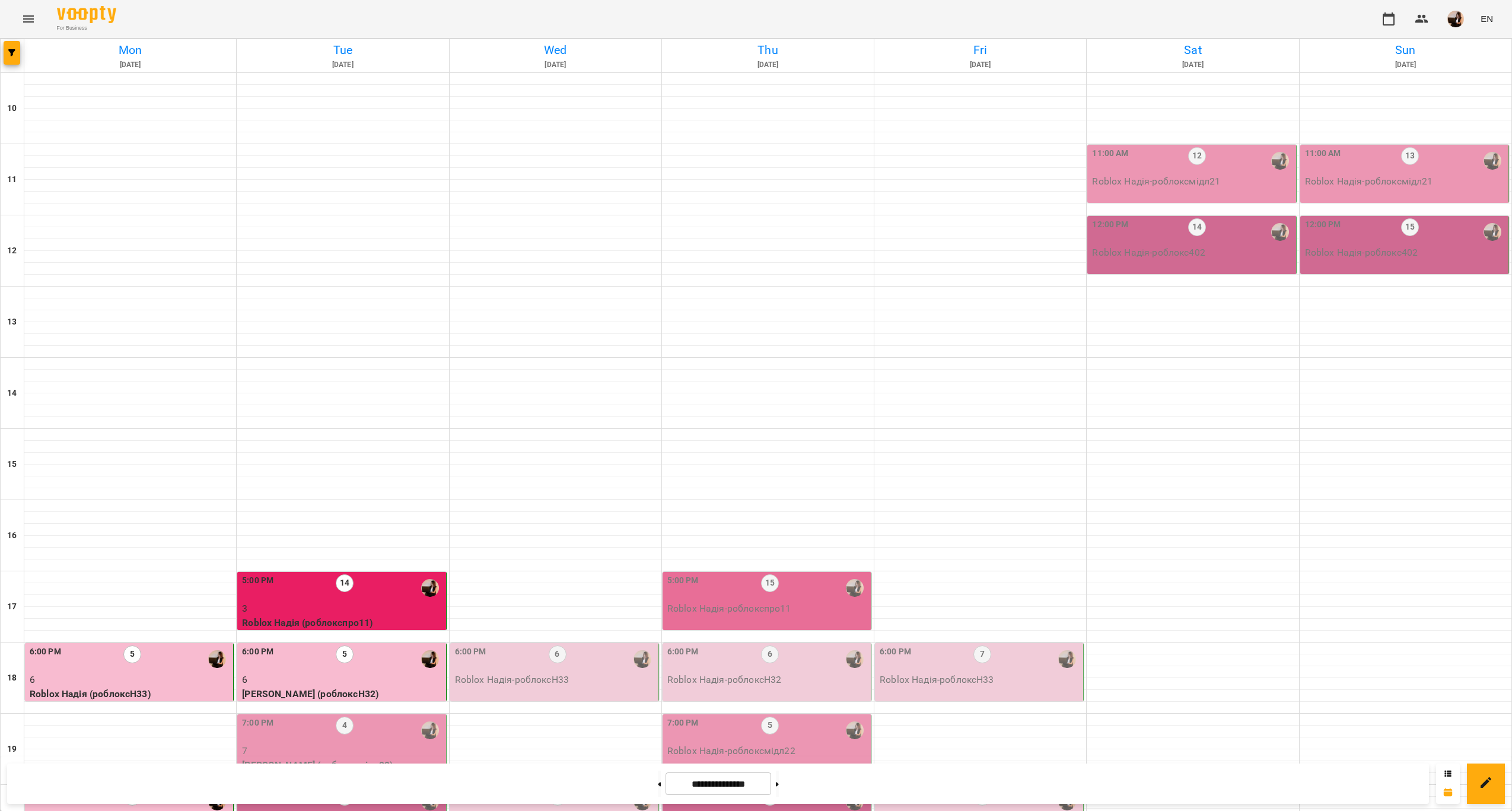
click at [419, 744] on p "7" at bounding box center [342, 751] width 201 height 14
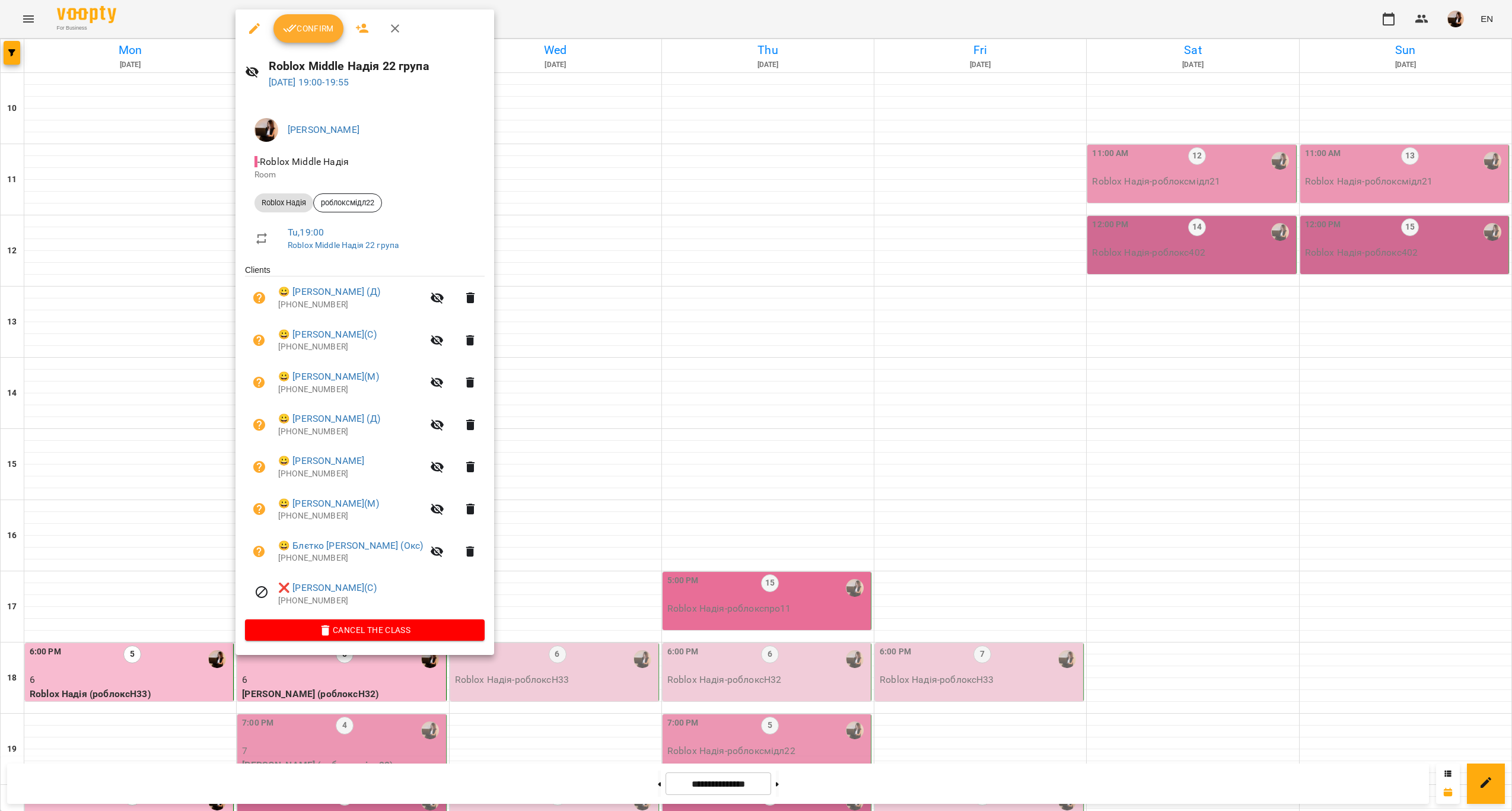
click at [526, 411] on div at bounding box center [756, 406] width 1512 height 811
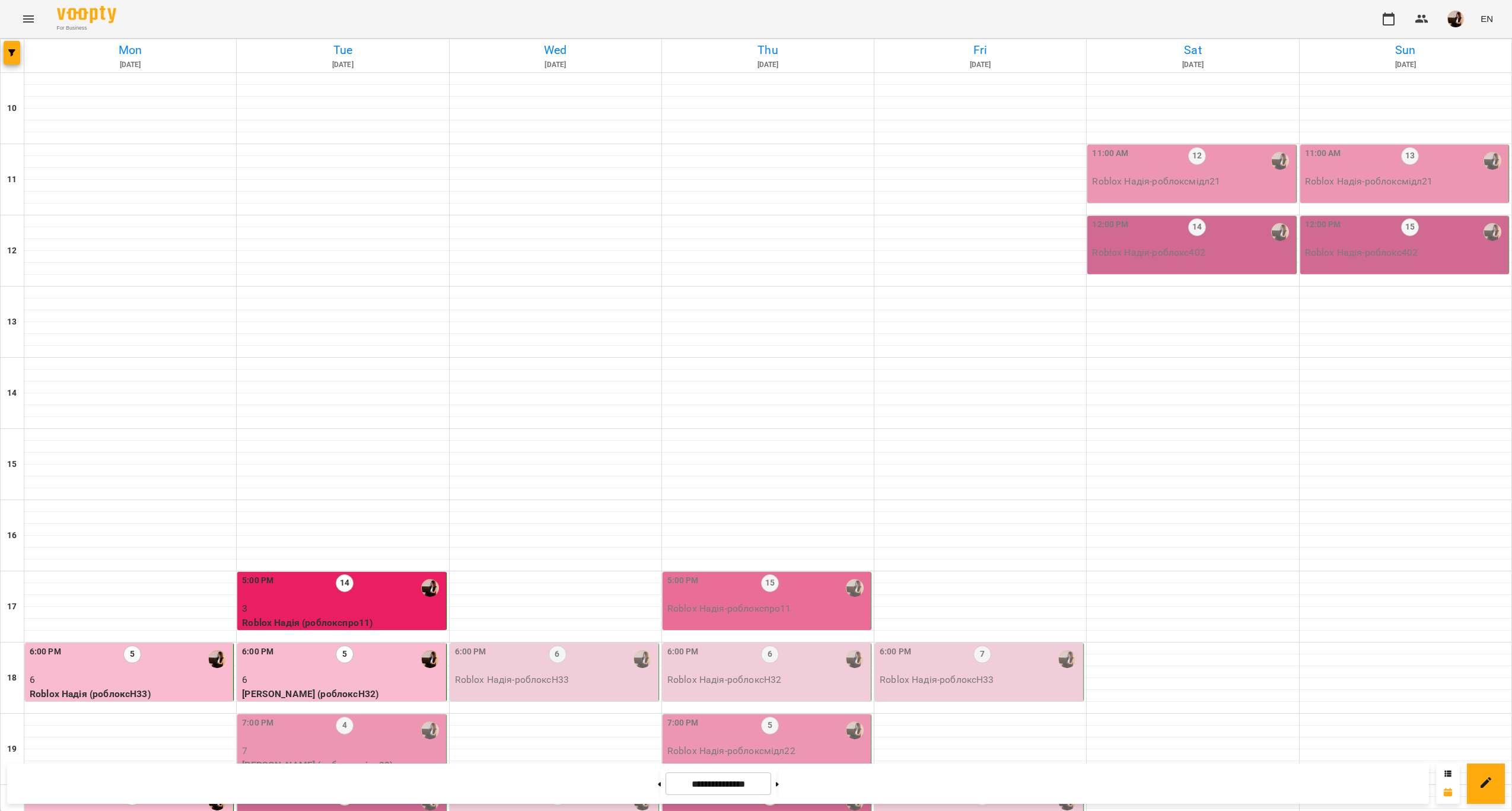
click at [405, 744] on p "7" at bounding box center [342, 751] width 201 height 14
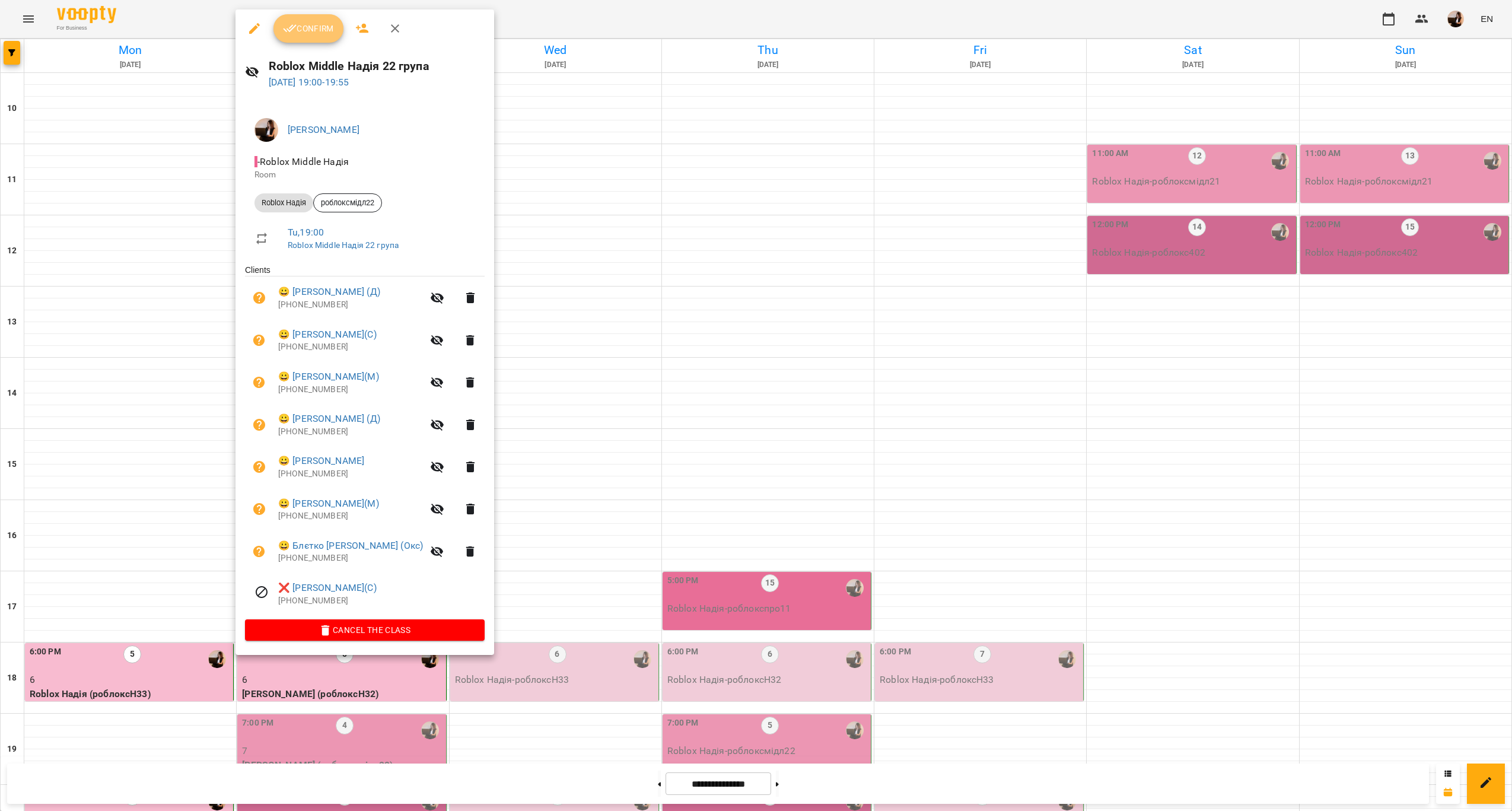
click at [328, 32] on span "Confirm" at bounding box center [309, 29] width 51 height 14
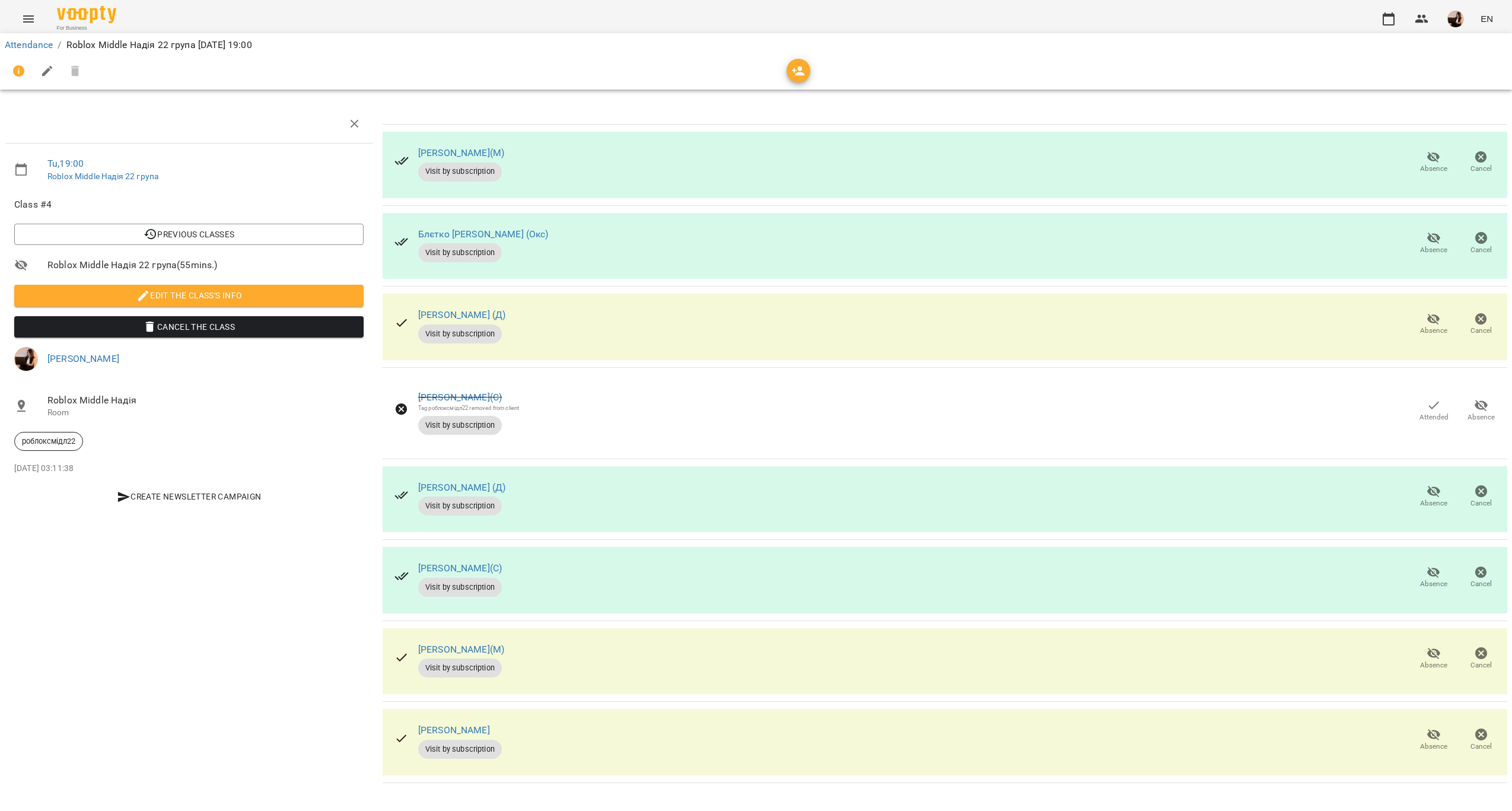
drag, startPoint x: 560, startPoint y: 647, endPoint x: 422, endPoint y: 655, distance: 138.2
click at [422, 655] on div "Редька Олександр(М) Visit by subscription Absence Cancel" at bounding box center [944, 661] width 1124 height 66
drag, startPoint x: 422, startPoint y: 655, endPoint x: 613, endPoint y: 650, distance: 191.1
click at [613, 650] on div "Редька Олександр(М) Visit by subscription Absence Cancel" at bounding box center [944, 661] width 1124 height 66
drag, startPoint x: 527, startPoint y: 483, endPoint x: 397, endPoint y: 484, distance: 130.0
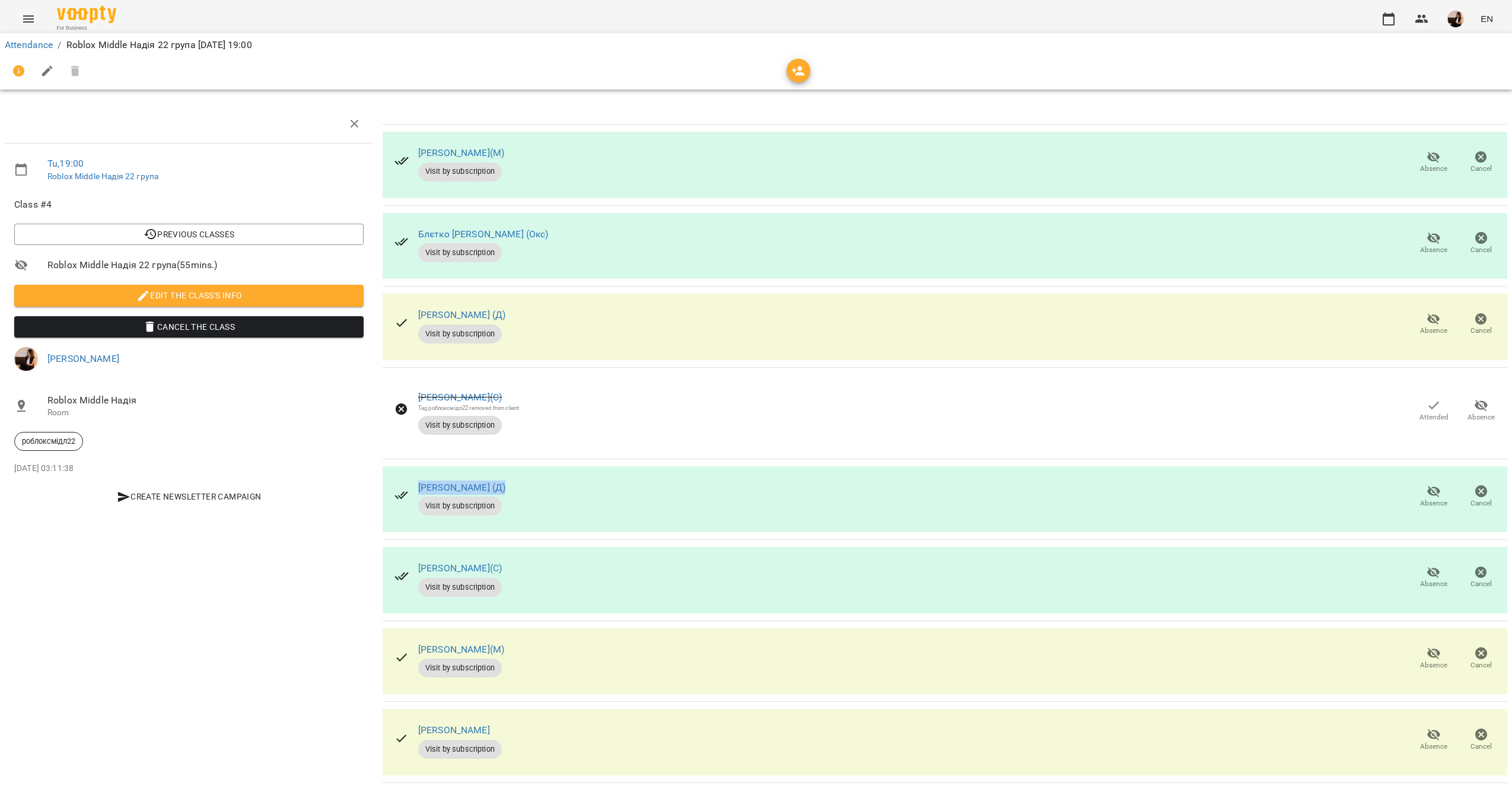
click at [397, 484] on div "Кисельов Іван (Д) Visit by subscription Absence Cancel" at bounding box center [944, 500] width 1124 height 66
drag, startPoint x: 474, startPoint y: 154, endPoint x: 395, endPoint y: 158, distance: 79.1
click at [395, 158] on div "Артур(М) Visit by subscription" at bounding box center [449, 162] width 129 height 57
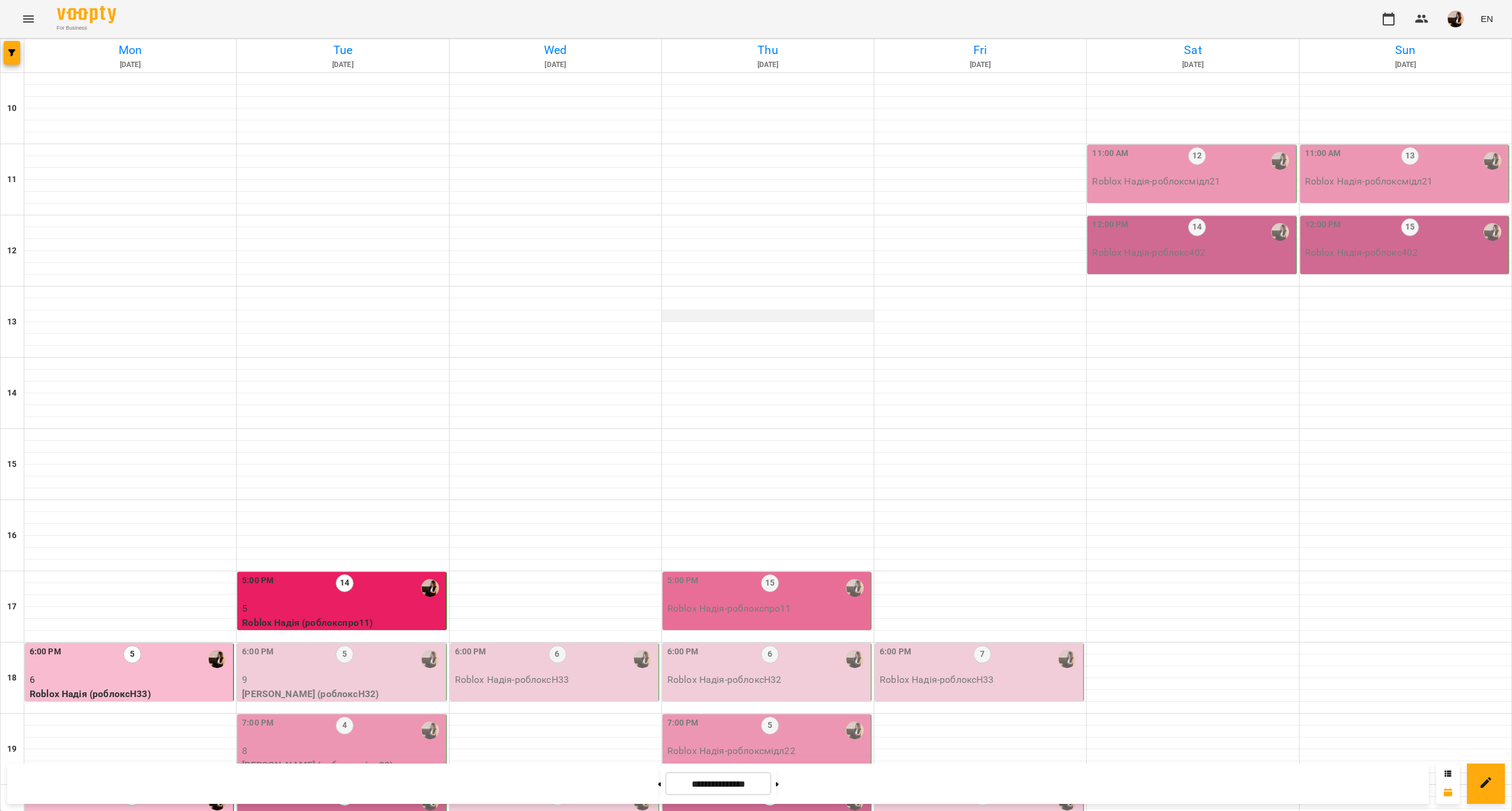
scroll to position [241, 0]
click at [183, 645] on div "6:00 PM 5" at bounding box center [130, 659] width 201 height 27
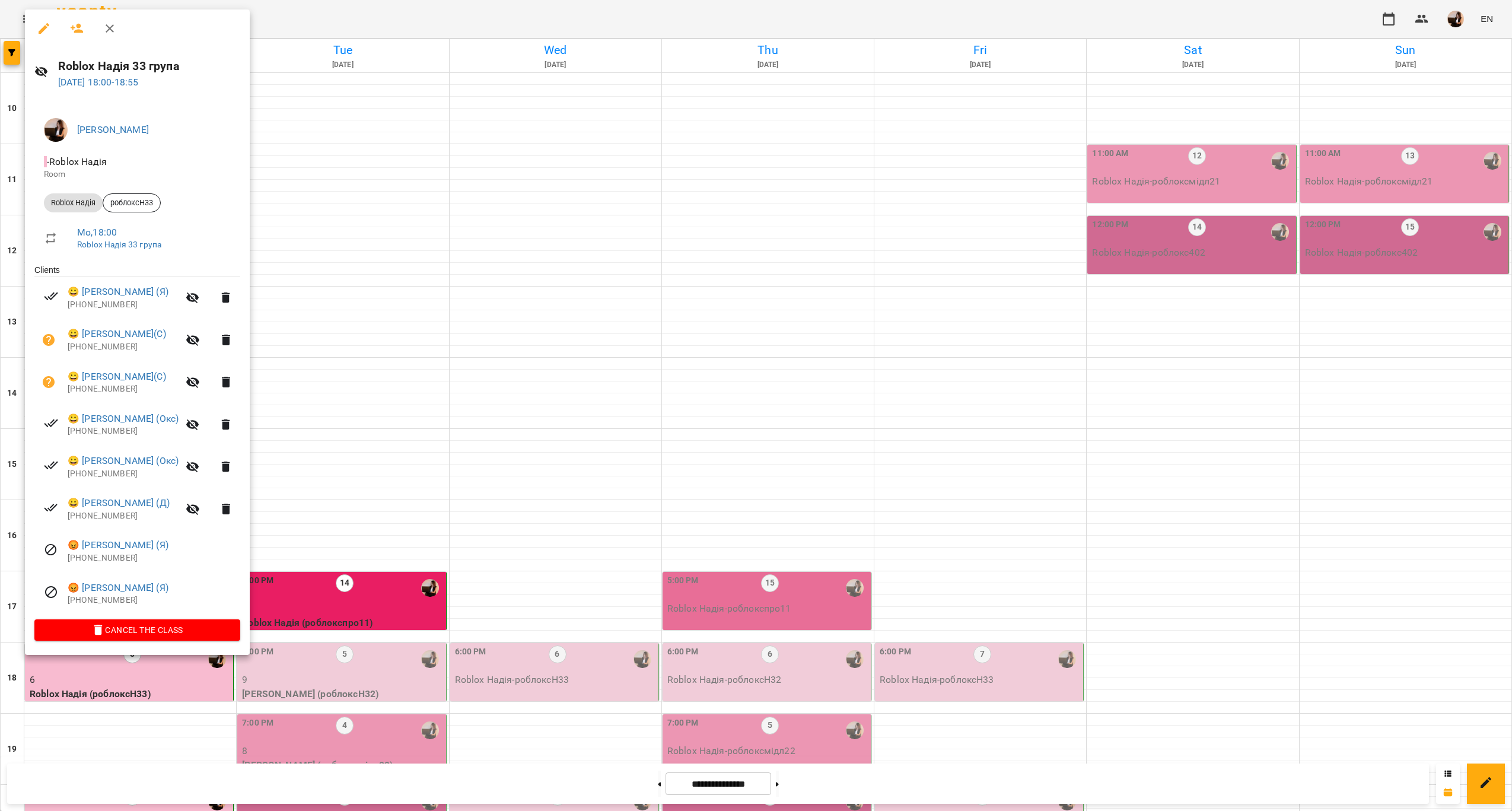
click at [452, 532] on div at bounding box center [756, 406] width 1512 height 811
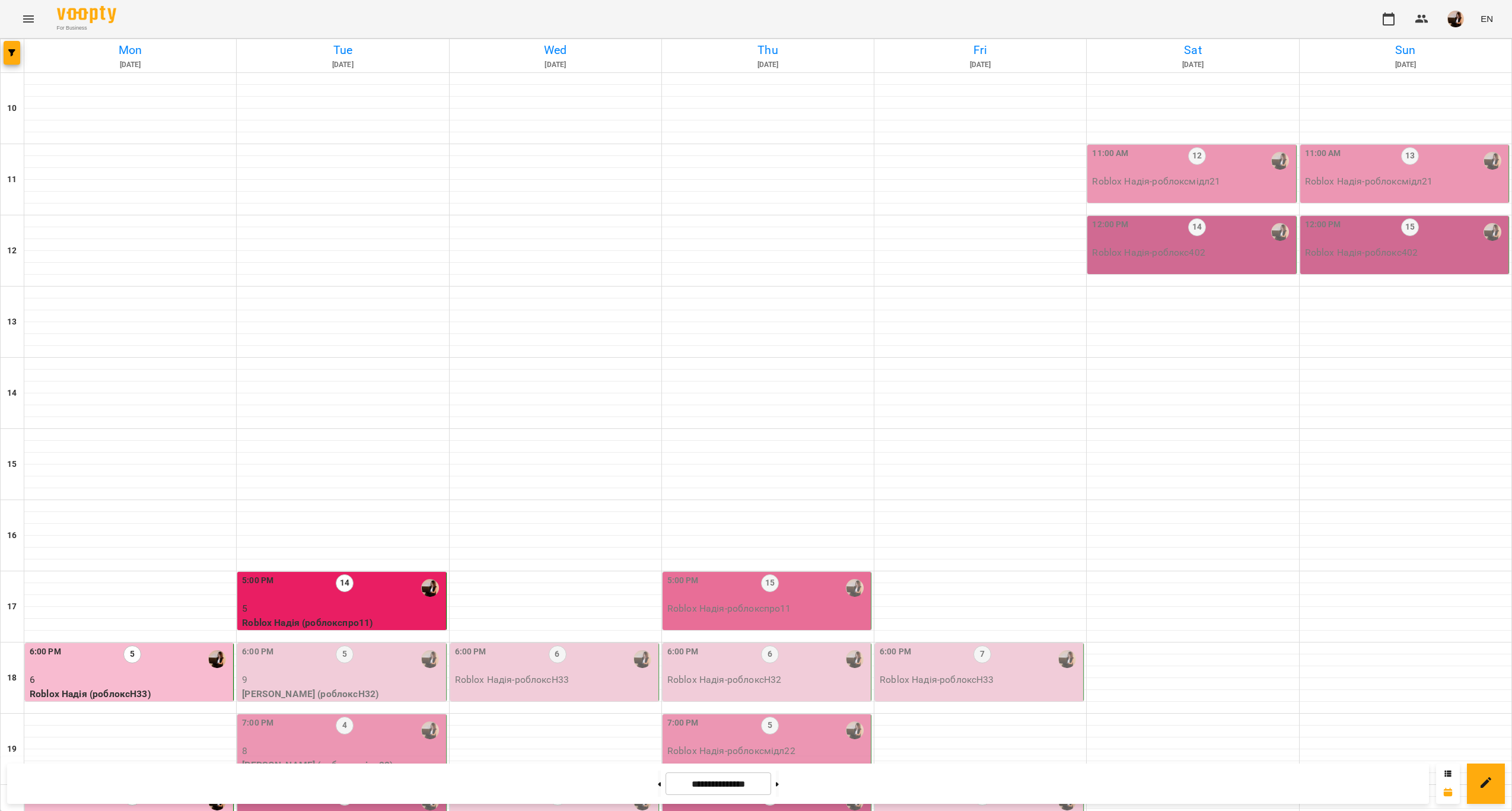
click at [164, 810] on p "7" at bounding box center [130, 822] width 201 height 14
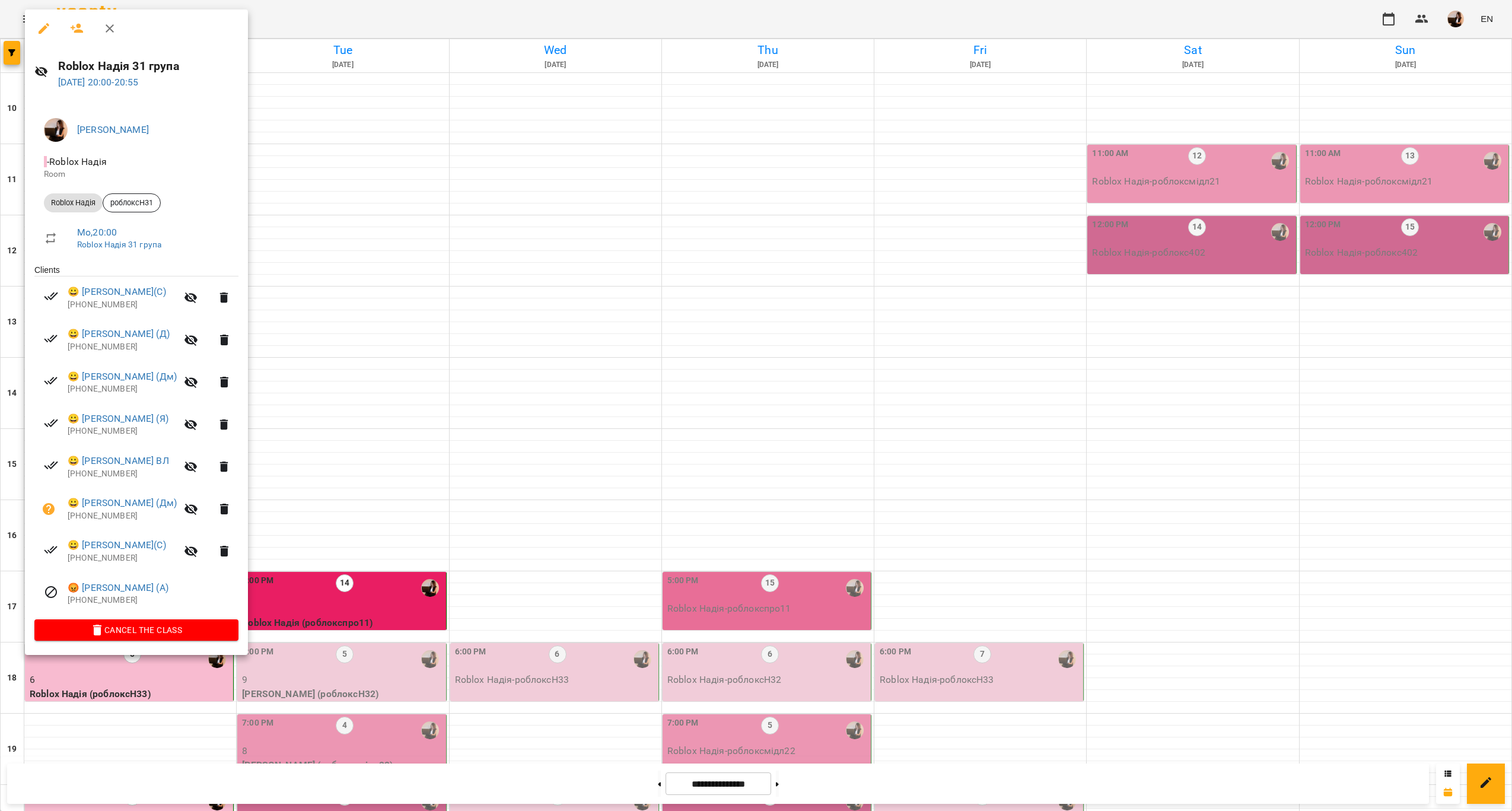
click at [371, 423] on div at bounding box center [756, 406] width 1512 height 811
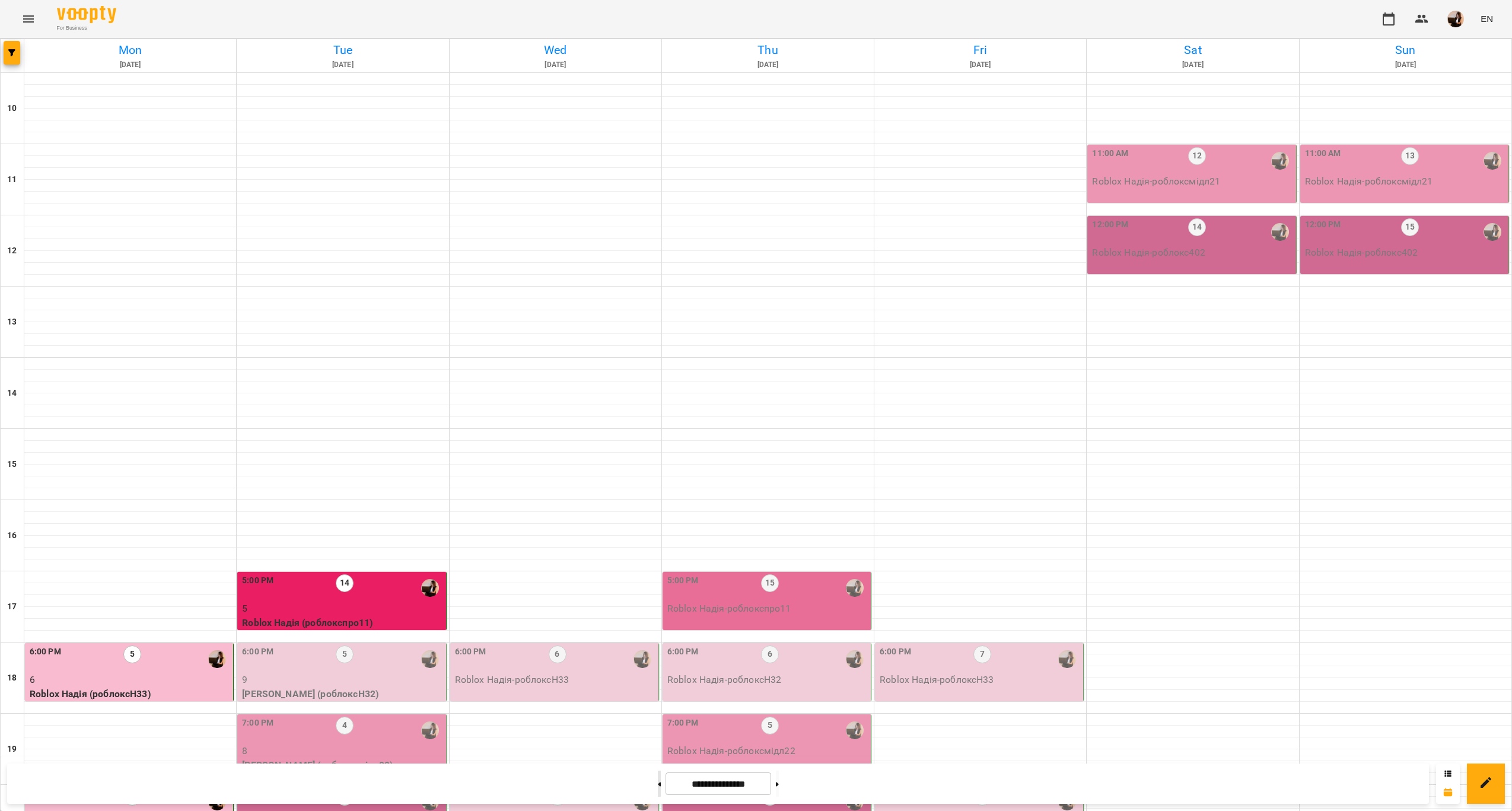
click at [658, 779] on button at bounding box center [659, 784] width 3 height 26
type input "**********"
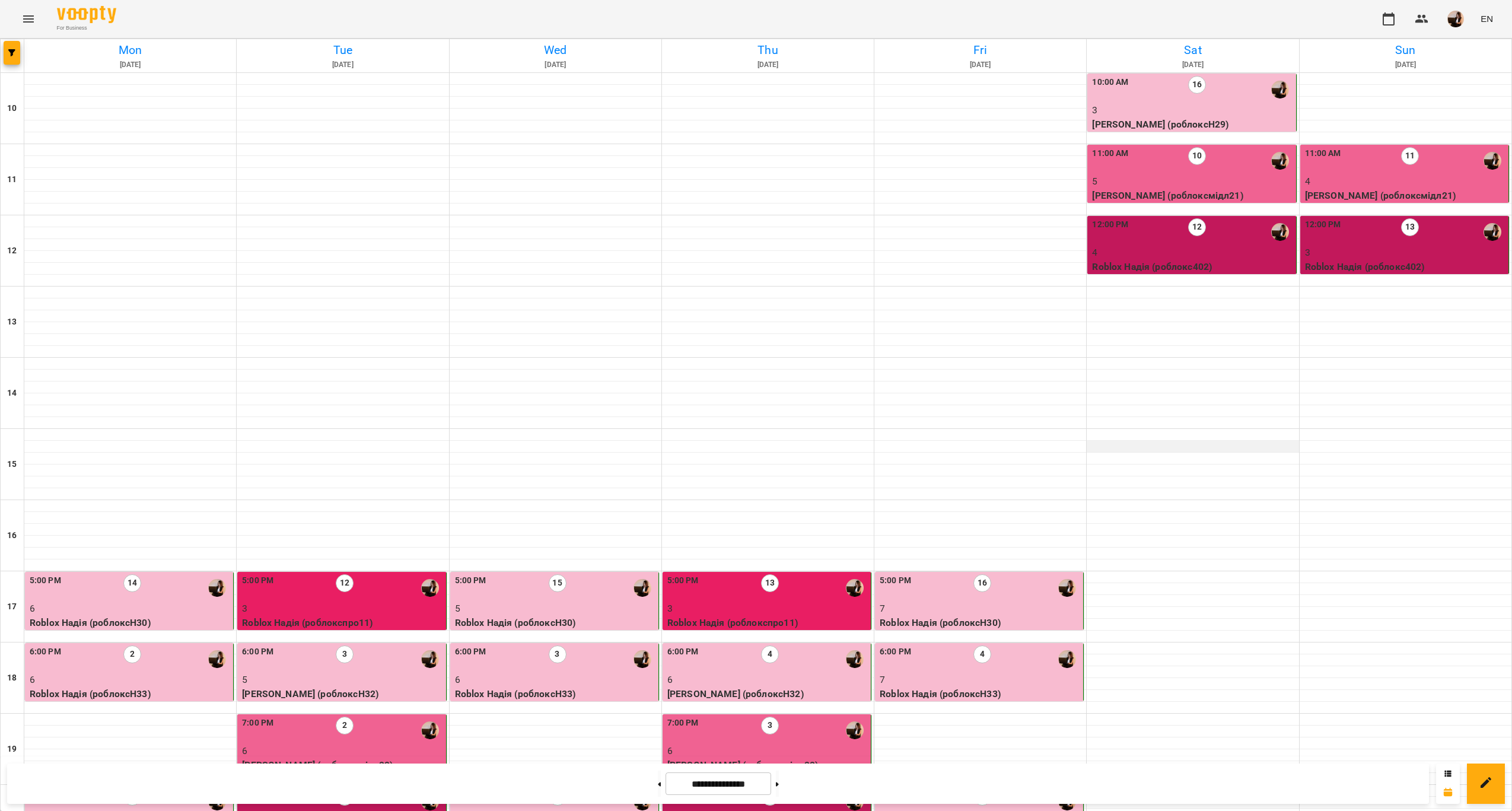
scroll to position [0, 0]
click at [1354, 175] on p "4" at bounding box center [1406, 181] width 201 height 14
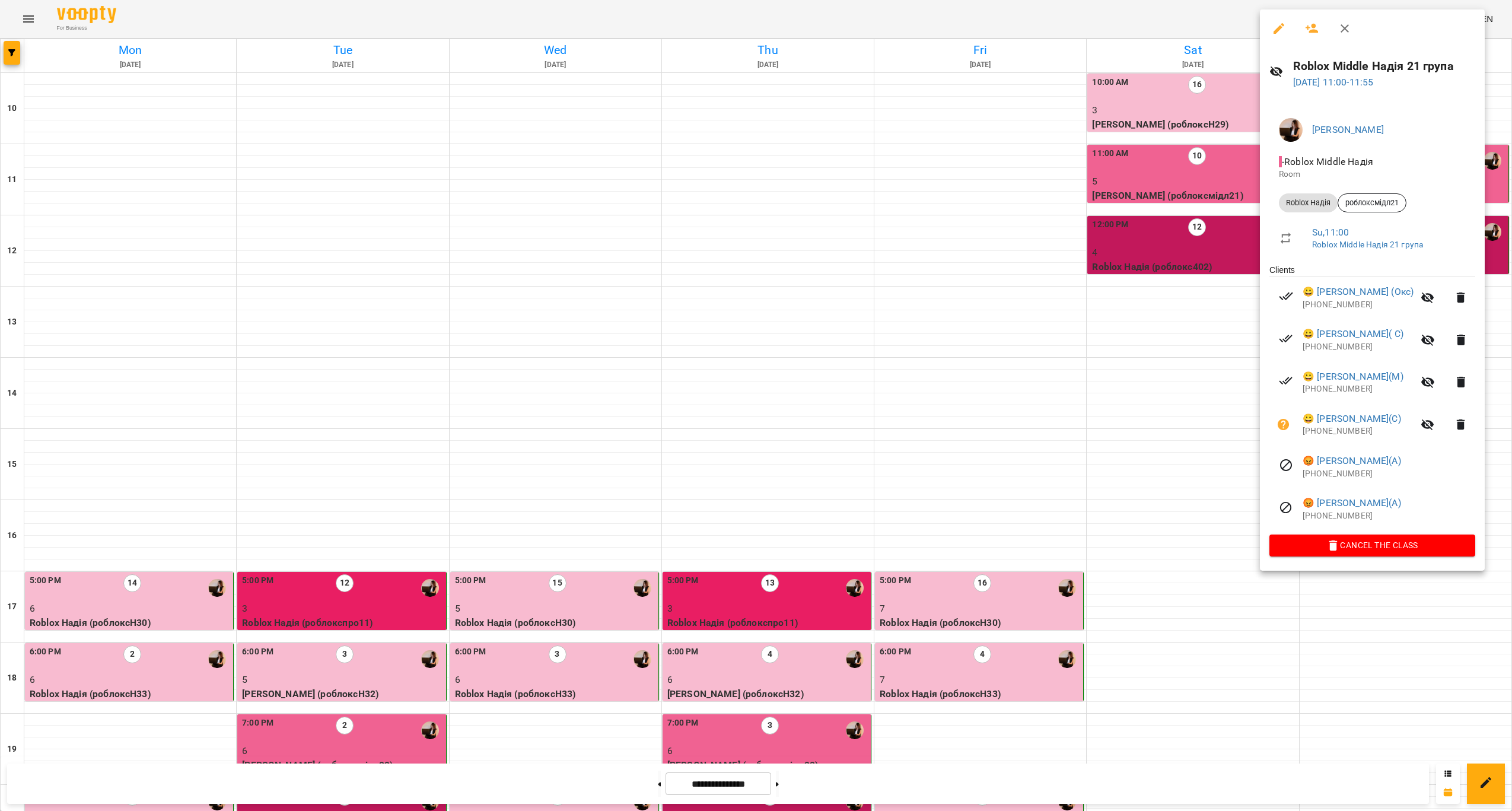
click at [1253, 208] on div at bounding box center [756, 406] width 1512 height 811
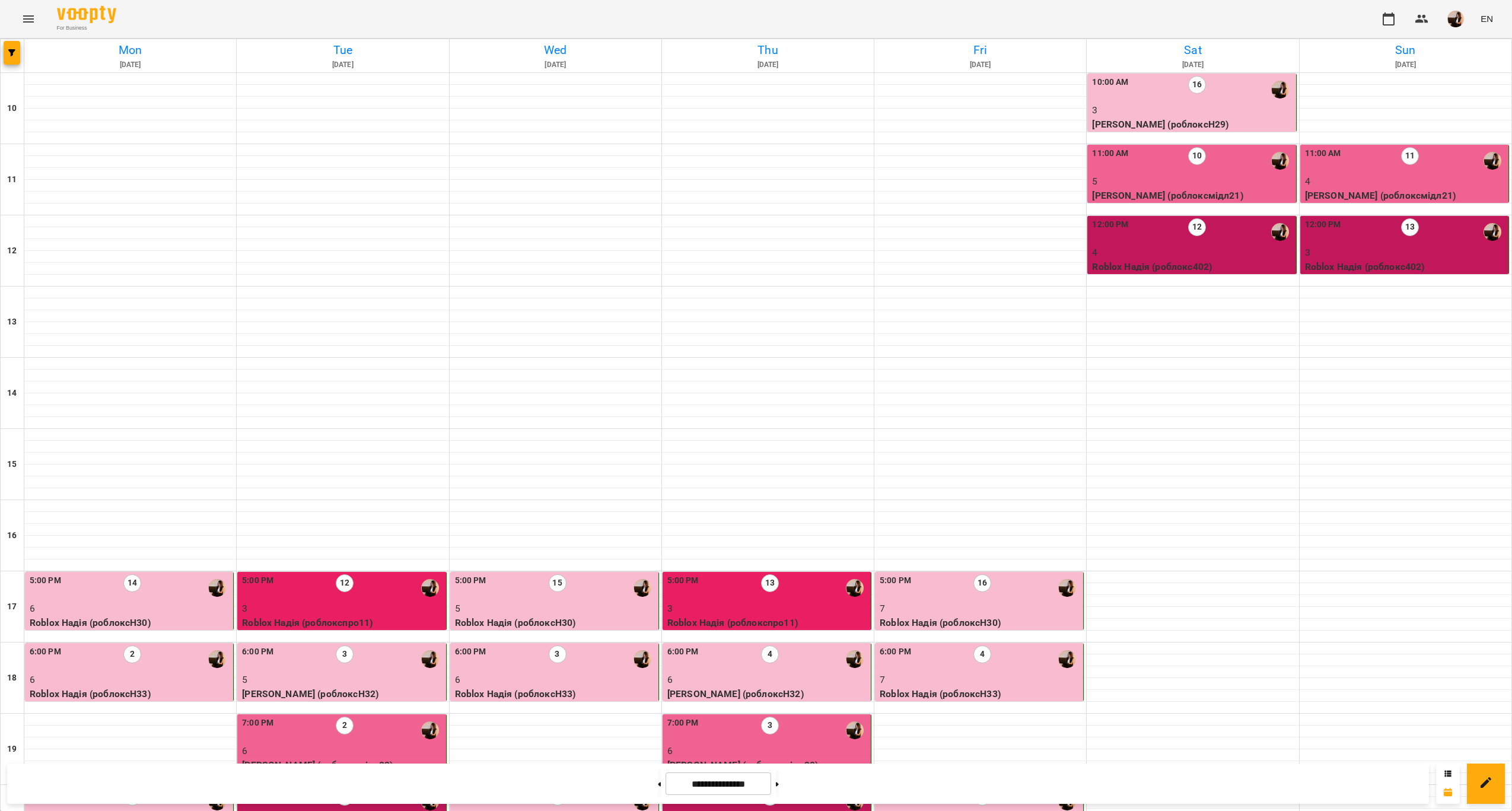
click at [1233, 181] on p "5" at bounding box center [1193, 181] width 201 height 14
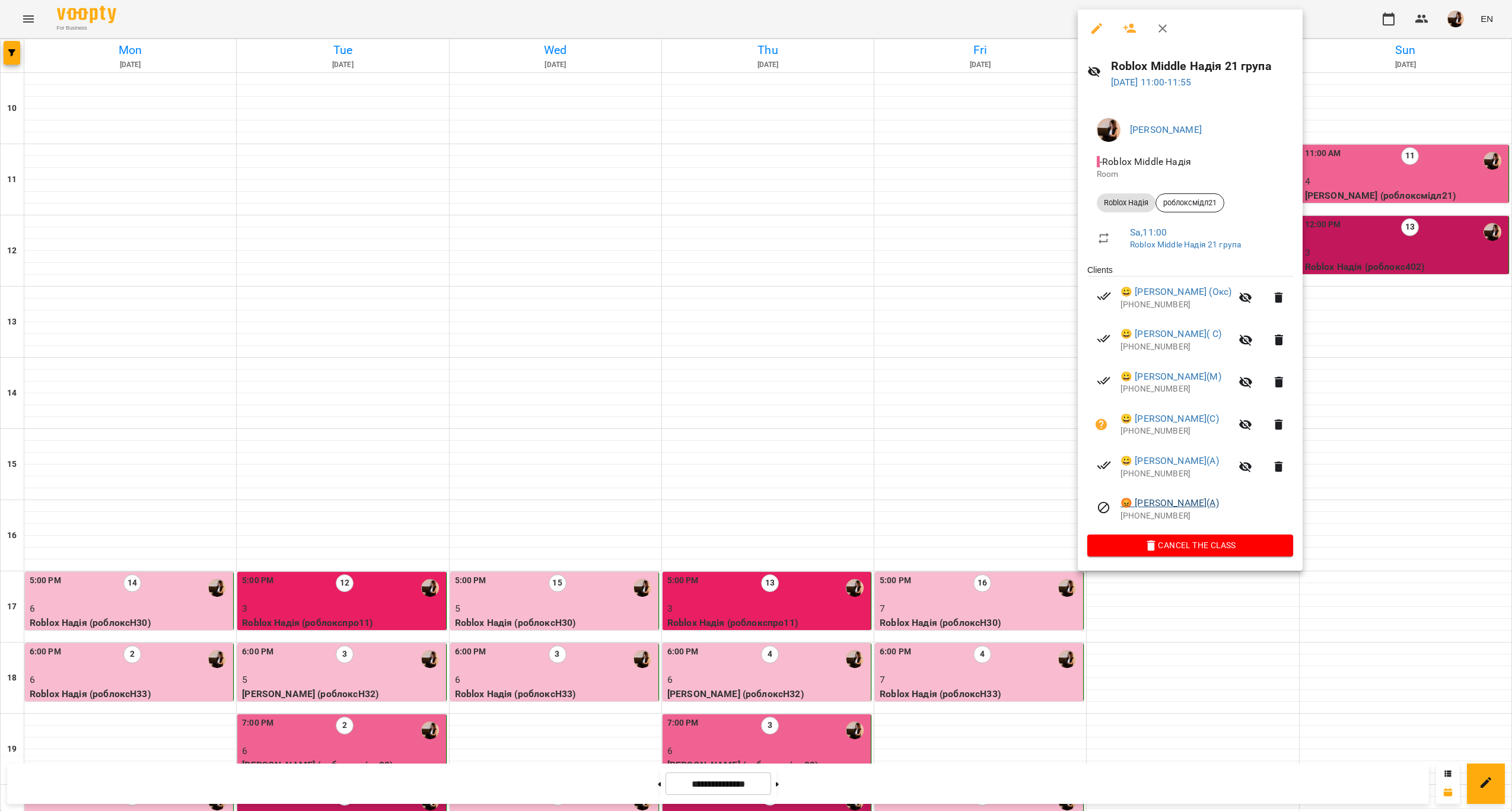
drag, startPoint x: 1244, startPoint y: 511, endPoint x: 1121, endPoint y: 509, distance: 123.0
click at [1121, 509] on span "😡 Тимофій Руденко(А)" at bounding box center [1207, 503] width 172 height 14
click at [1124, 505] on div "😡 Тимофій Руденко(А) +380960413849" at bounding box center [1207, 509] width 172 height 25
copy div "😡 Тимофій Руденко(А) +380960413849"
click at [1235, 62] on h6 "Roblox Middle Надія 21 група" at bounding box center [1202, 66] width 182 height 18
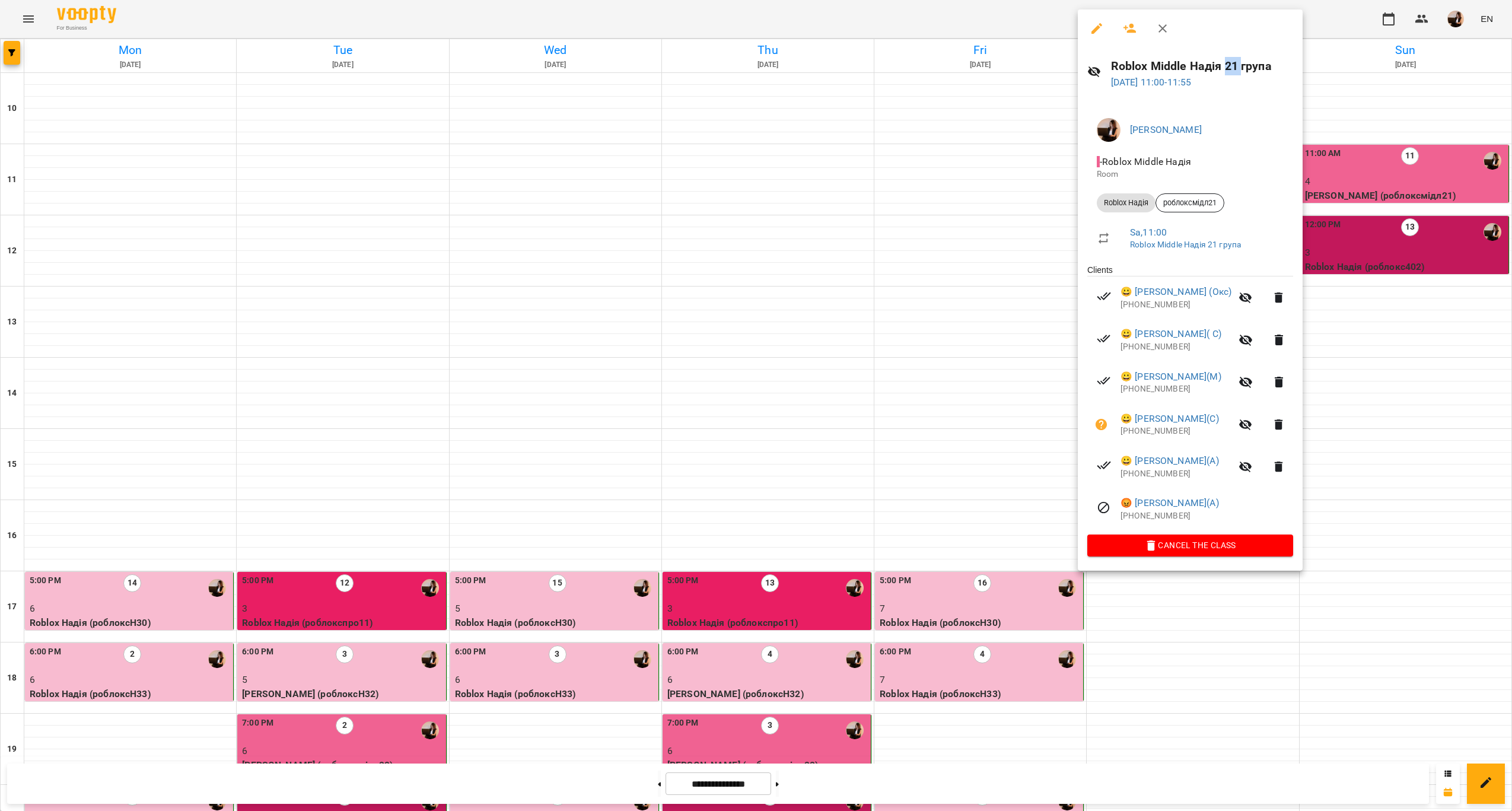
click at [1235, 62] on h6 "Roblox Middle Надія 21 група" at bounding box center [1202, 66] width 182 height 18
click at [1235, 61] on h6 "Roblox Middle Надія 21 група" at bounding box center [1202, 66] width 182 height 18
copy h6 "Roblox Middle Надія 21 група"
click at [1368, 204] on div at bounding box center [756, 406] width 1512 height 811
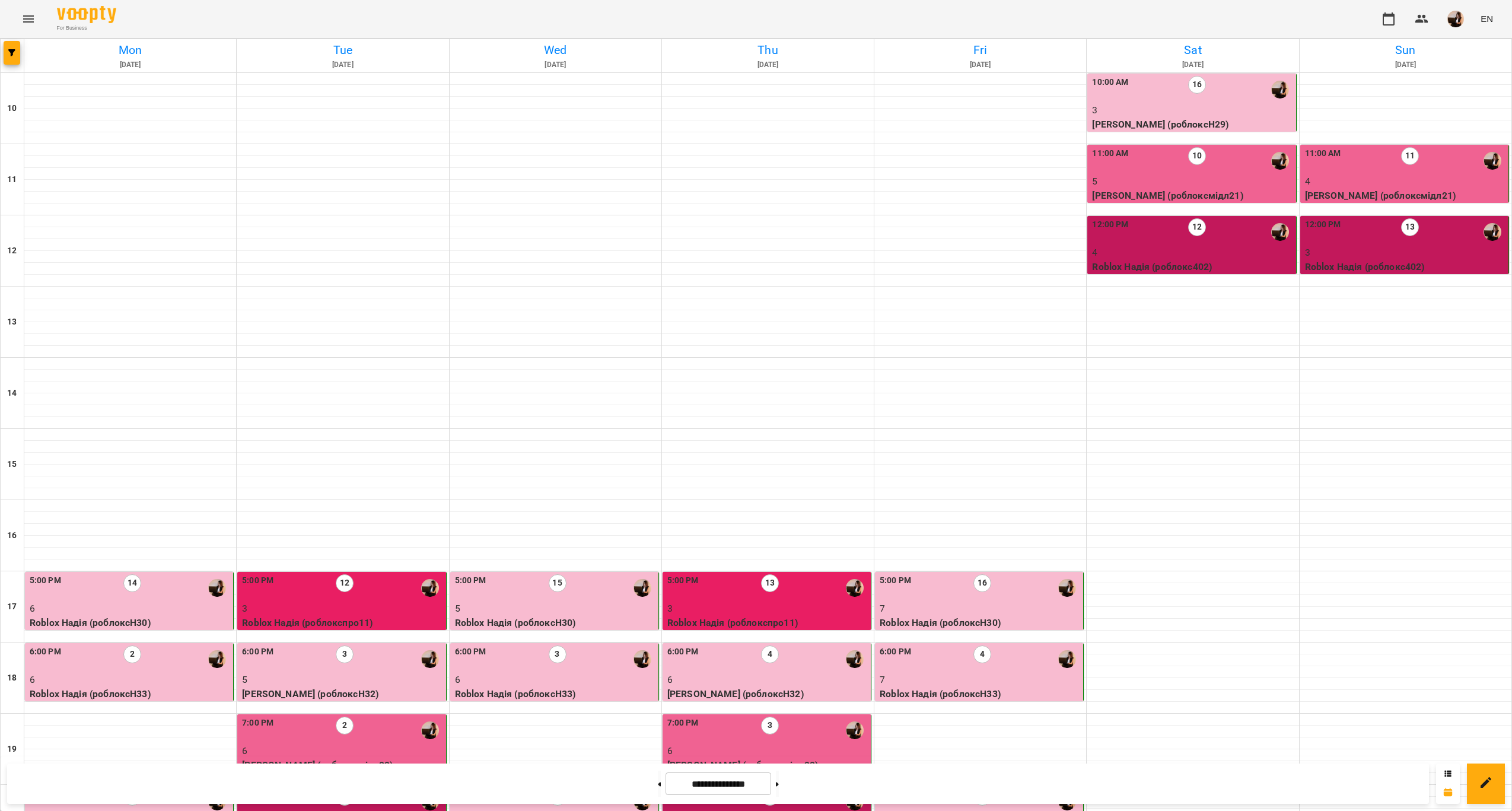
click at [1370, 244] on div "12:00 PM 13" at bounding box center [1406, 232] width 201 height 27
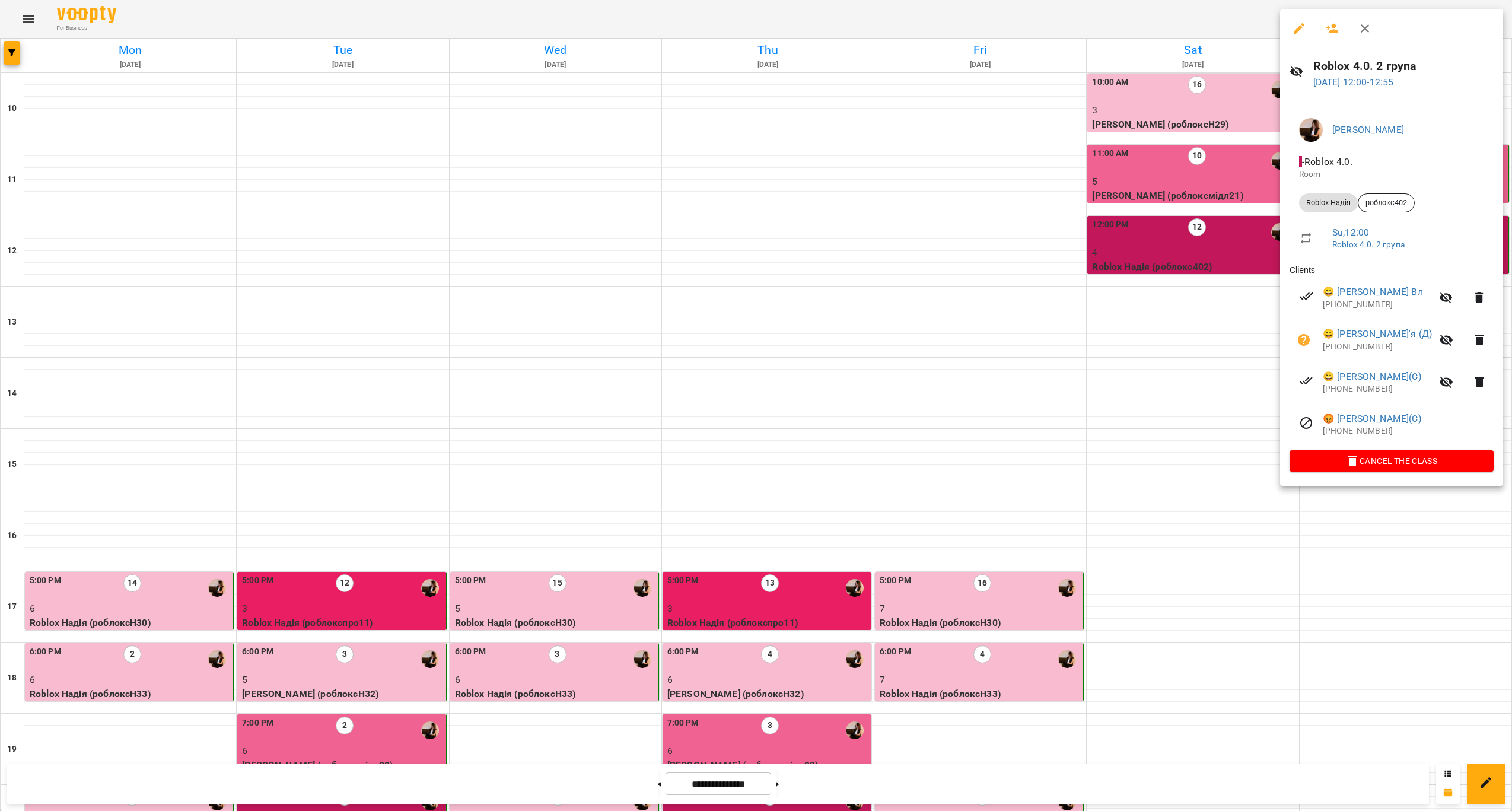
click at [1207, 263] on div at bounding box center [756, 406] width 1512 height 811
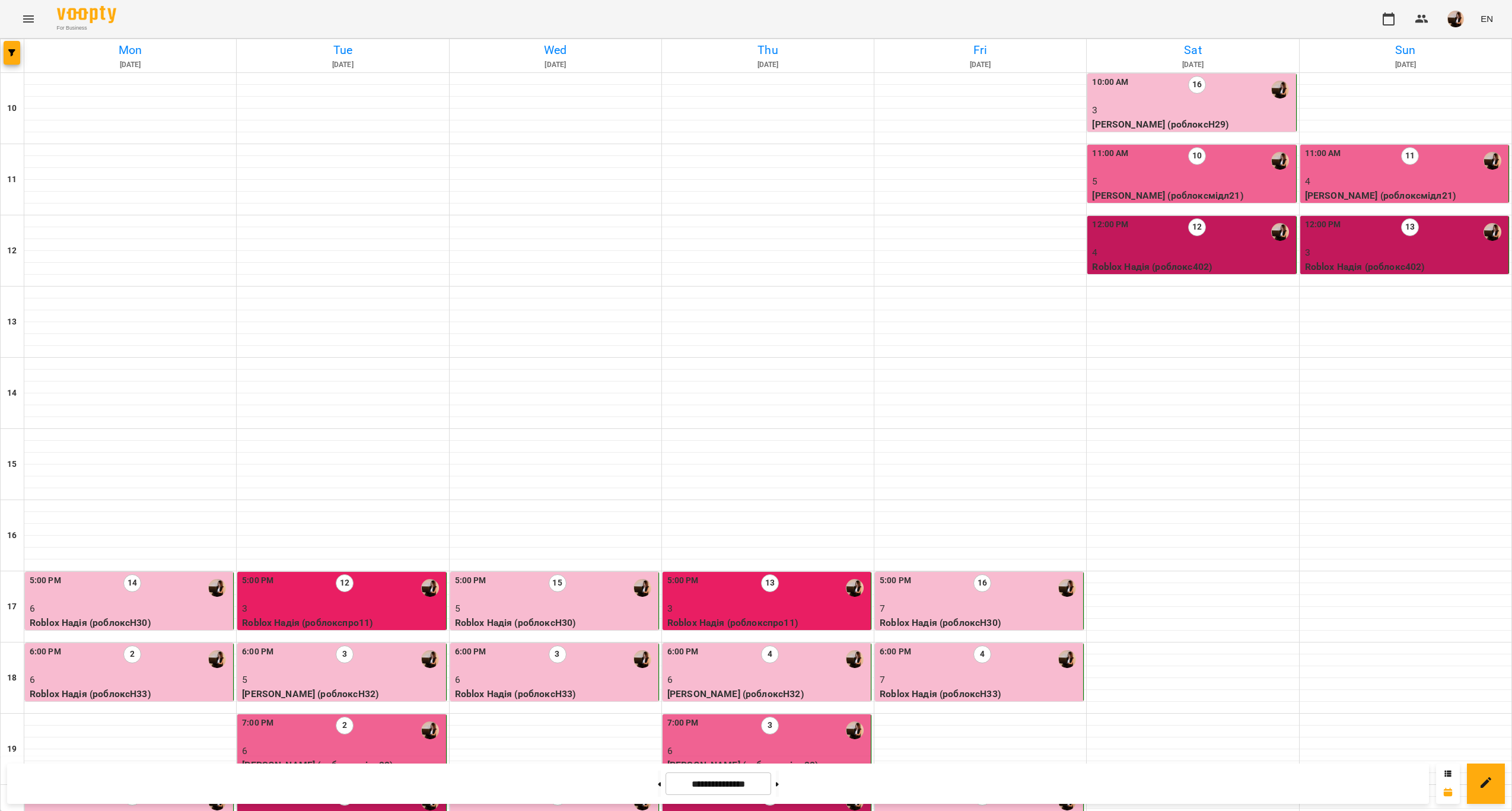
click at [1207, 262] on p "Roblox Надія (роблокс402)" at bounding box center [1193, 267] width 201 height 14
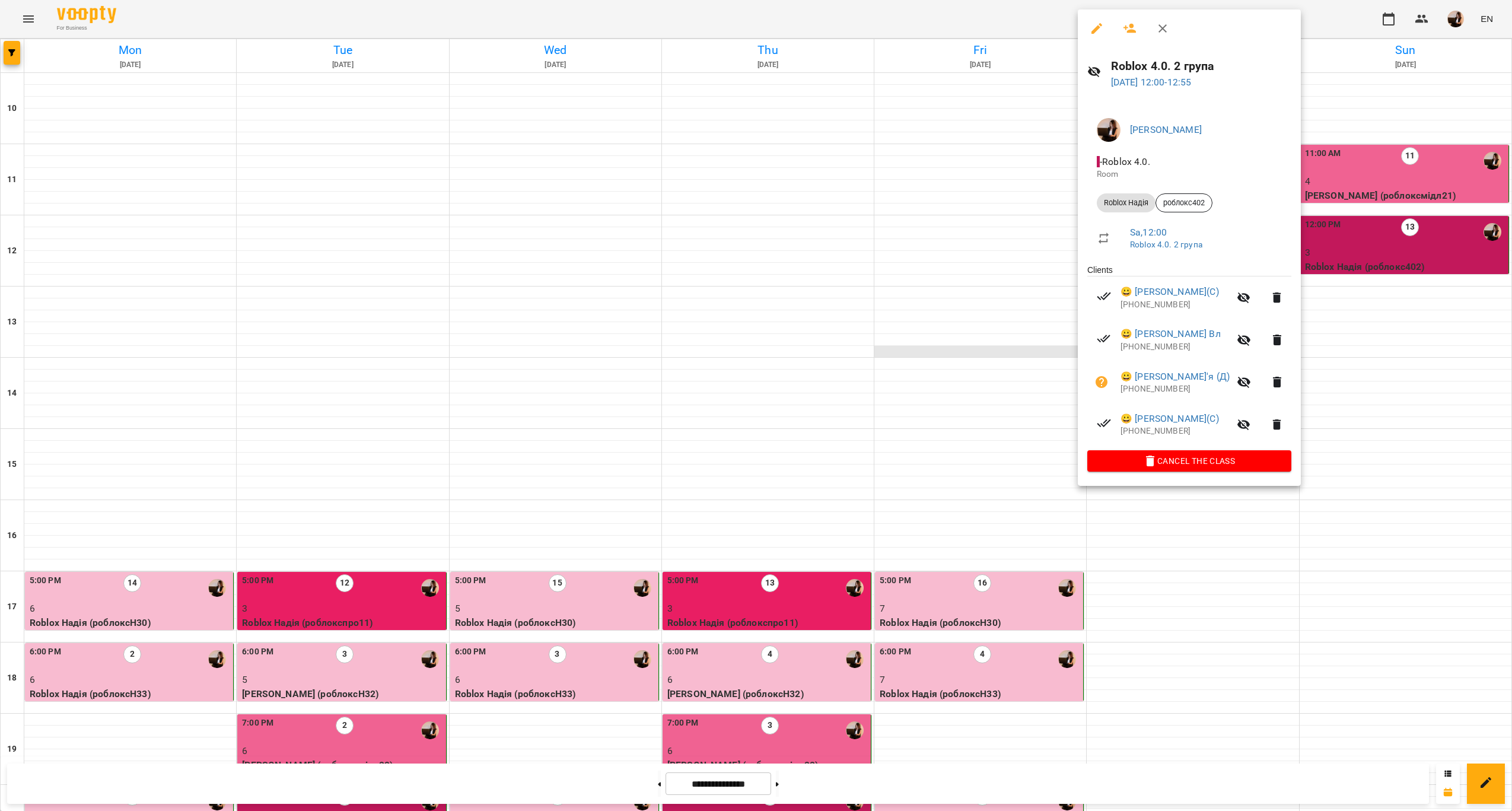
click at [889, 351] on div at bounding box center [756, 406] width 1512 height 811
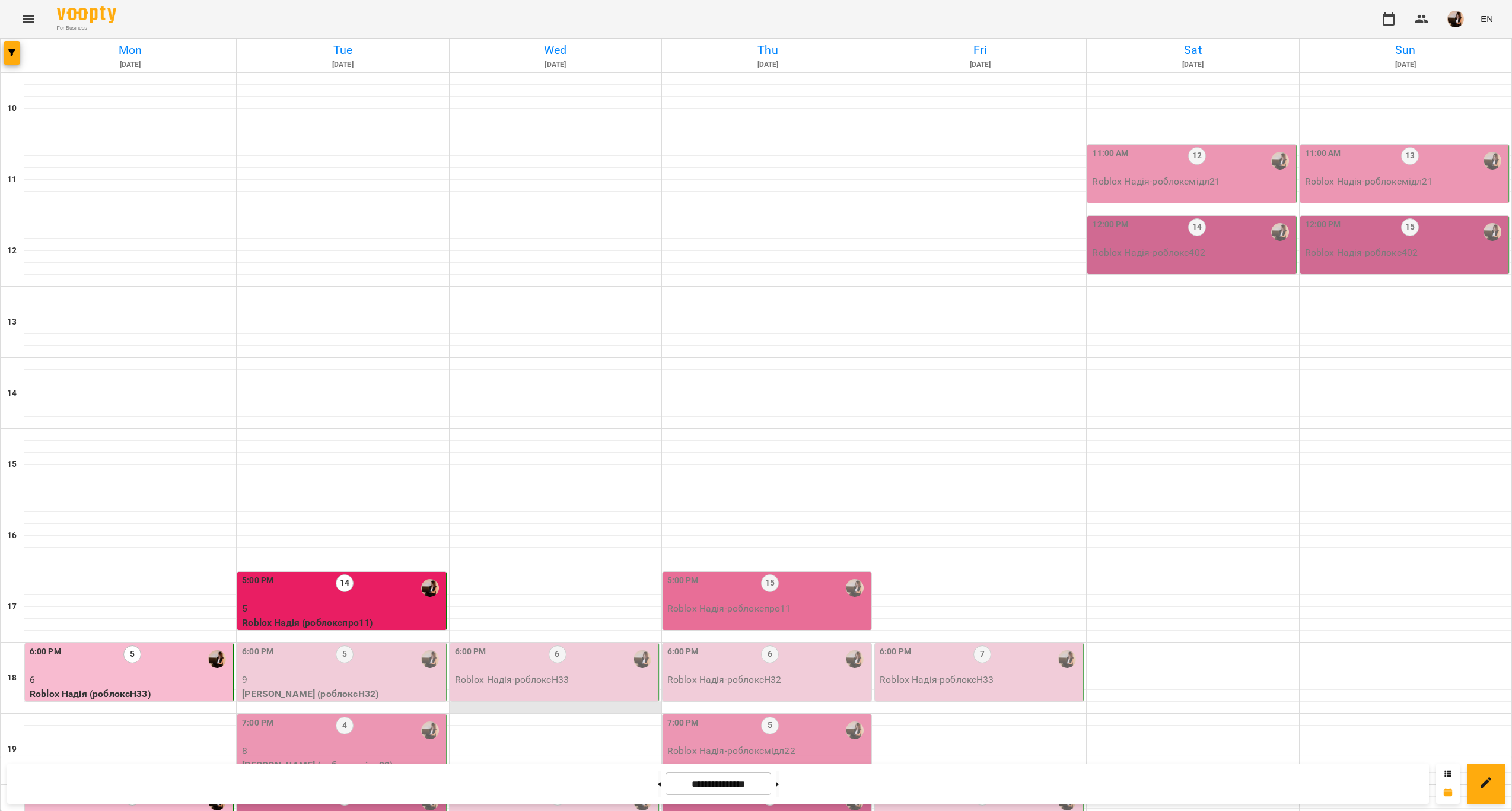
scroll to position [241, 0]
click at [658, 780] on button at bounding box center [659, 784] width 3 height 26
type input "**********"
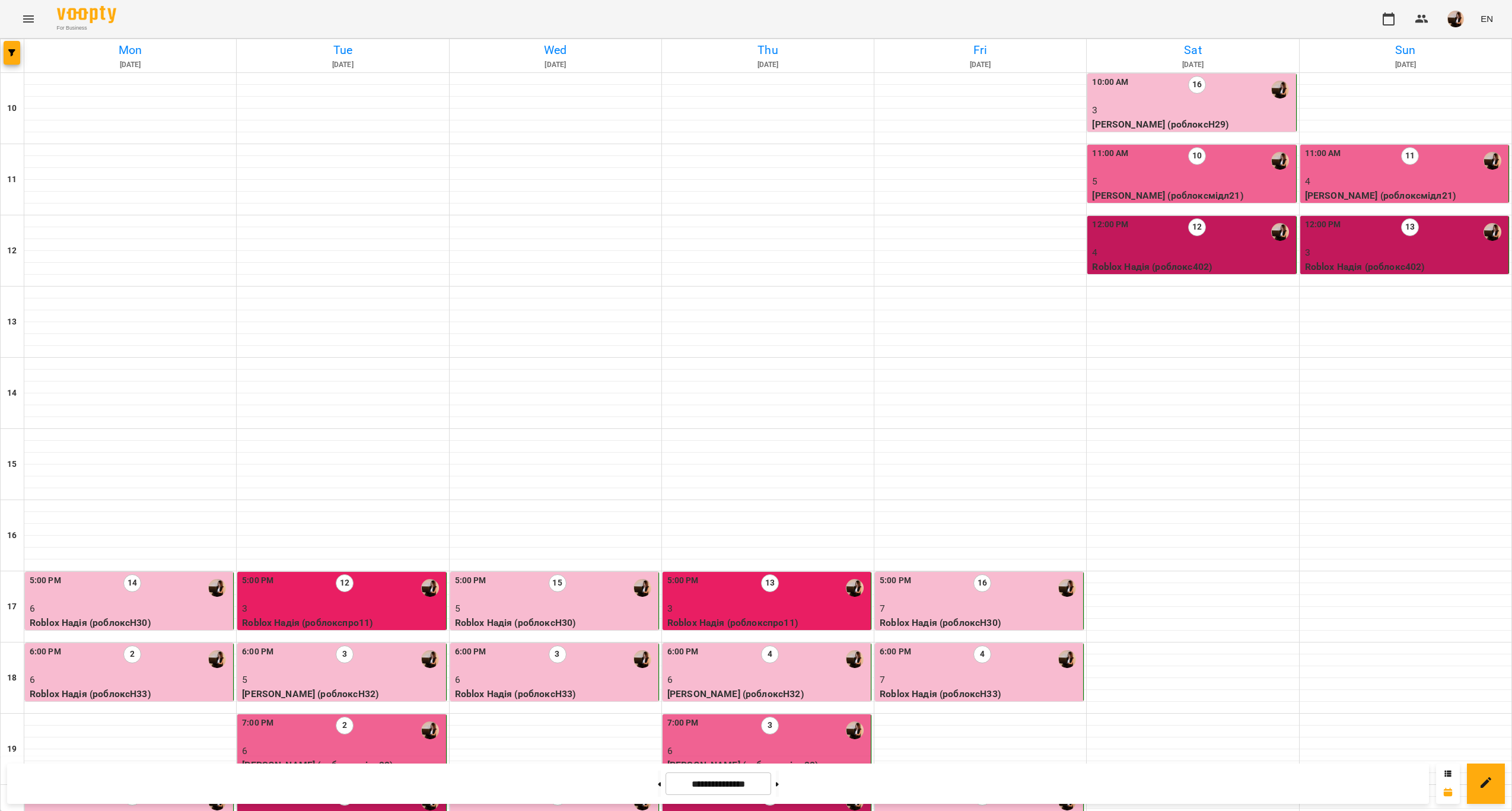
click at [990, 574] on div "5:00 PM 16" at bounding box center [980, 588] width 201 height 27
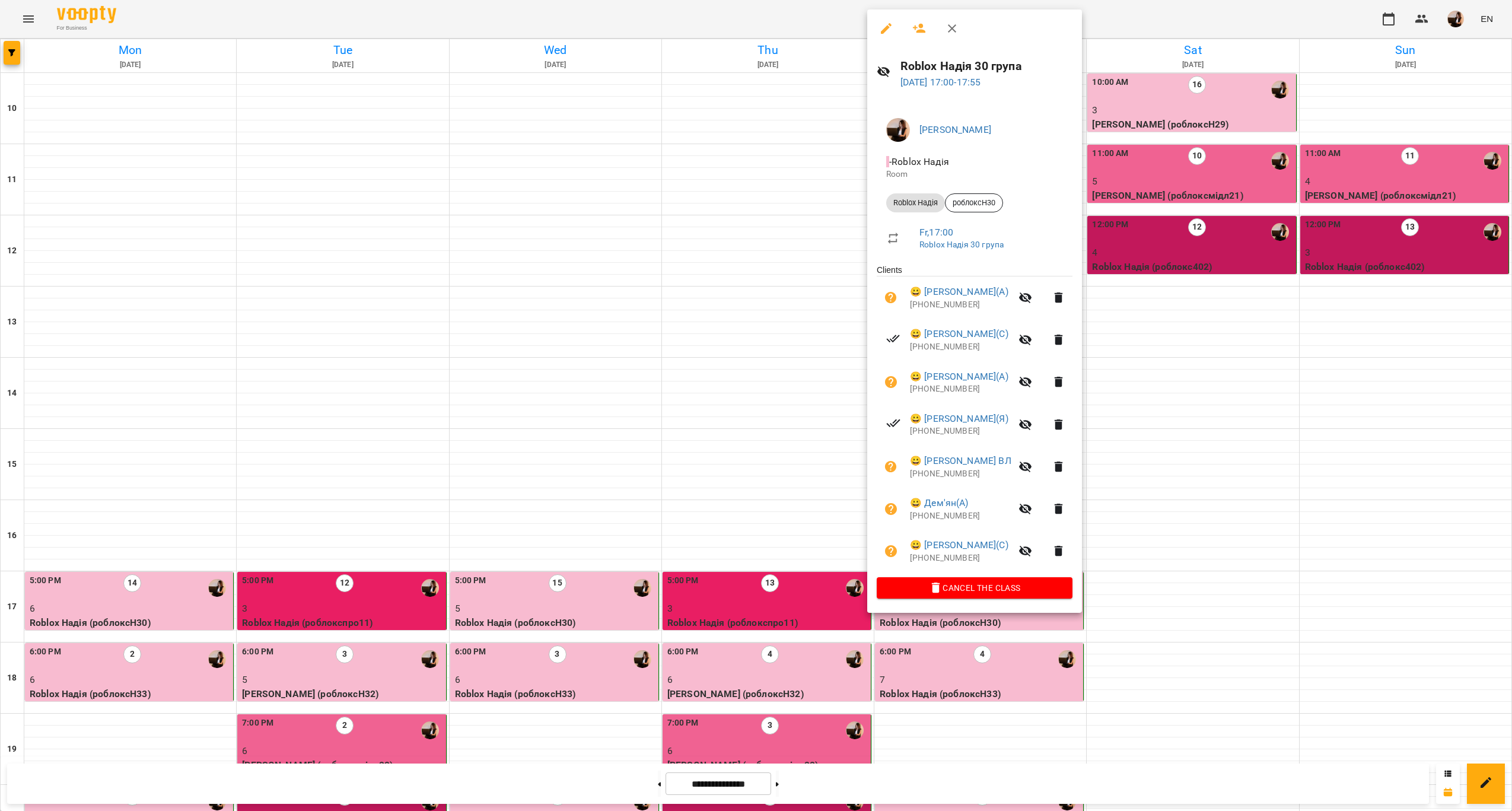
click at [815, 470] on div at bounding box center [756, 406] width 1512 height 811
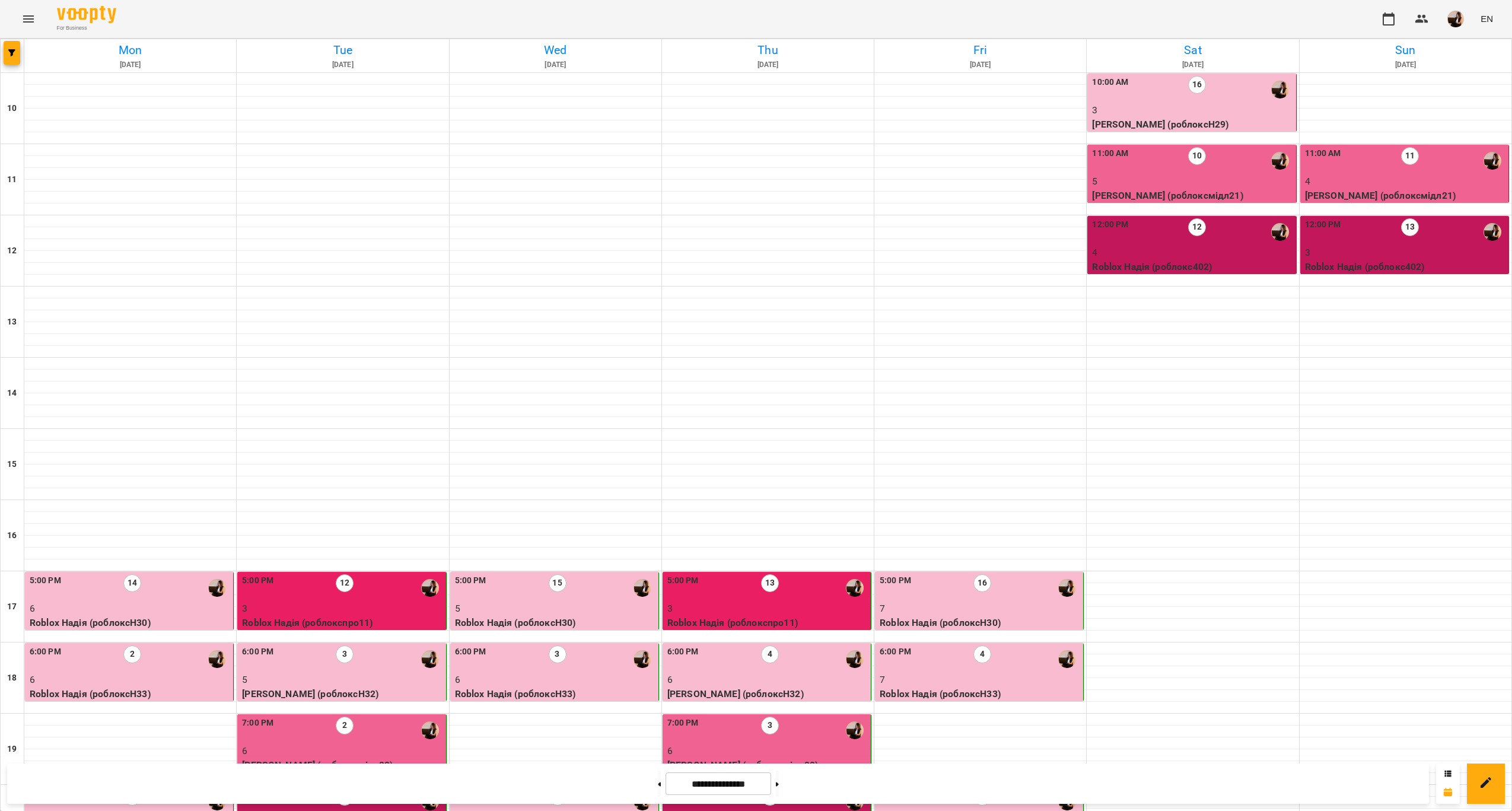
click at [946, 645] on div "6:00 PM 4" at bounding box center [980, 659] width 201 height 27
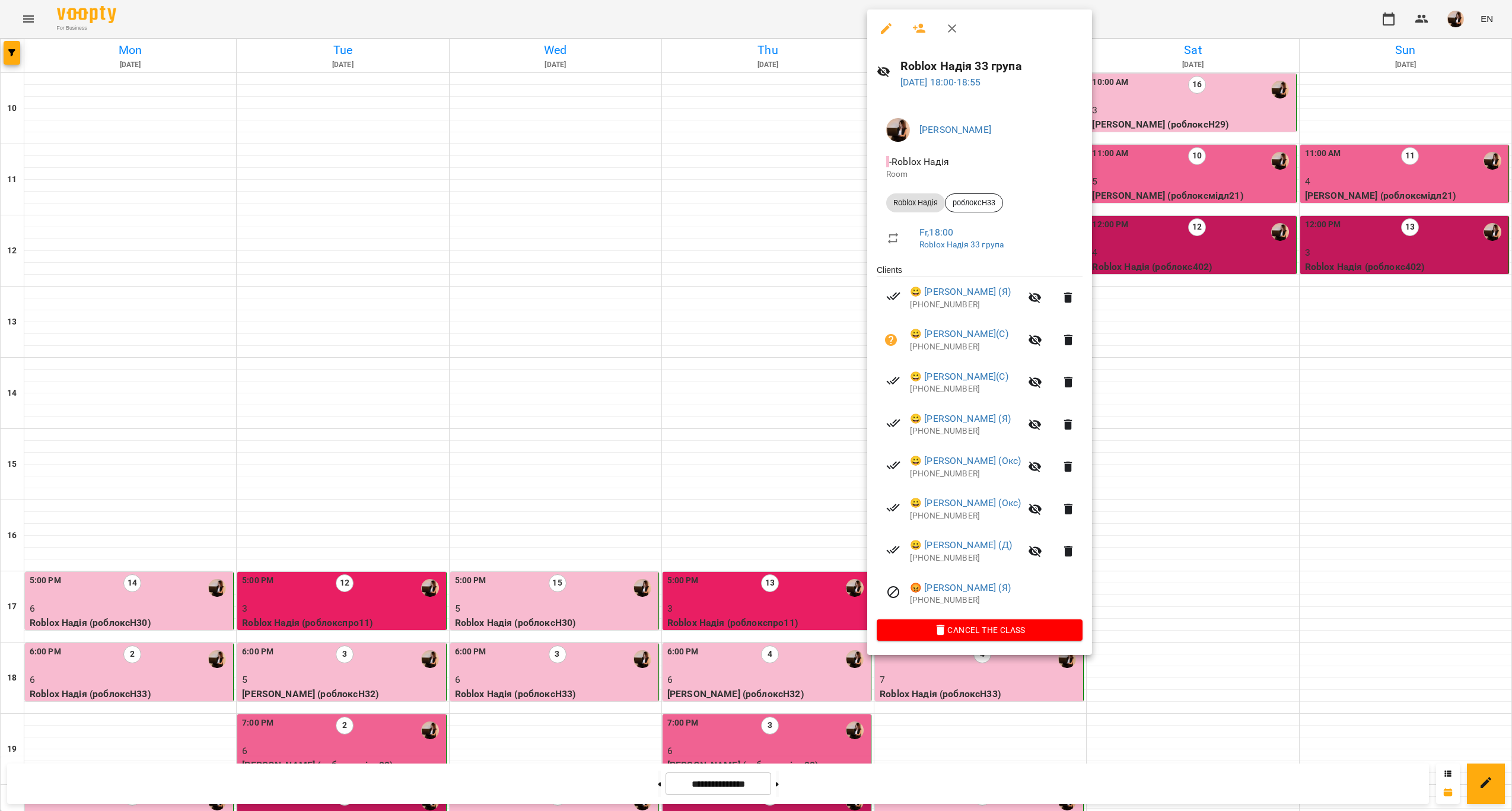
click at [960, 71] on h6 "Roblox Надія 33 група" at bounding box center [991, 66] width 182 height 18
copy h6 "Roblox Надія 33 група"
drag, startPoint x: 983, startPoint y: 607, endPoint x: 911, endPoint y: 592, distance: 73.5
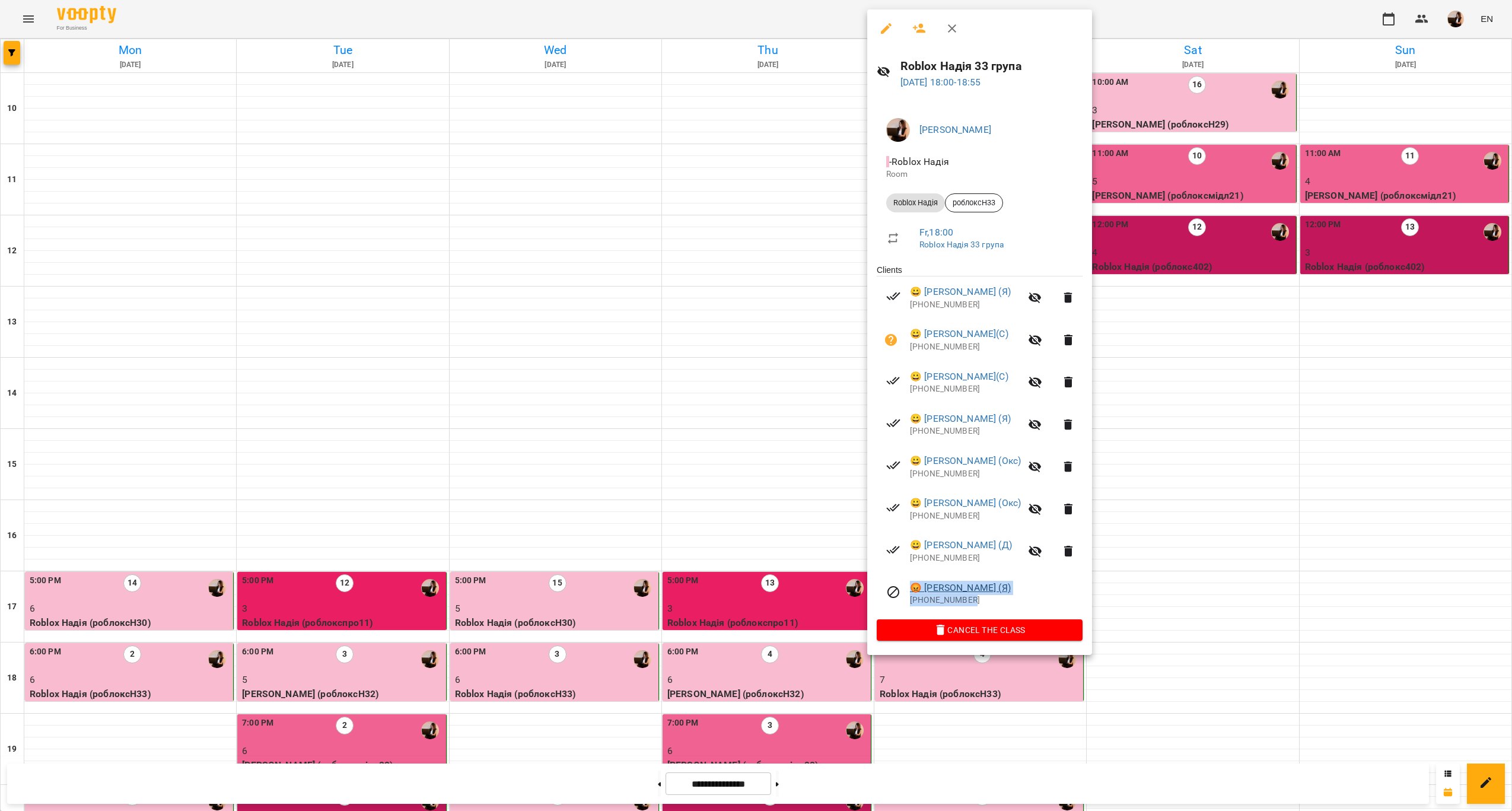
click at [911, 592] on div "😡 [PERSON_NAME] (Я) [PHONE_NUMBER]" at bounding box center [996, 593] width 172 height 25
copy div "😡 [PERSON_NAME] (Я) [PHONE_NUMBER]"
click at [731, 448] on div at bounding box center [756, 406] width 1512 height 811
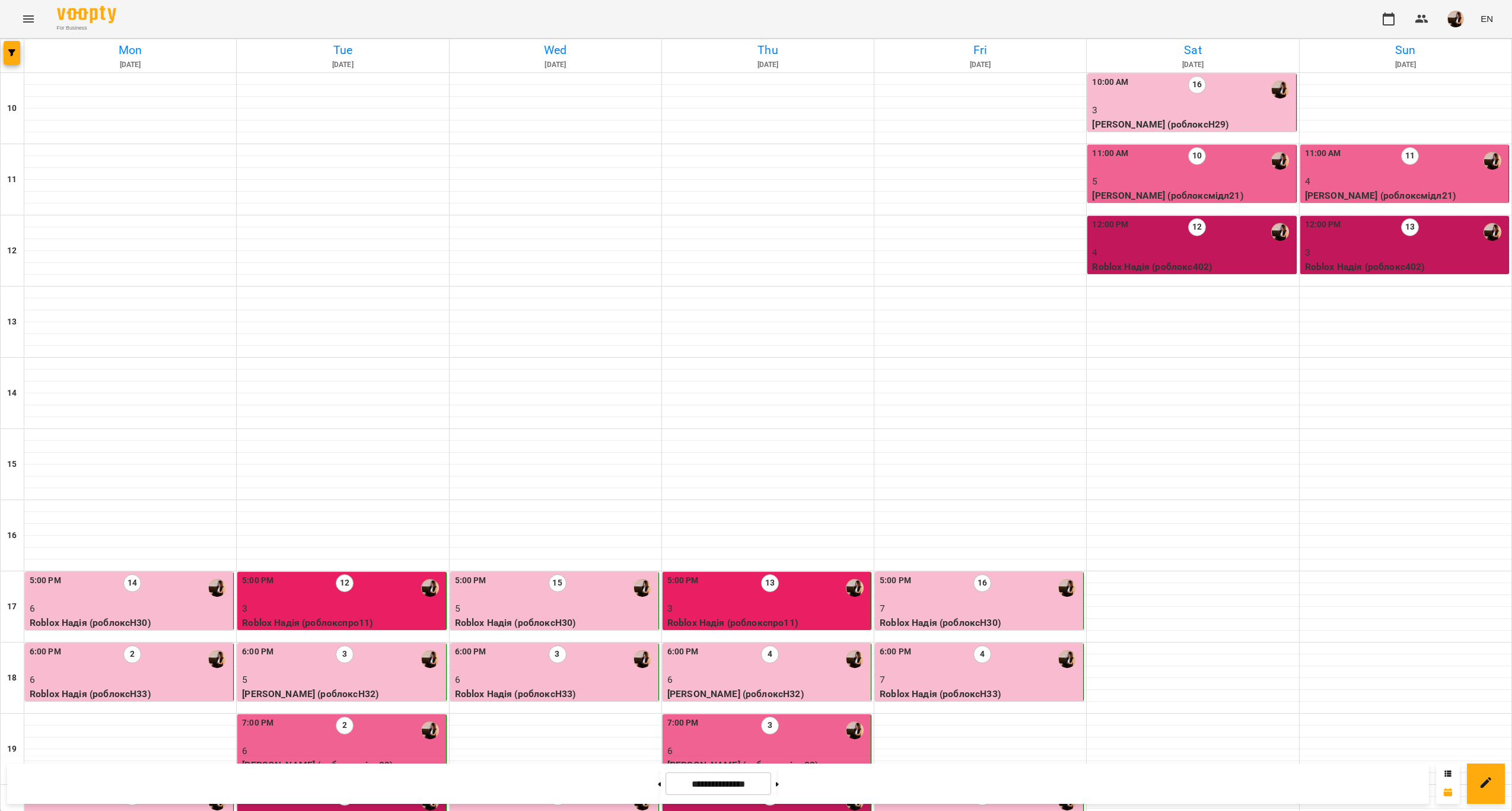
click at [919, 810] on p "5" at bounding box center [980, 822] width 201 height 14
